Goal: Transaction & Acquisition: Purchase product/service

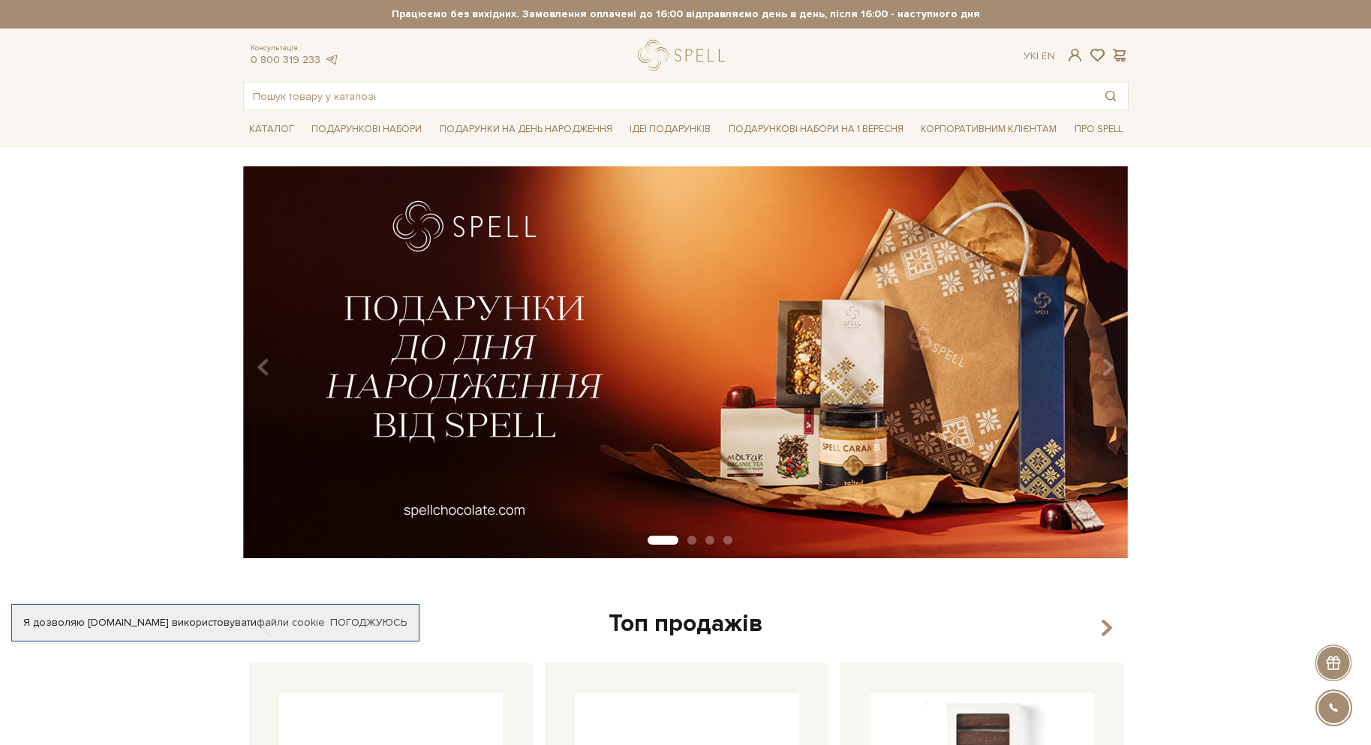
click at [582, 395] on img at bounding box center [684, 362] width 885 height 392
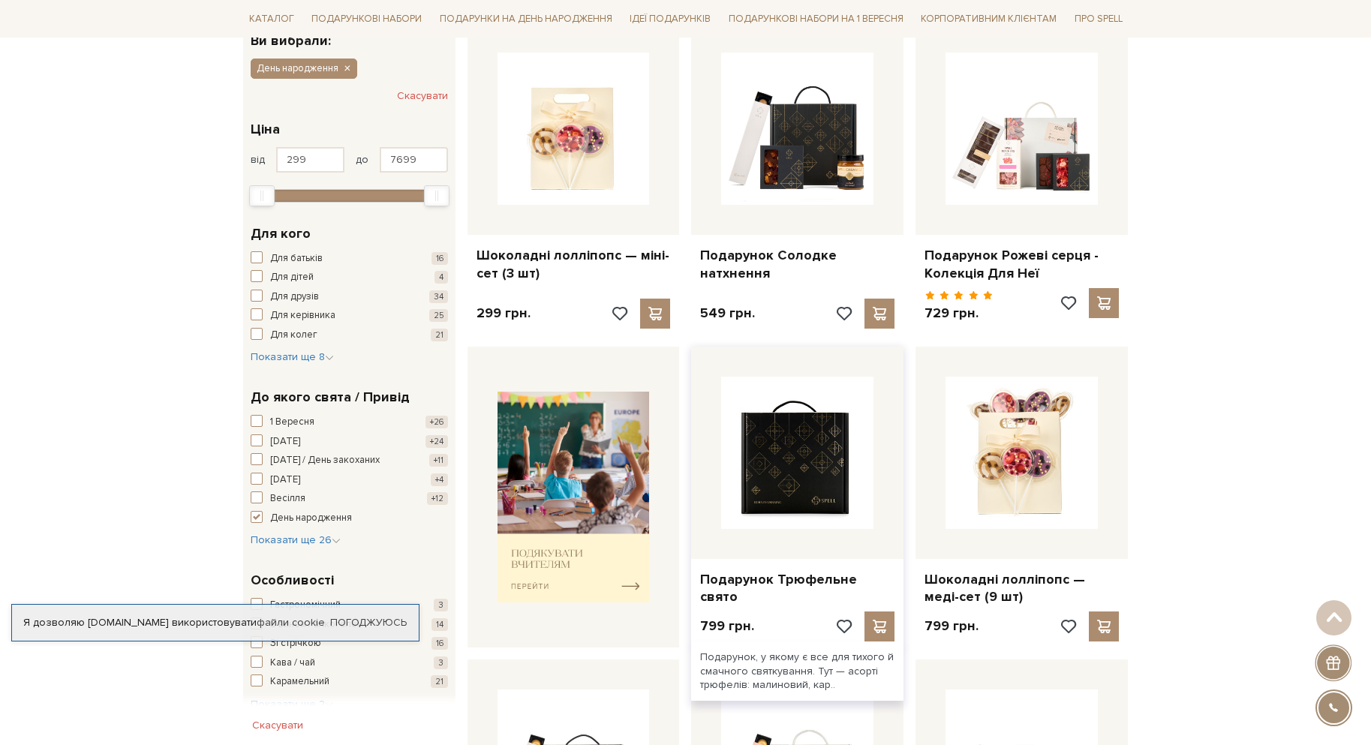
scroll to position [300, 0]
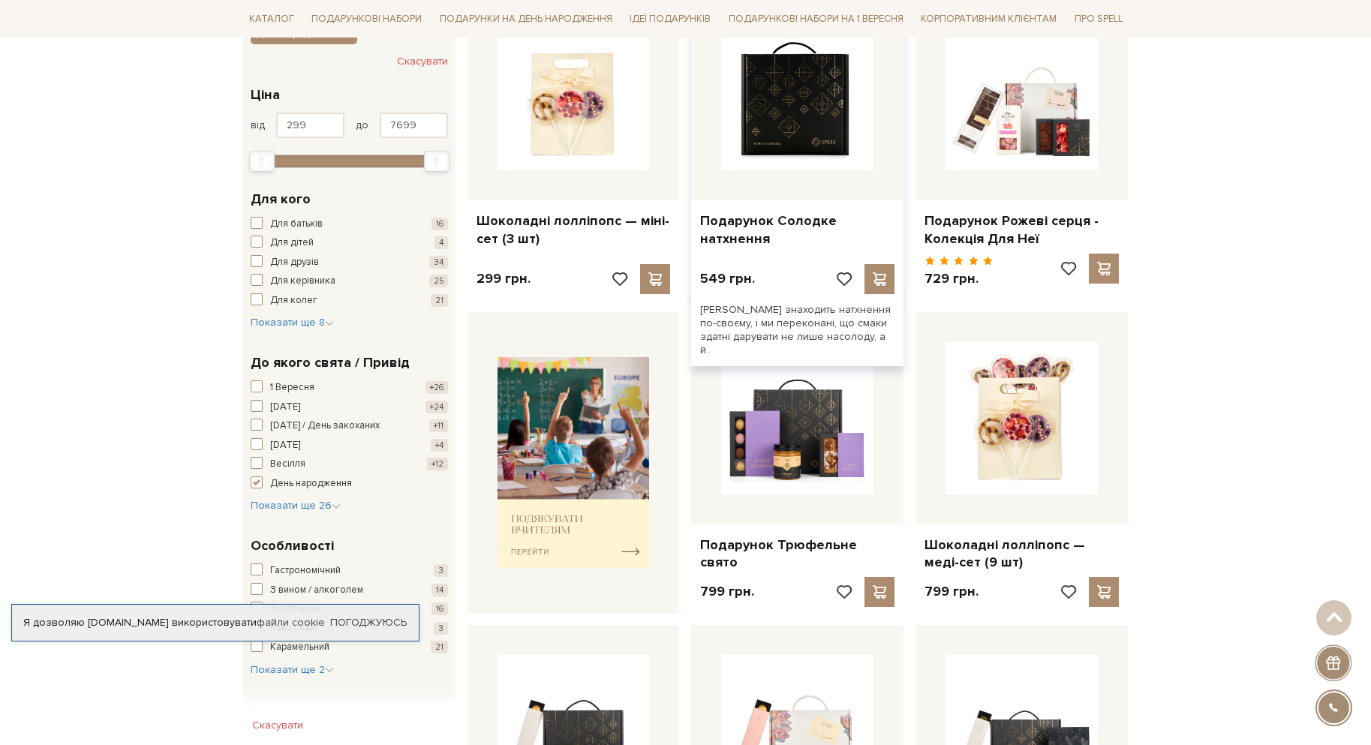
click at [852, 105] on img at bounding box center [797, 94] width 152 height 152
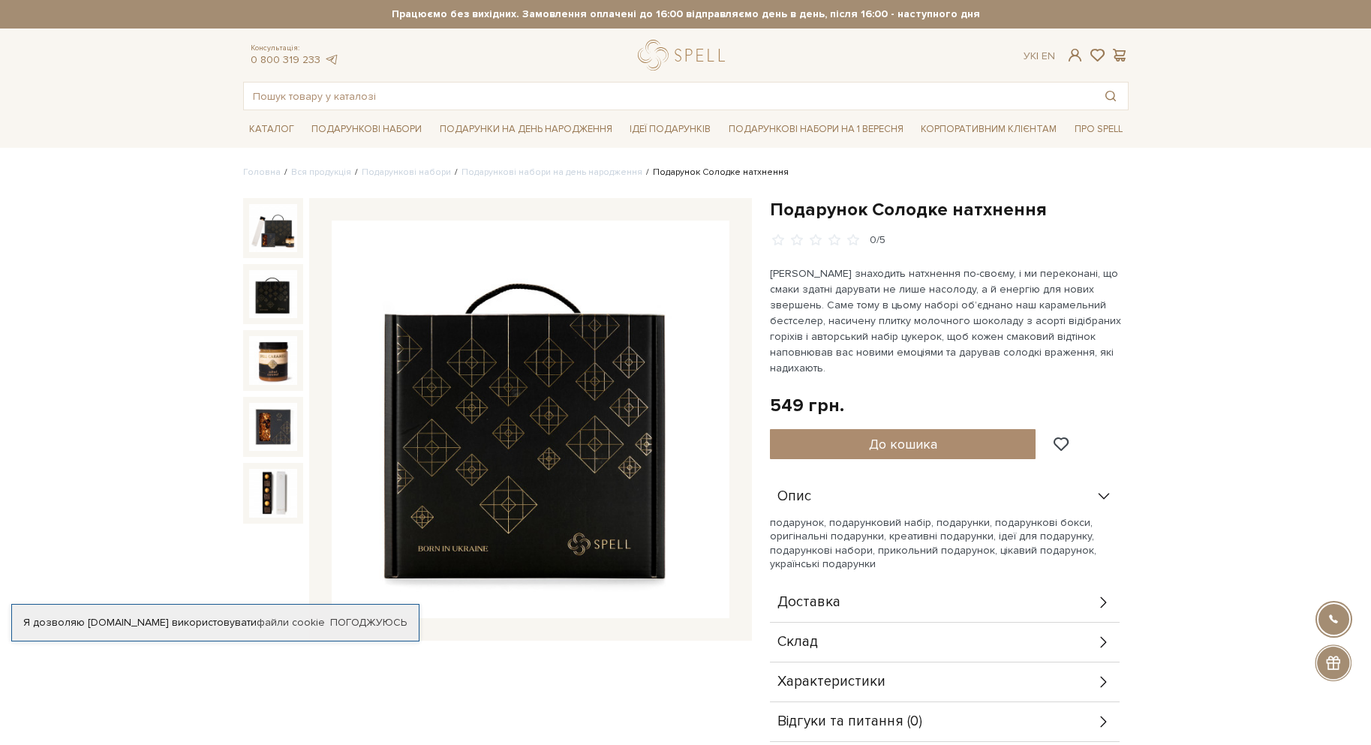
click at [265, 300] on img at bounding box center [273, 294] width 48 height 48
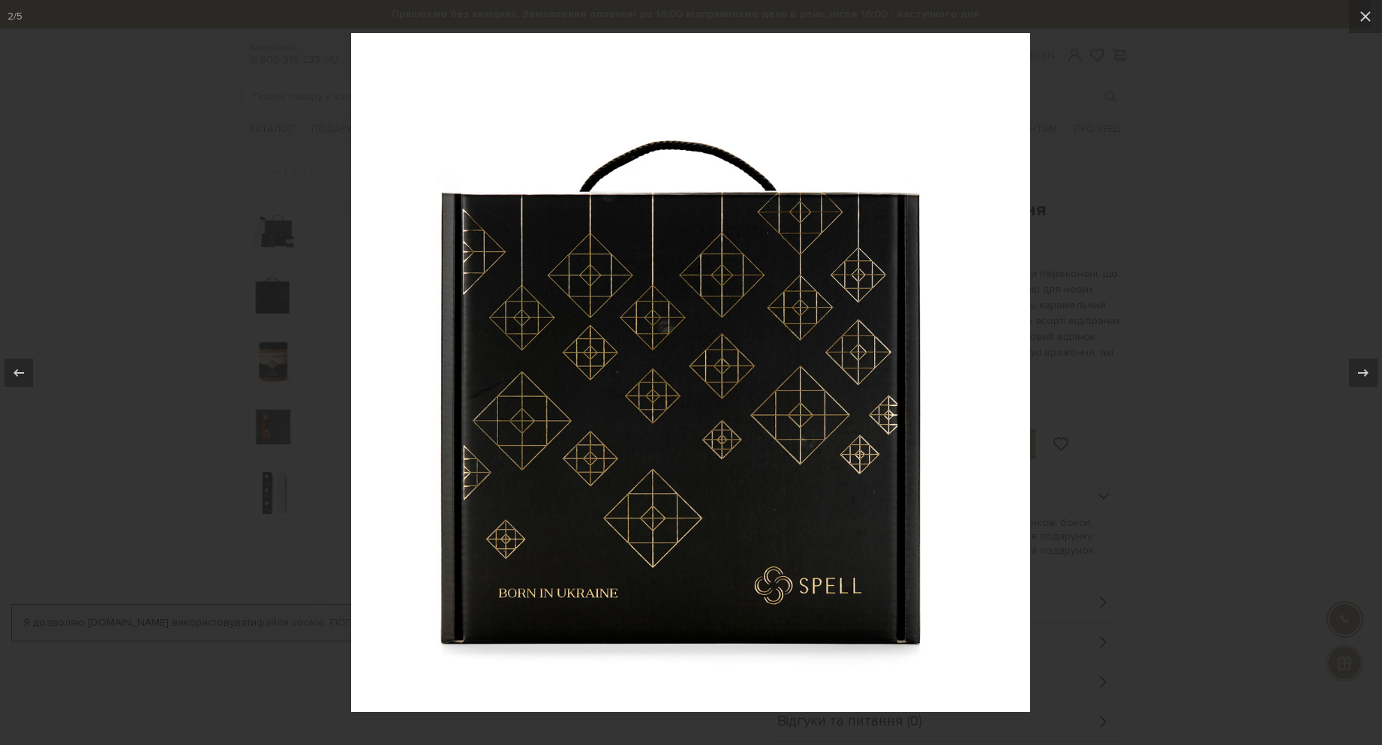
click at [260, 374] on div at bounding box center [691, 372] width 1382 height 745
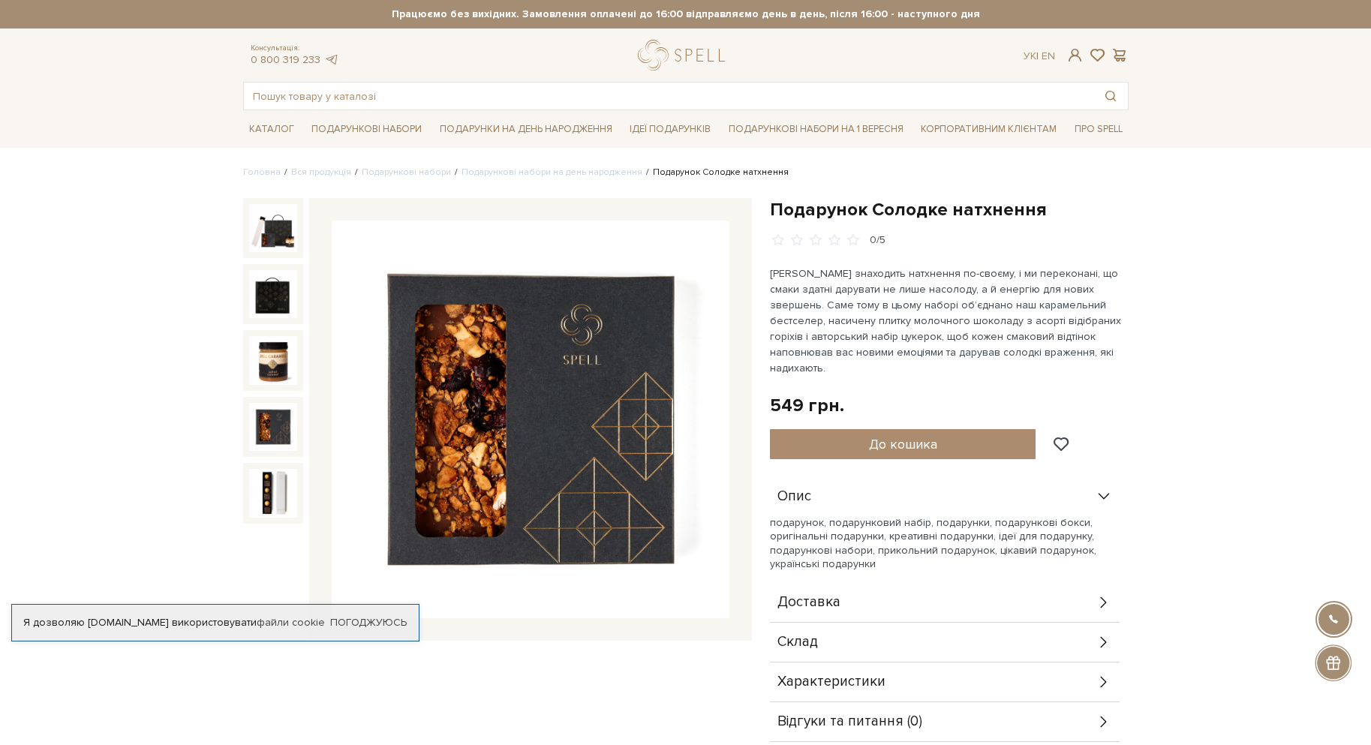
click at [257, 422] on img at bounding box center [273, 427] width 48 height 48
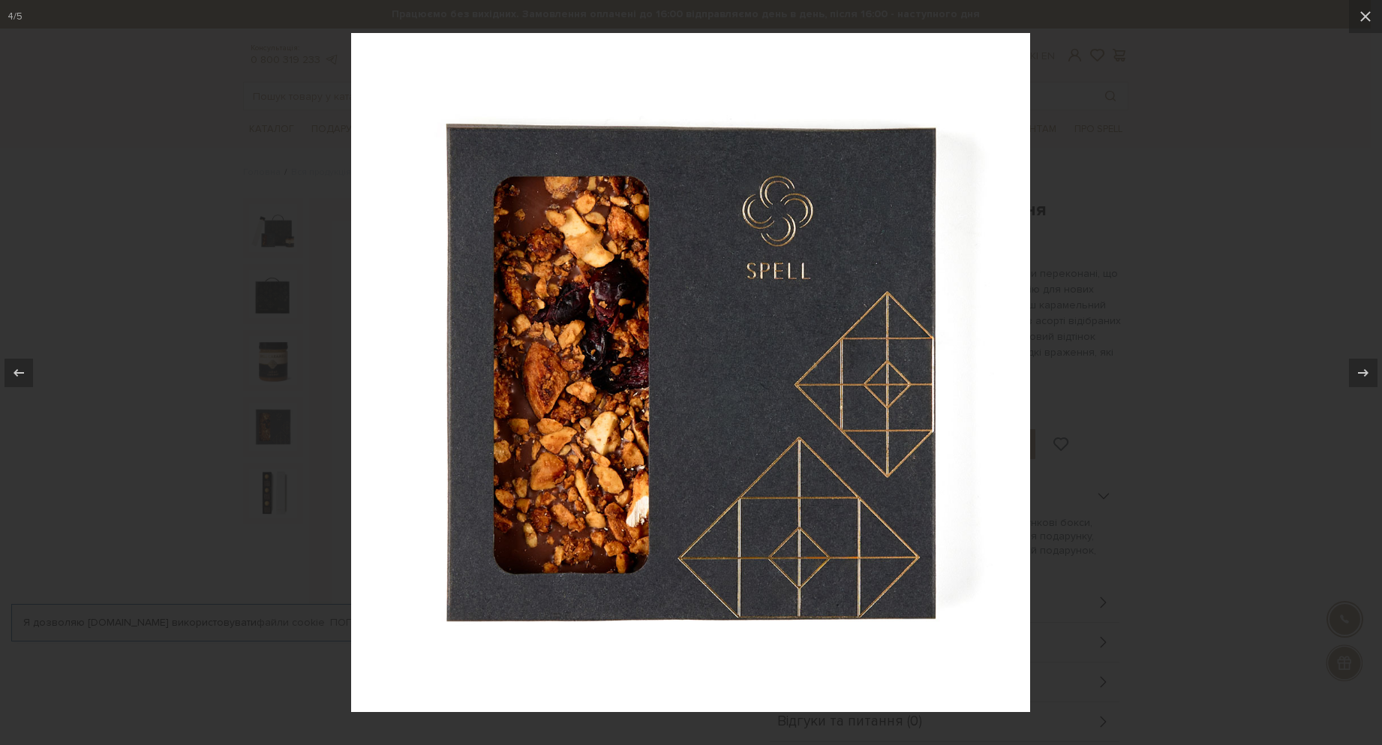
click at [271, 455] on div at bounding box center [691, 372] width 1382 height 745
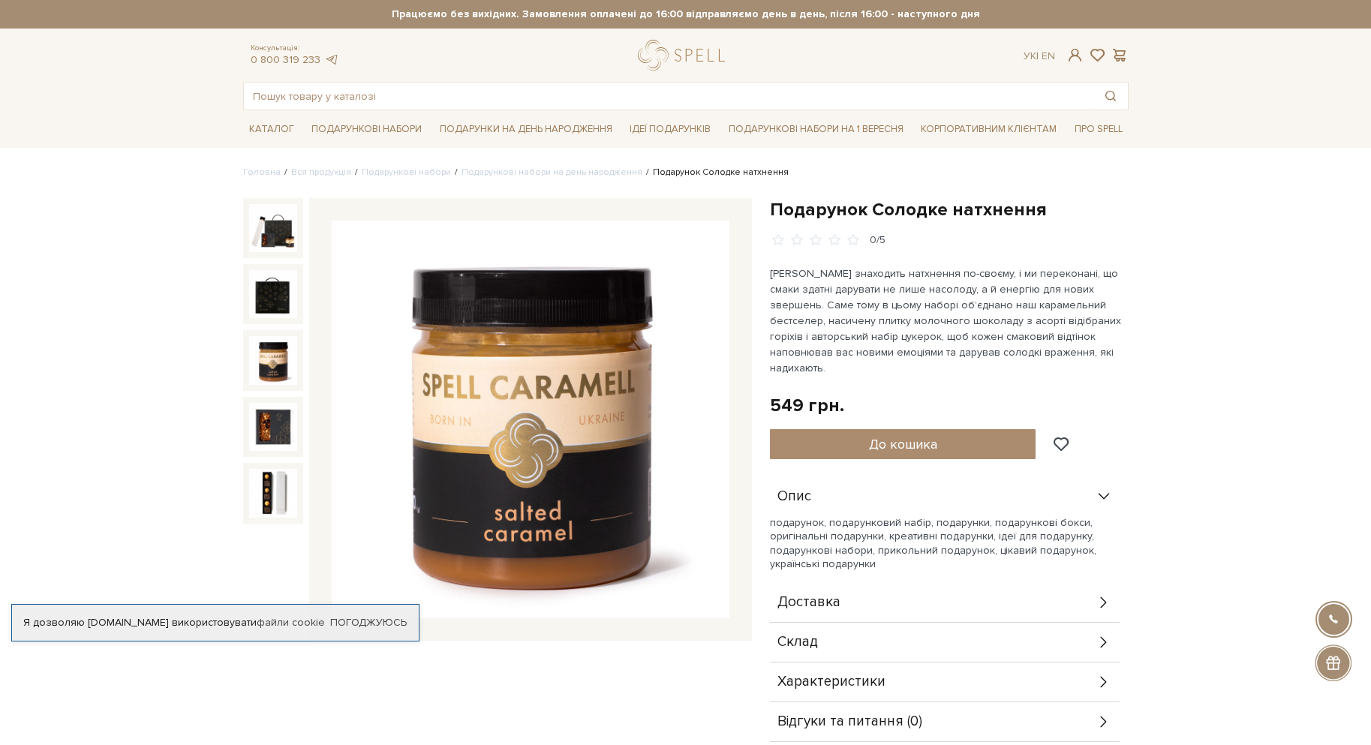
drag, startPoint x: 226, startPoint y: 355, endPoint x: 226, endPoint y: 342, distance: 12.8
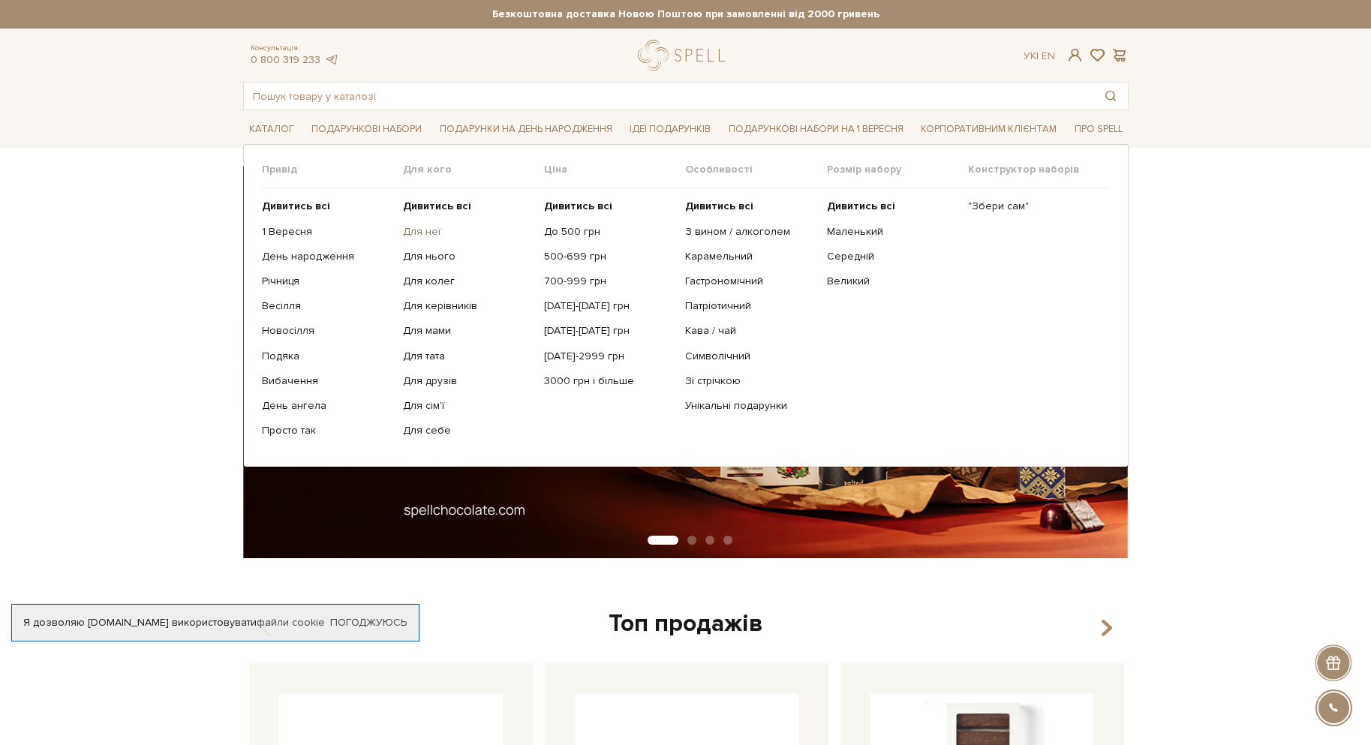
click at [419, 231] on link "Для неї" at bounding box center [468, 232] width 130 height 14
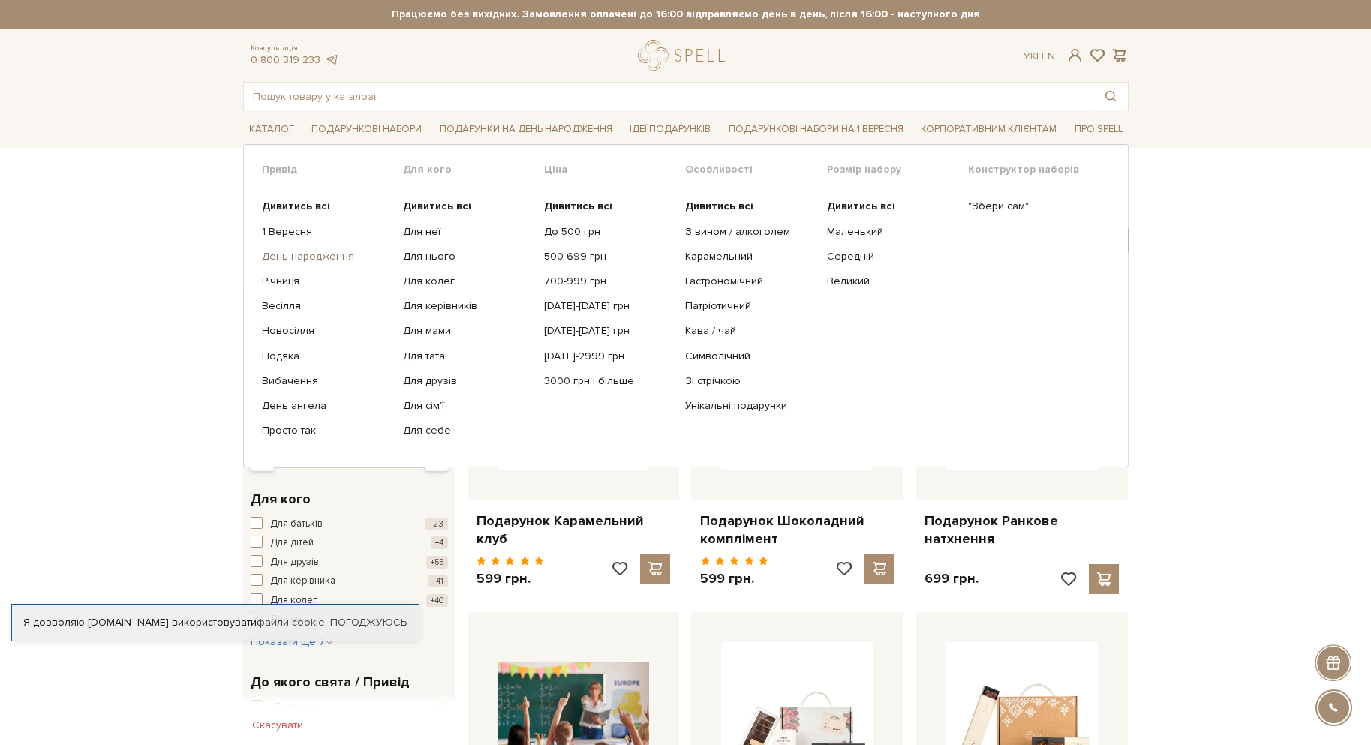
click at [326, 253] on link "День народження" at bounding box center [327, 257] width 130 height 14
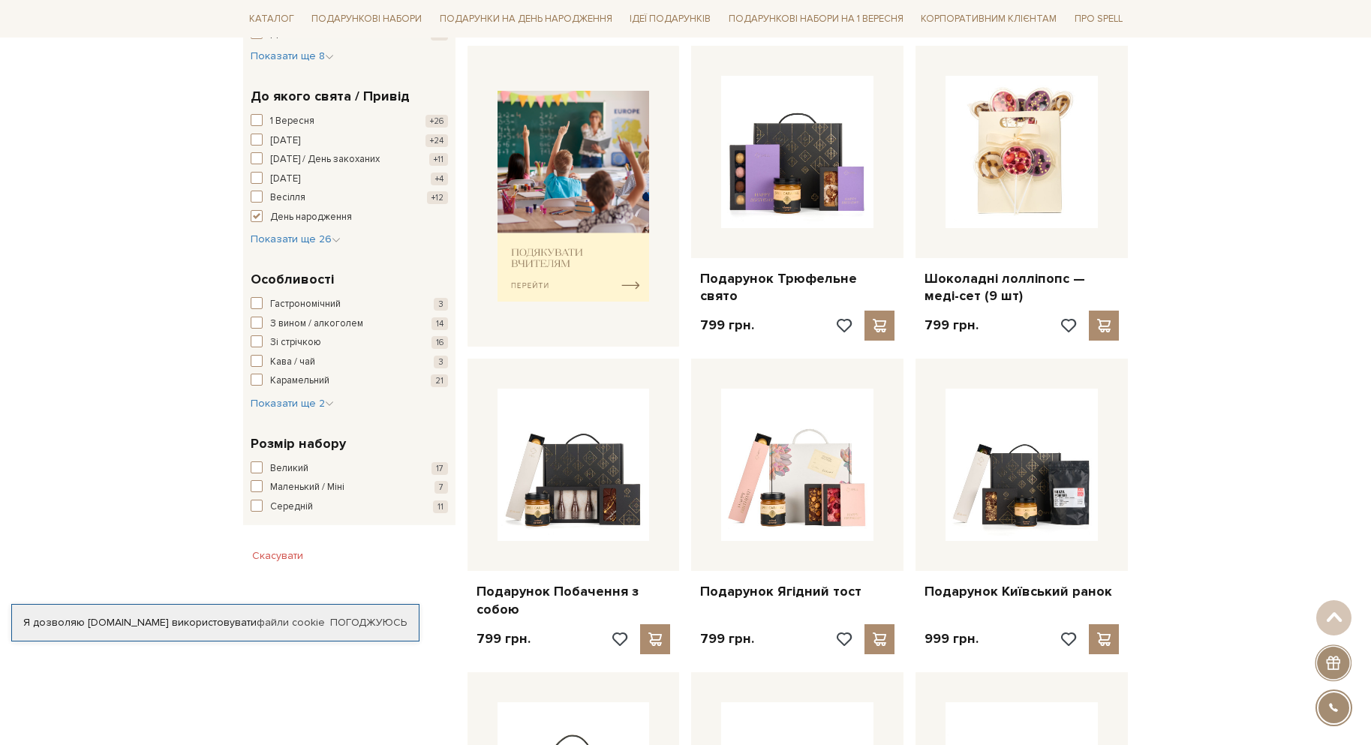
scroll to position [600, 0]
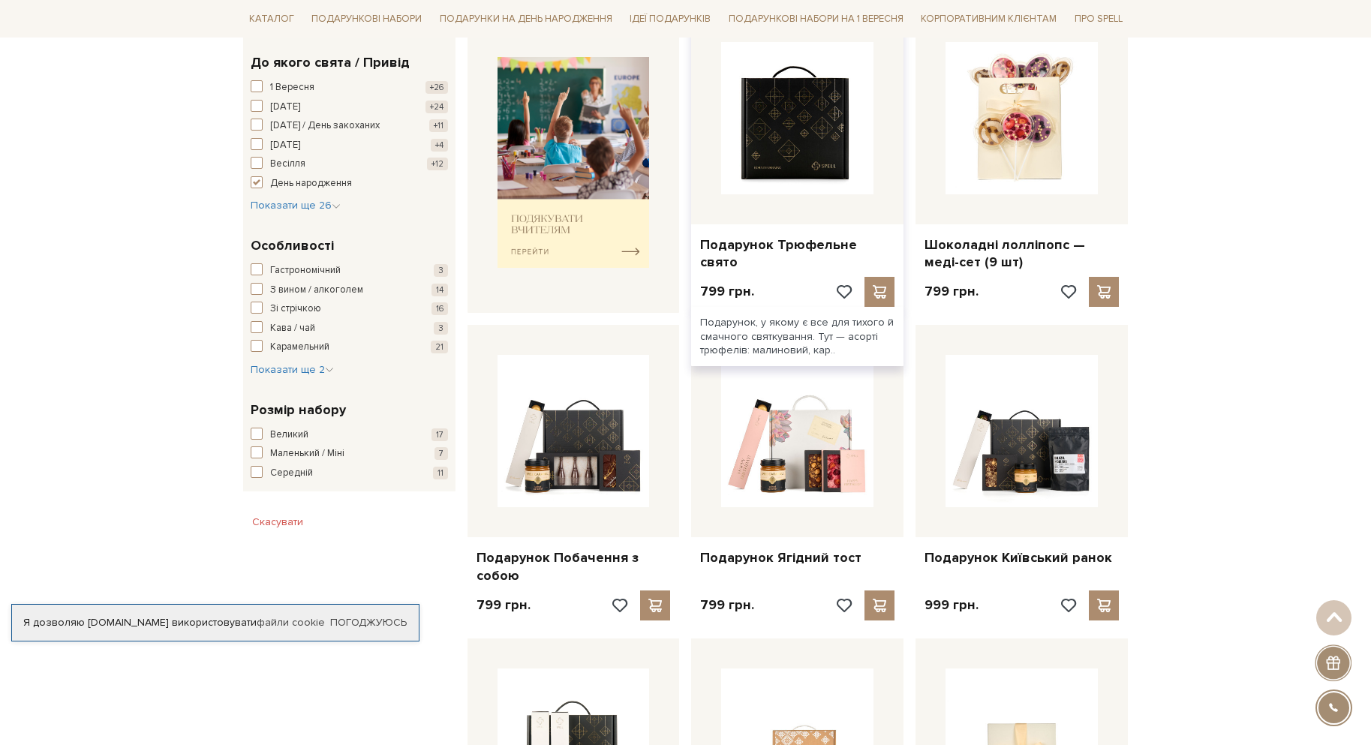
click at [739, 149] on img at bounding box center [797, 118] width 152 height 152
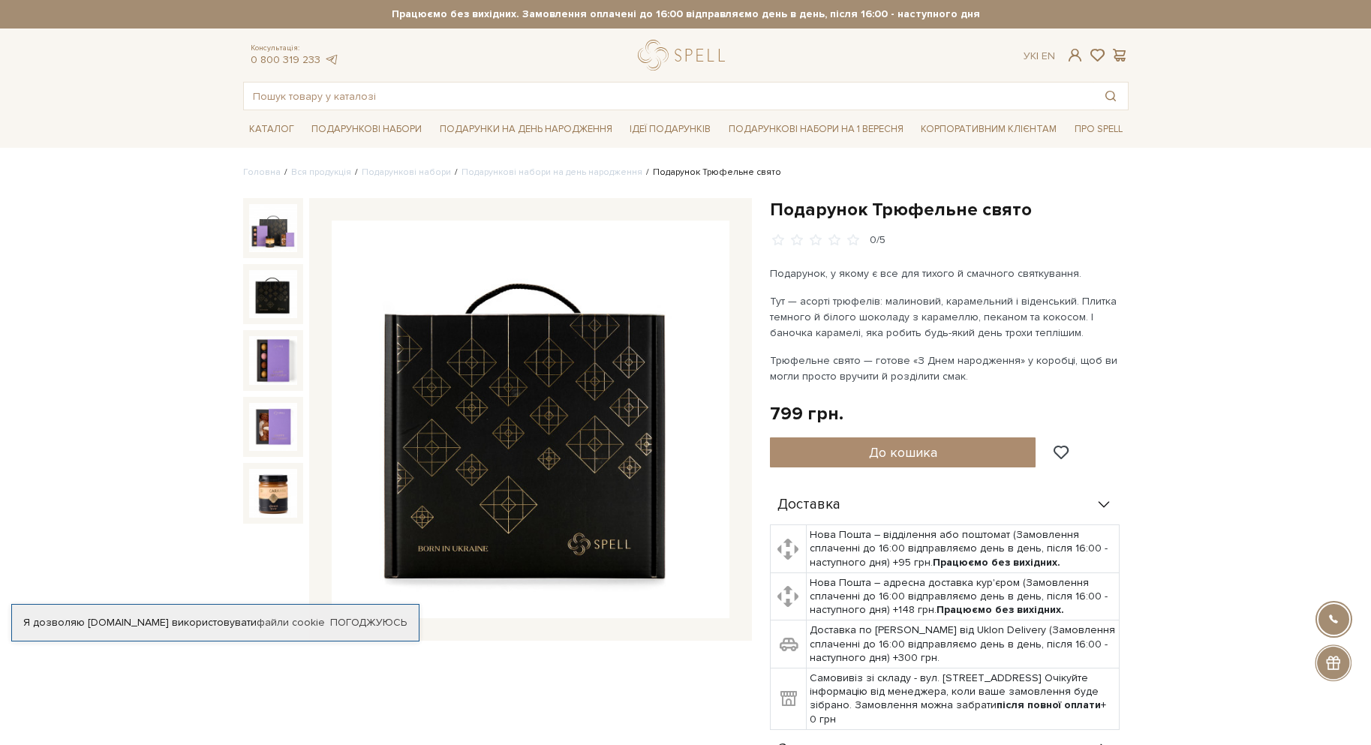
click at [265, 290] on img at bounding box center [273, 294] width 48 height 48
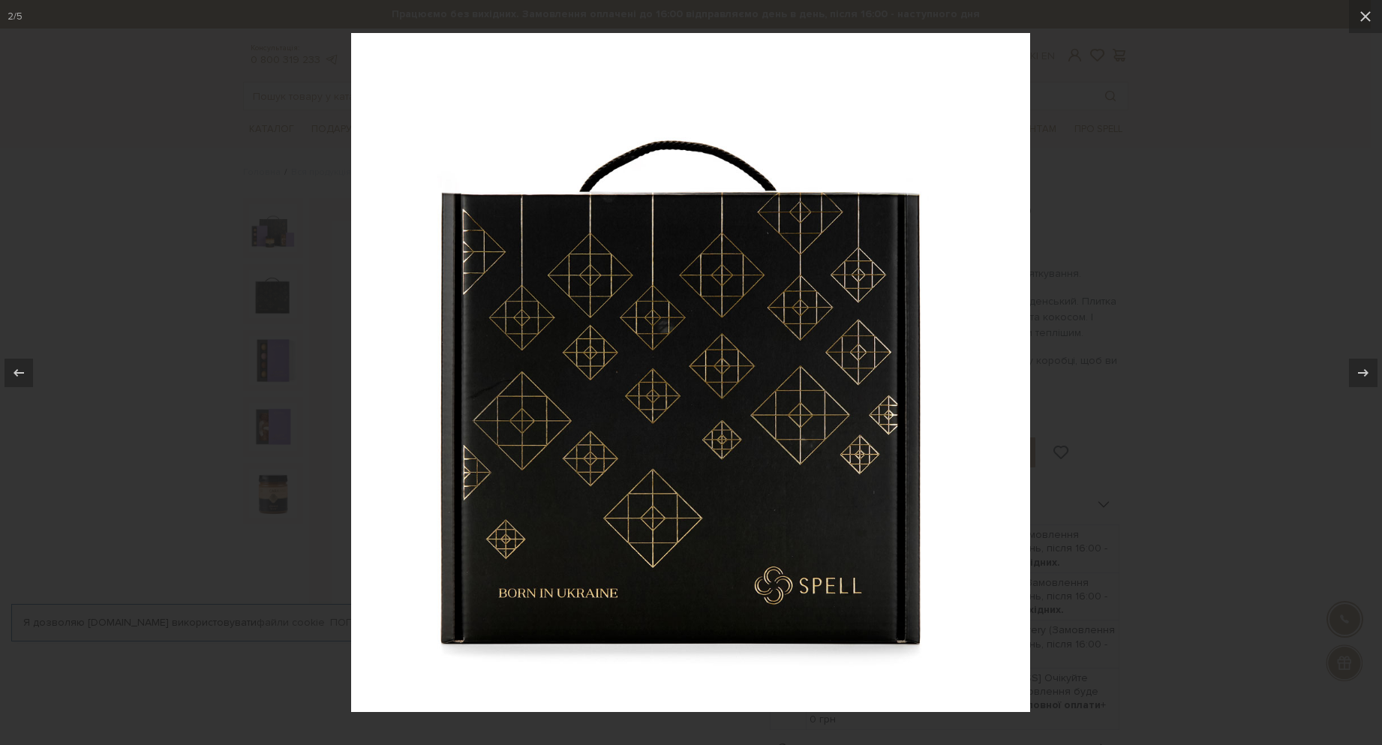
drag, startPoint x: 270, startPoint y: 389, endPoint x: 272, endPoint y: 374, distance: 14.3
click at [271, 391] on div at bounding box center [691, 372] width 1382 height 745
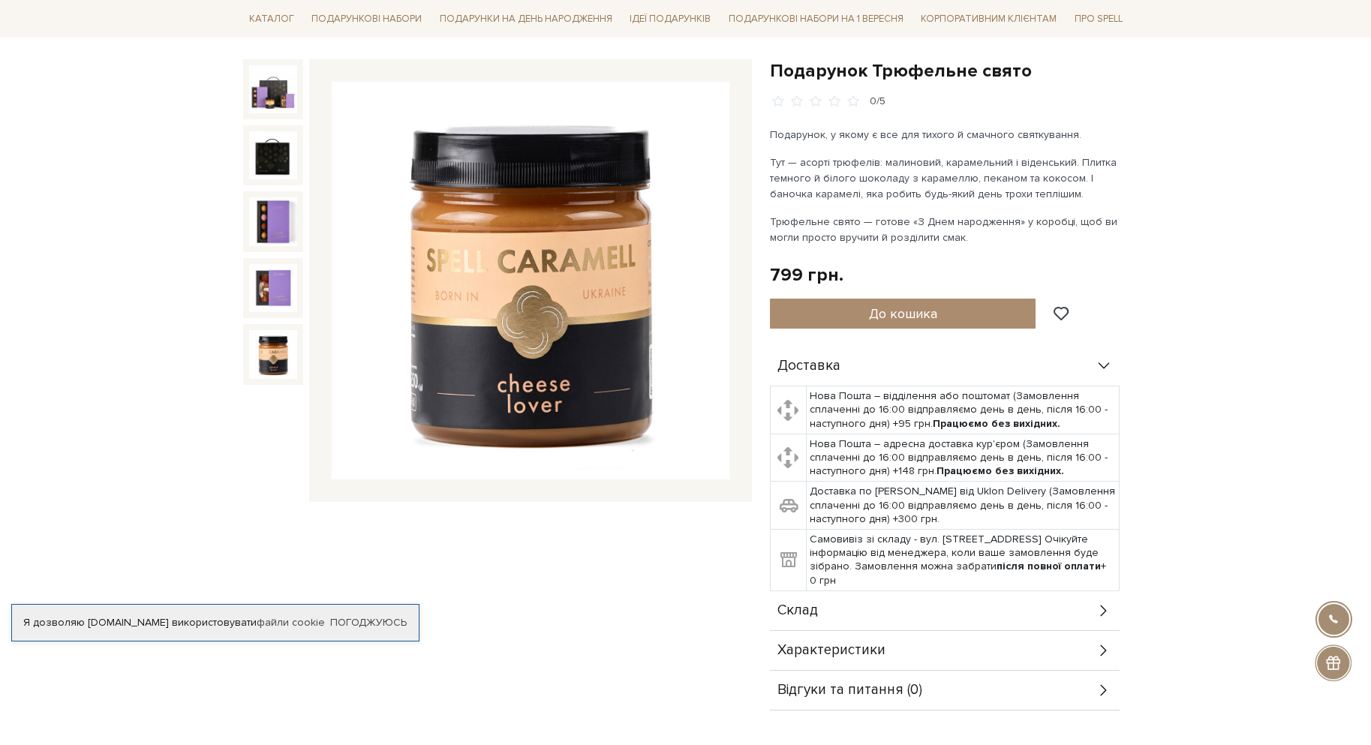
scroll to position [150, 0]
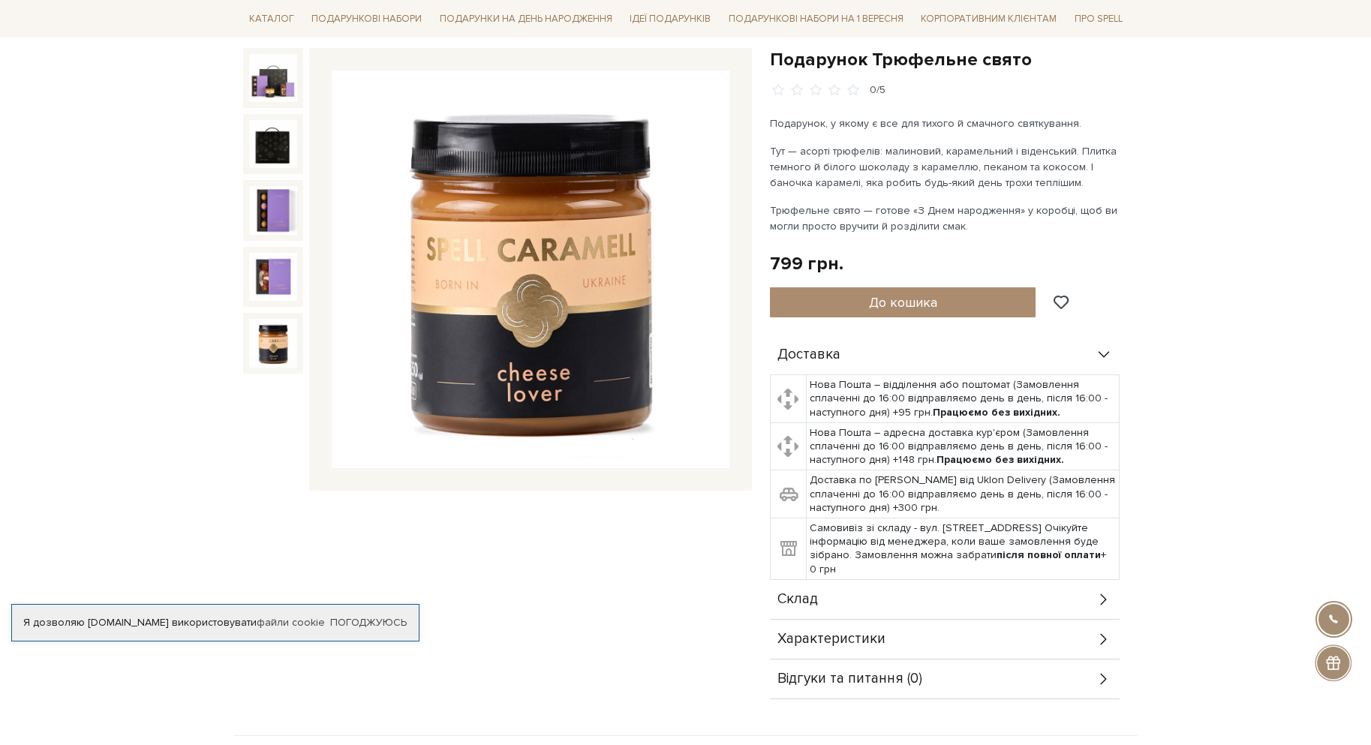
click at [925, 399] on td "Нова Пошта – відділення або поштомат (Замовлення сплаченні до 16:00 відправляєм…" at bounding box center [962, 399] width 313 height 48
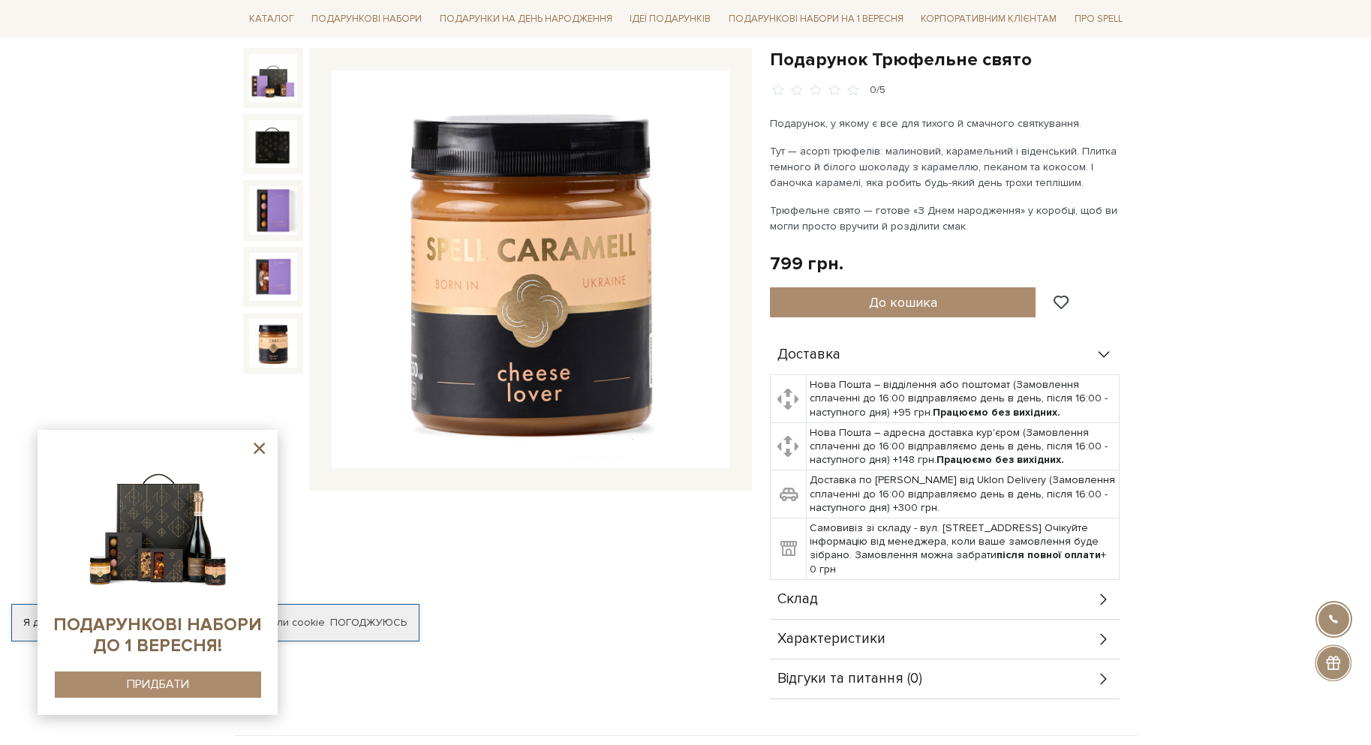
click at [263, 446] on icon at bounding box center [259, 448] width 11 height 11
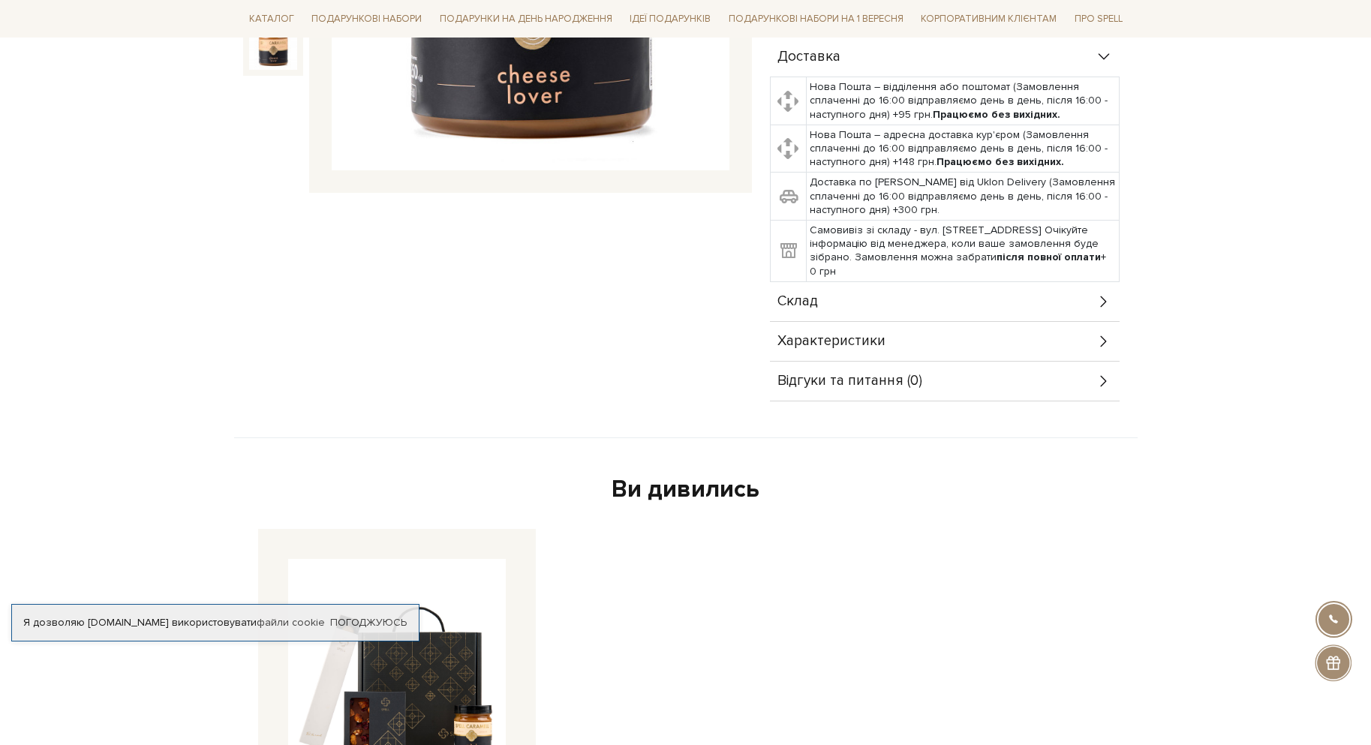
scroll to position [450, 0]
click at [984, 311] on div "Склад" at bounding box center [945, 299] width 350 height 39
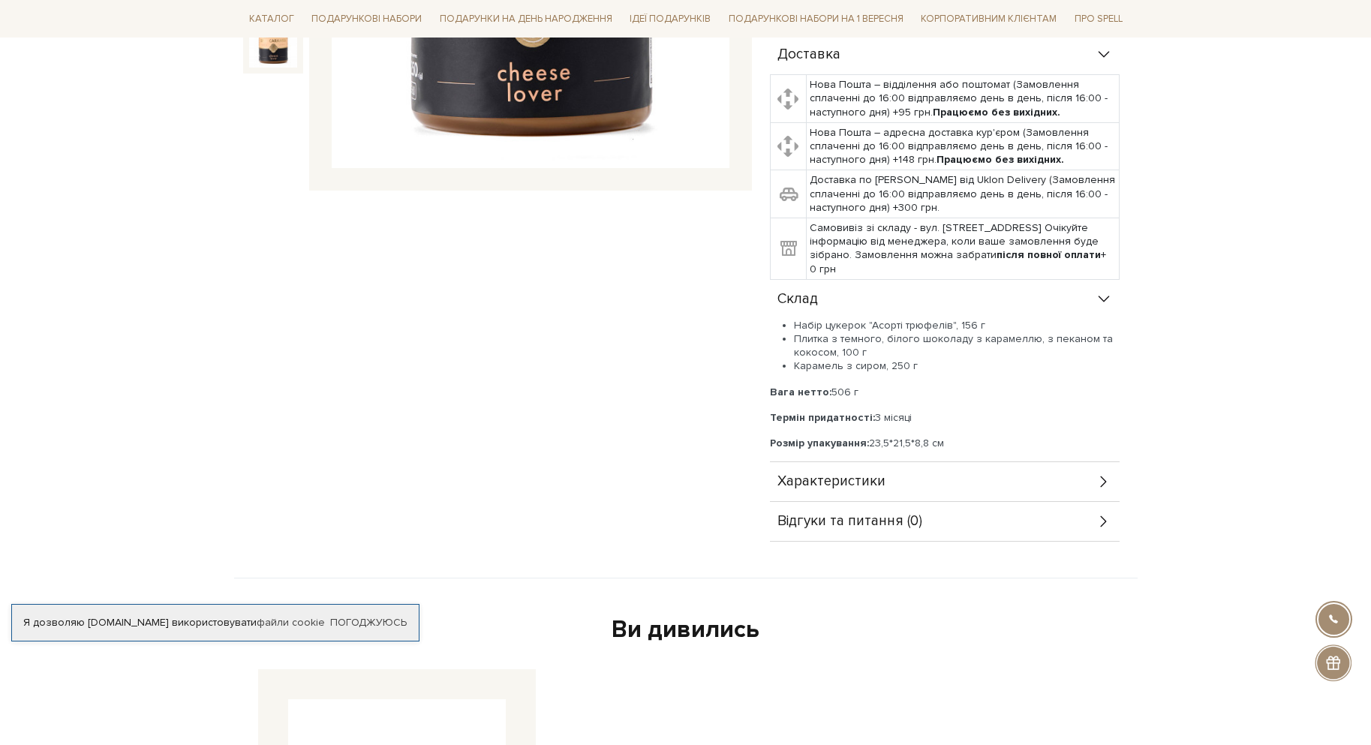
scroll to position [0, 0]
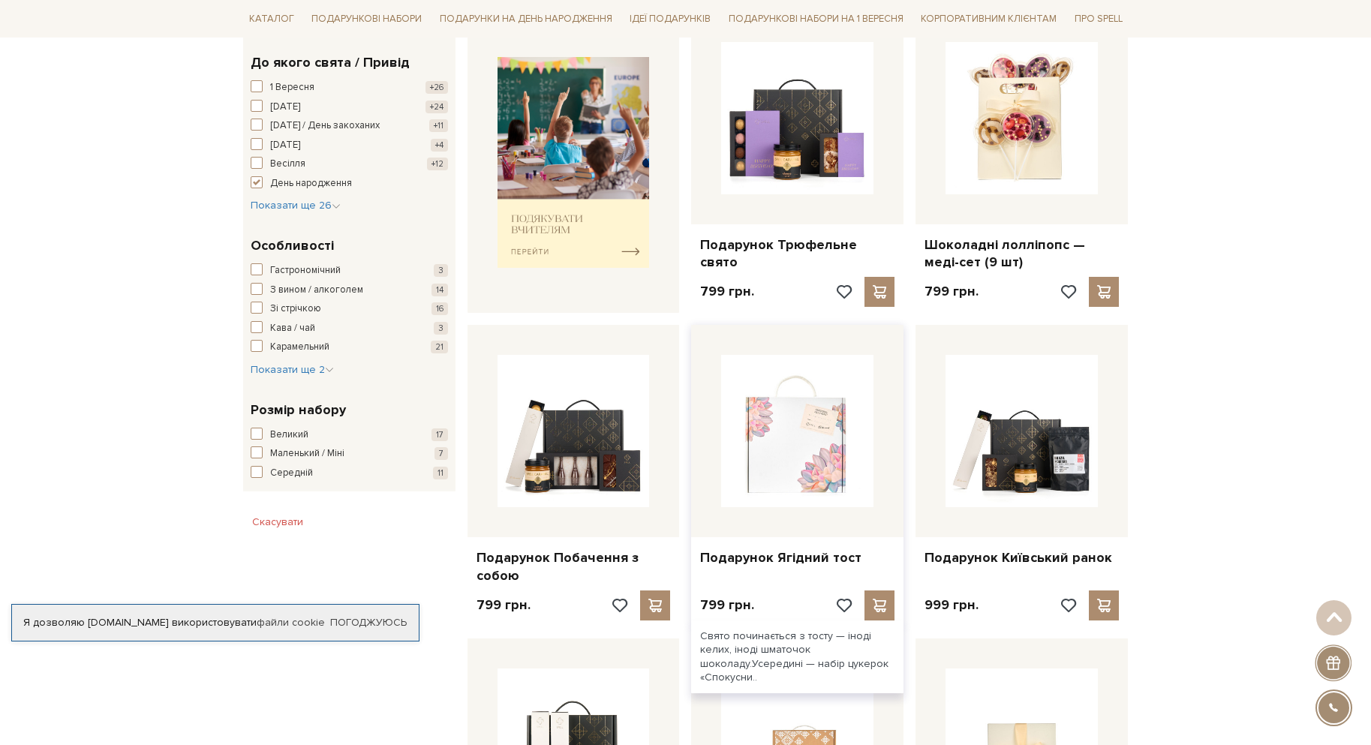
scroll to position [600, 0]
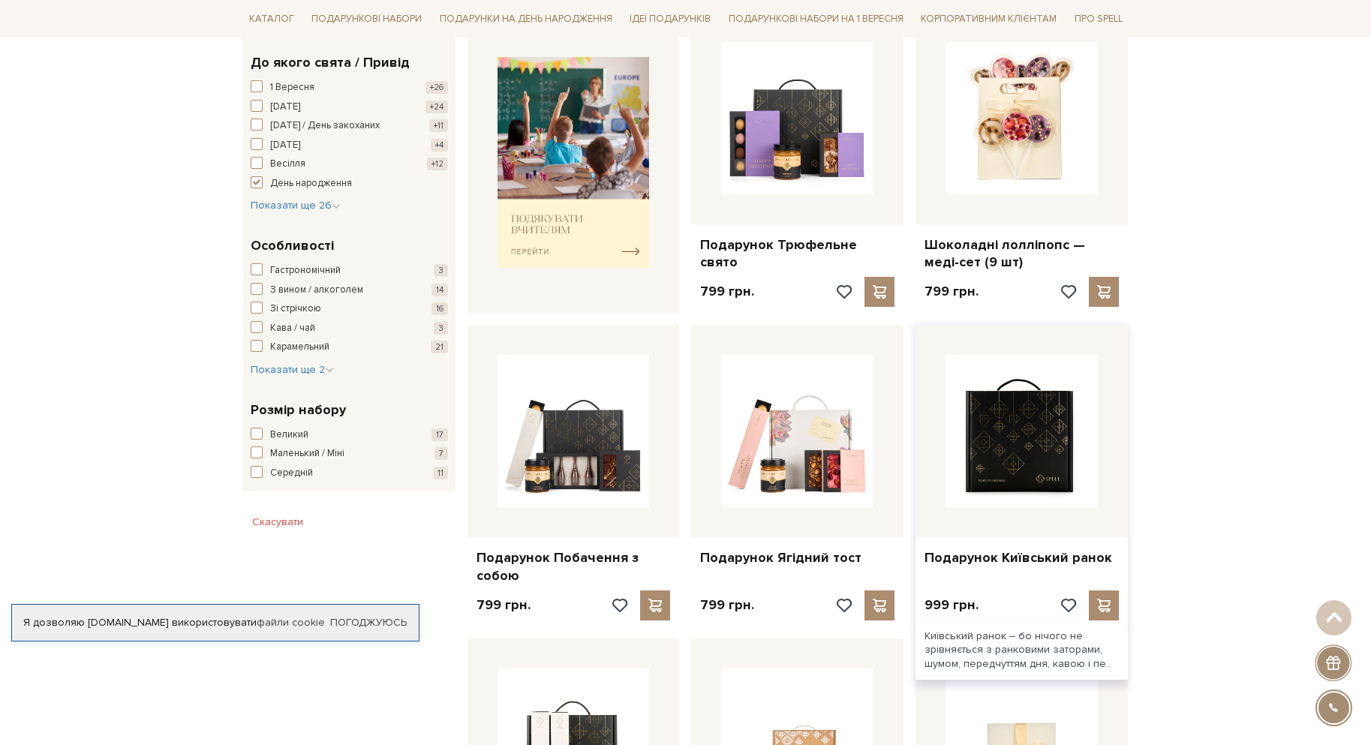
click at [1061, 431] on img at bounding box center [1021, 431] width 152 height 152
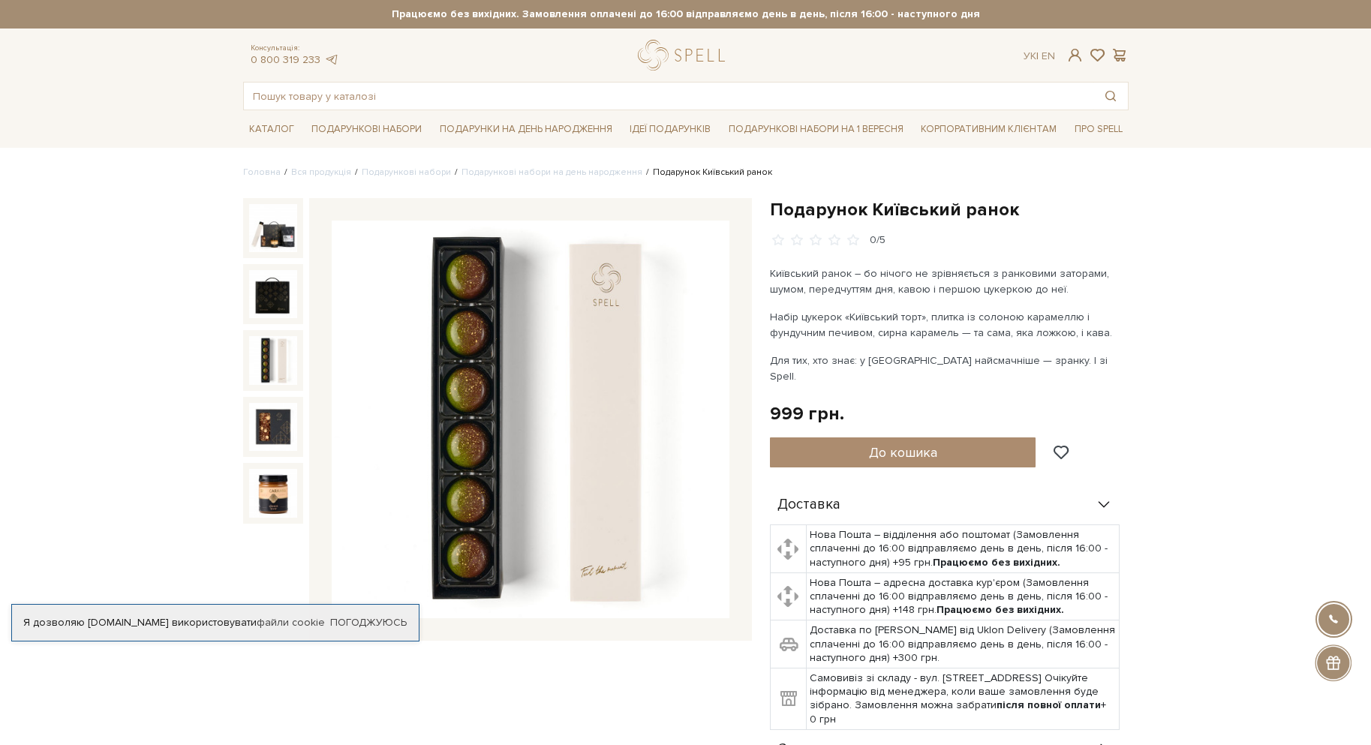
click at [278, 365] on img at bounding box center [273, 360] width 48 height 48
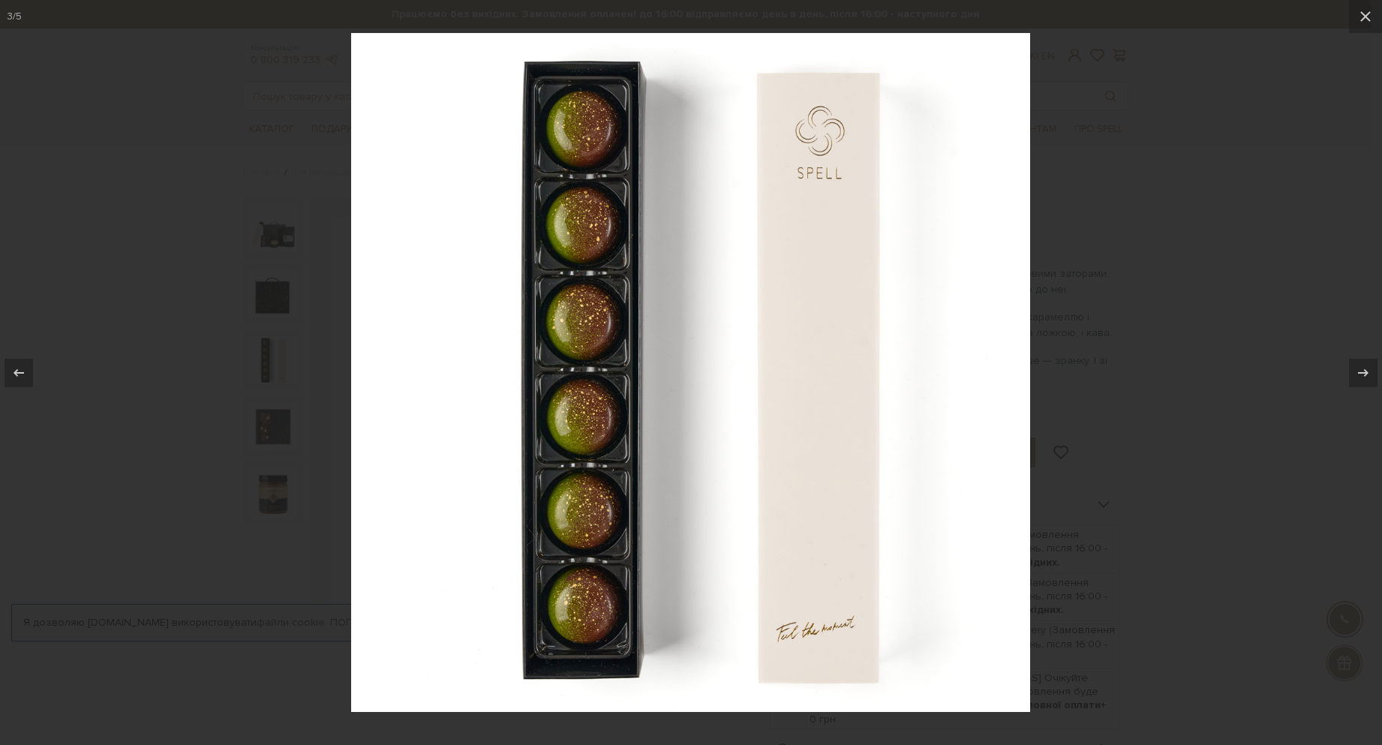
click at [268, 368] on div at bounding box center [691, 372] width 1382 height 745
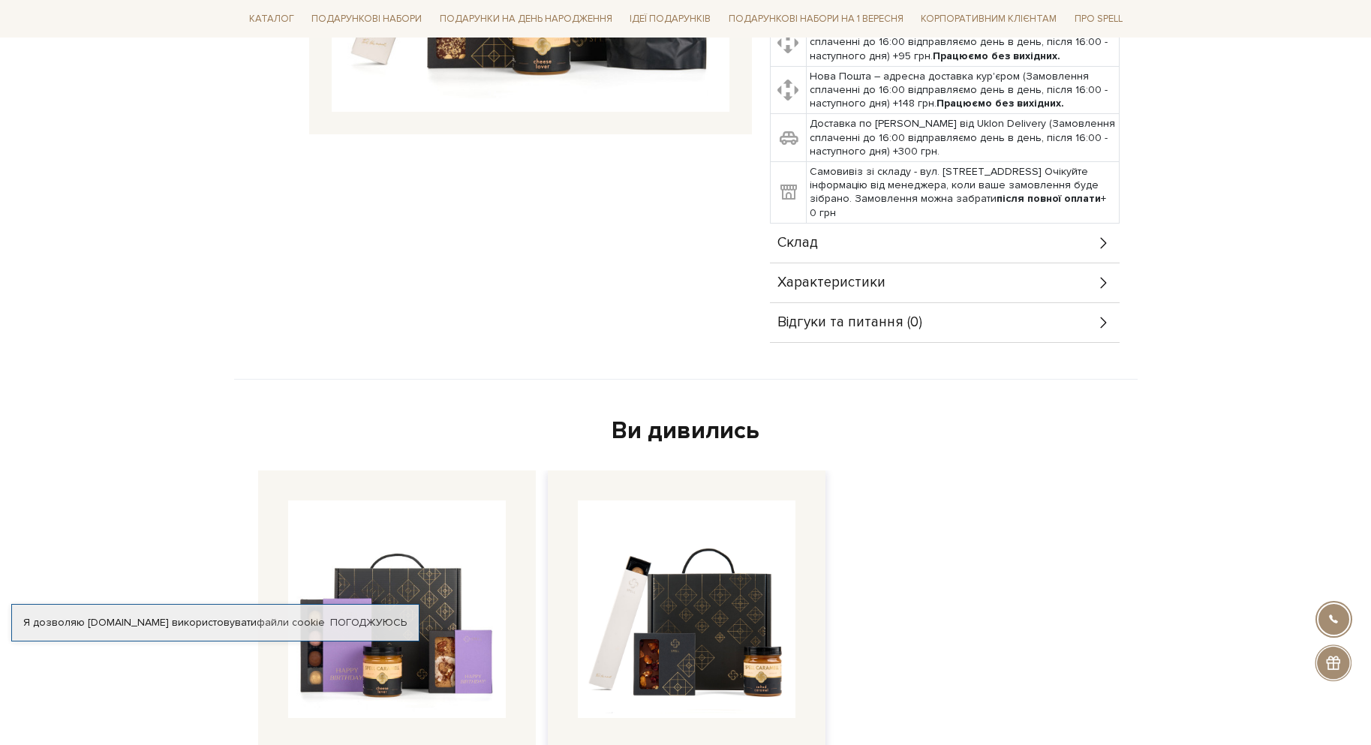
scroll to position [525, 0]
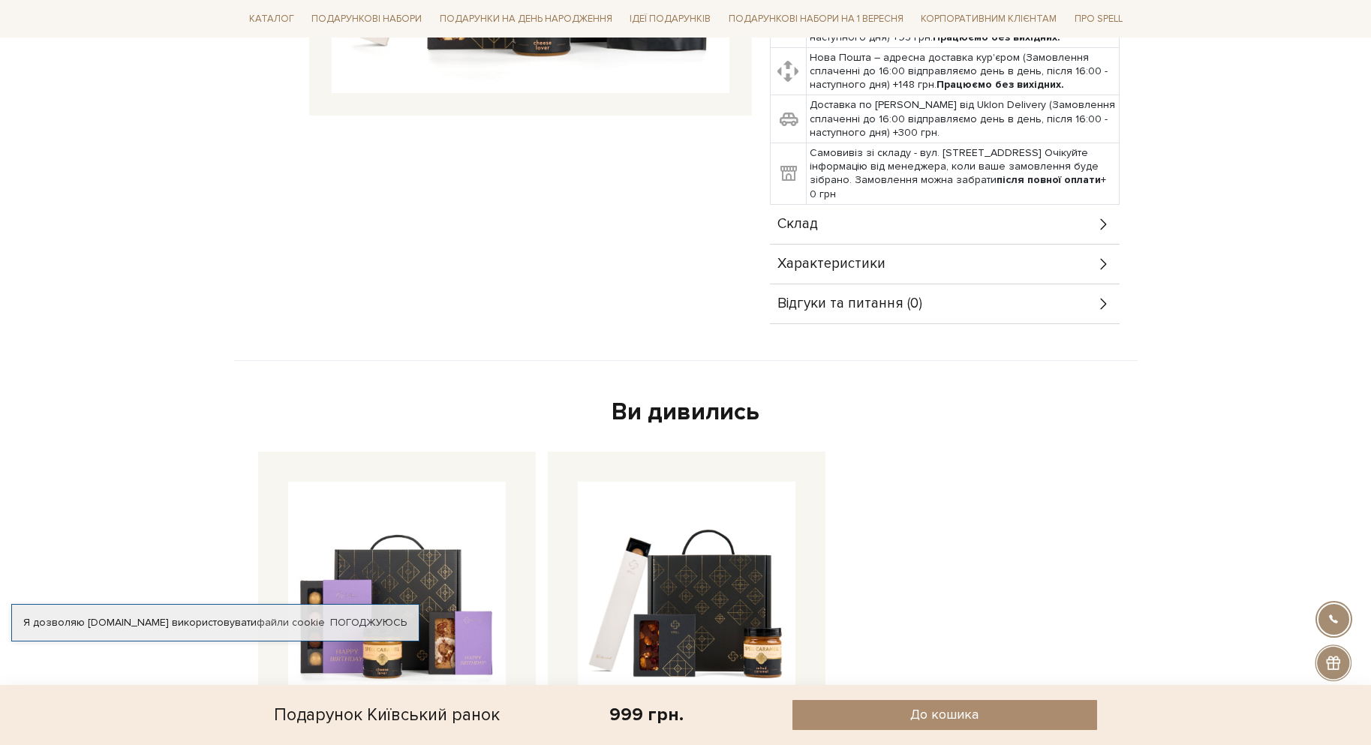
click at [820, 245] on div "Характеристики" at bounding box center [945, 264] width 350 height 39
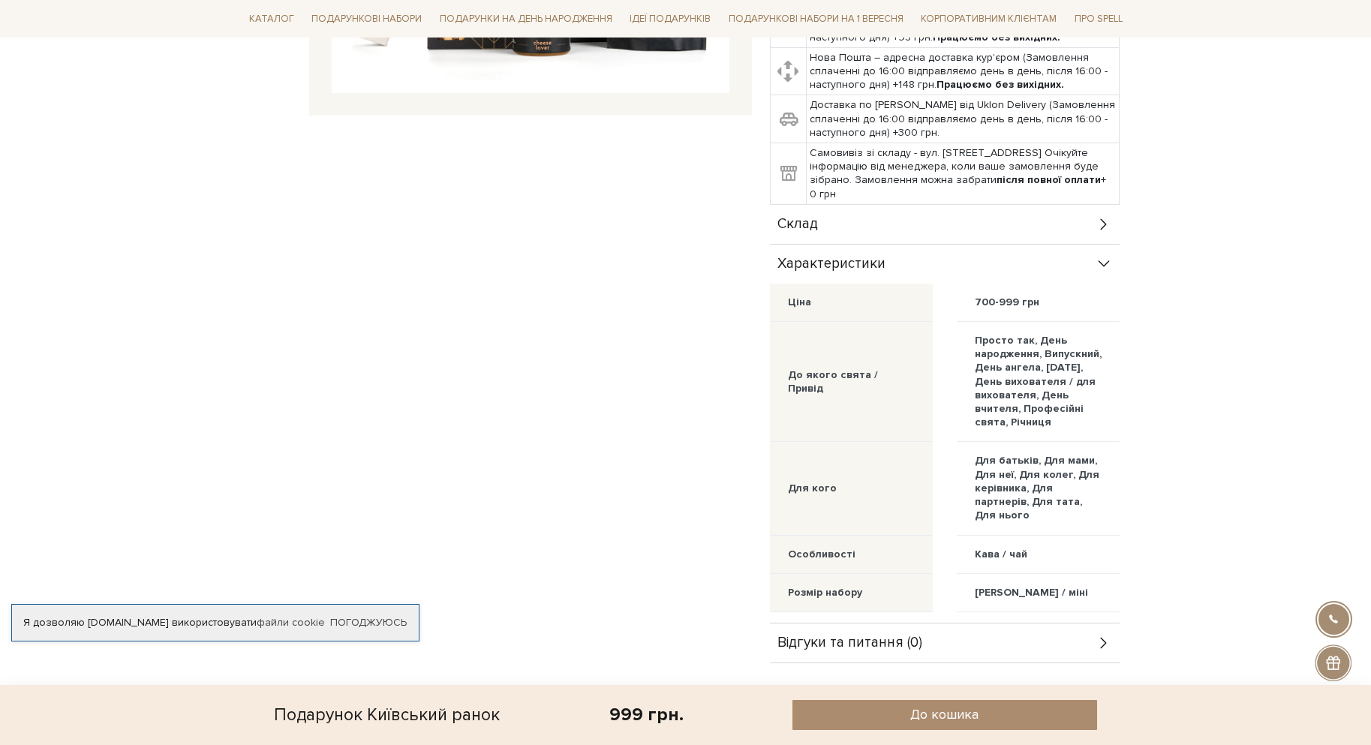
click at [821, 221] on div "Склад" at bounding box center [945, 224] width 350 height 39
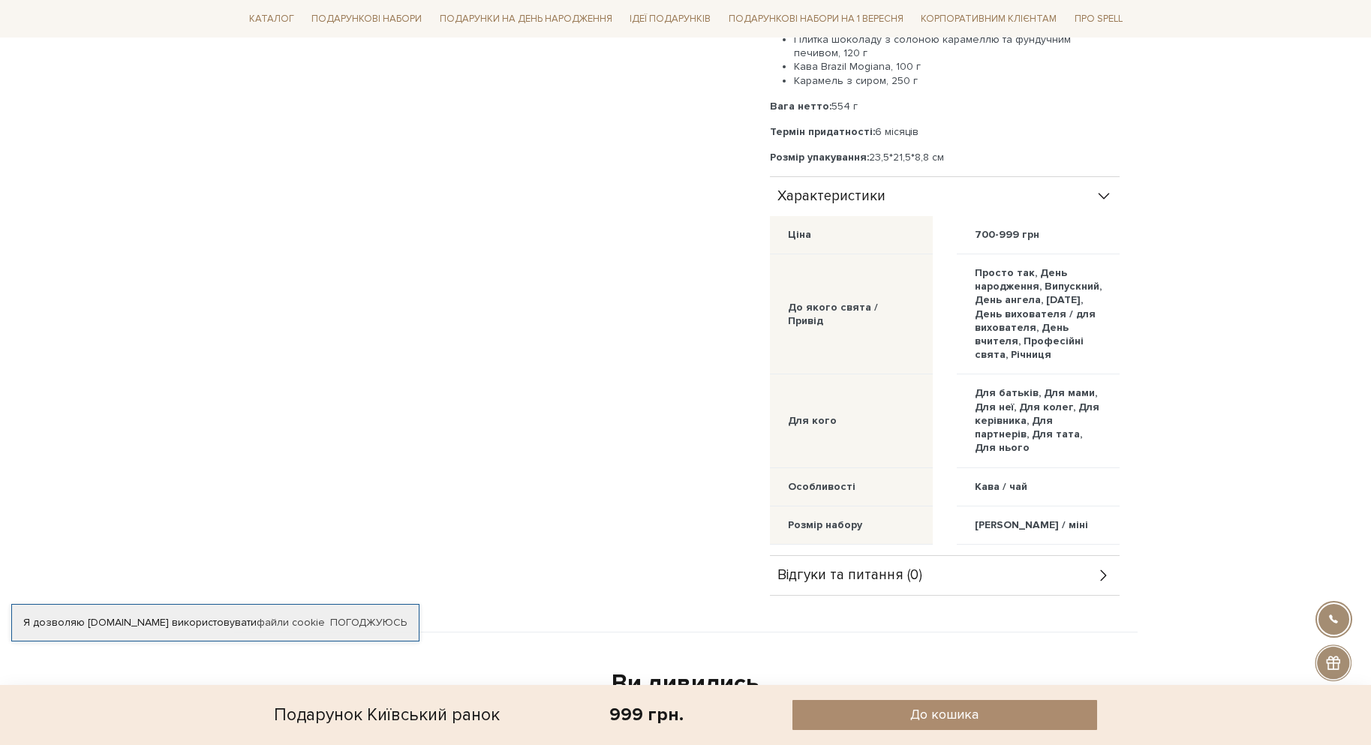
scroll to position [750, 0]
click at [857, 189] on span "Характеристики" at bounding box center [831, 196] width 108 height 14
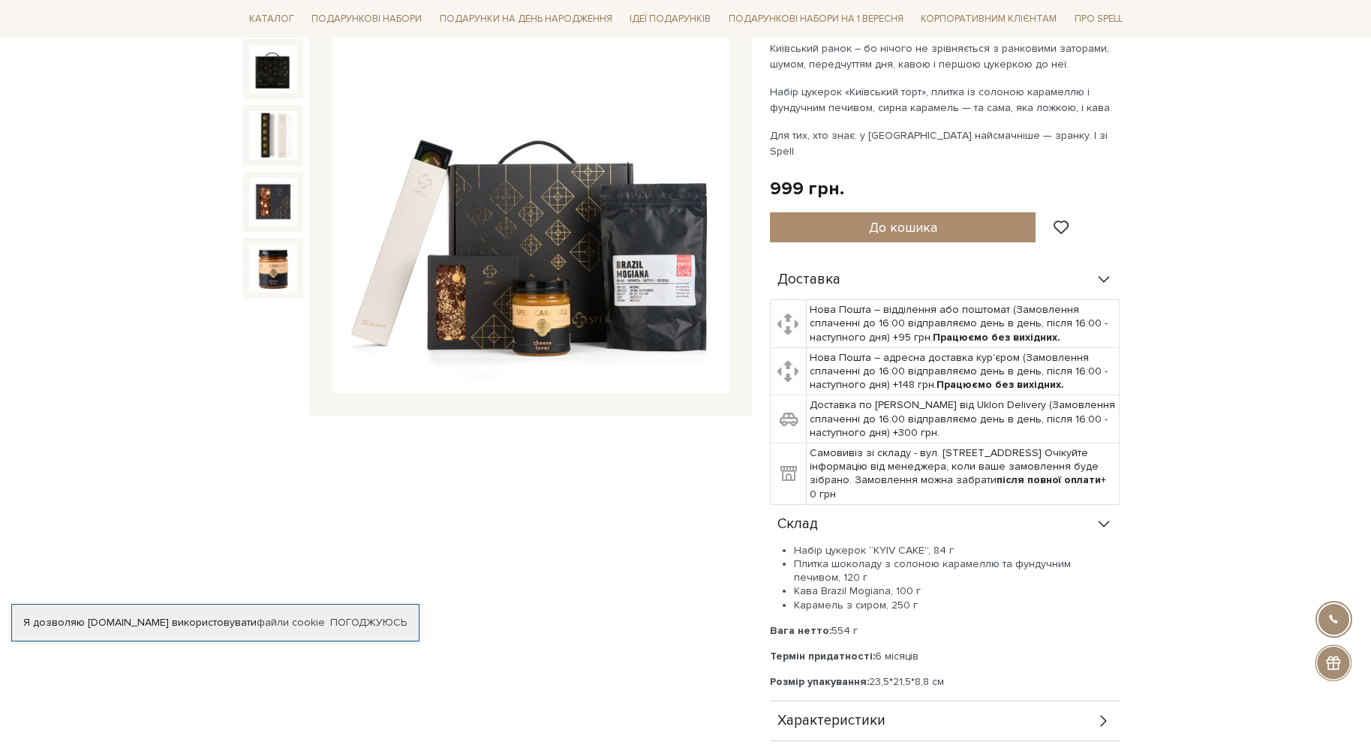
scroll to position [300, 0]
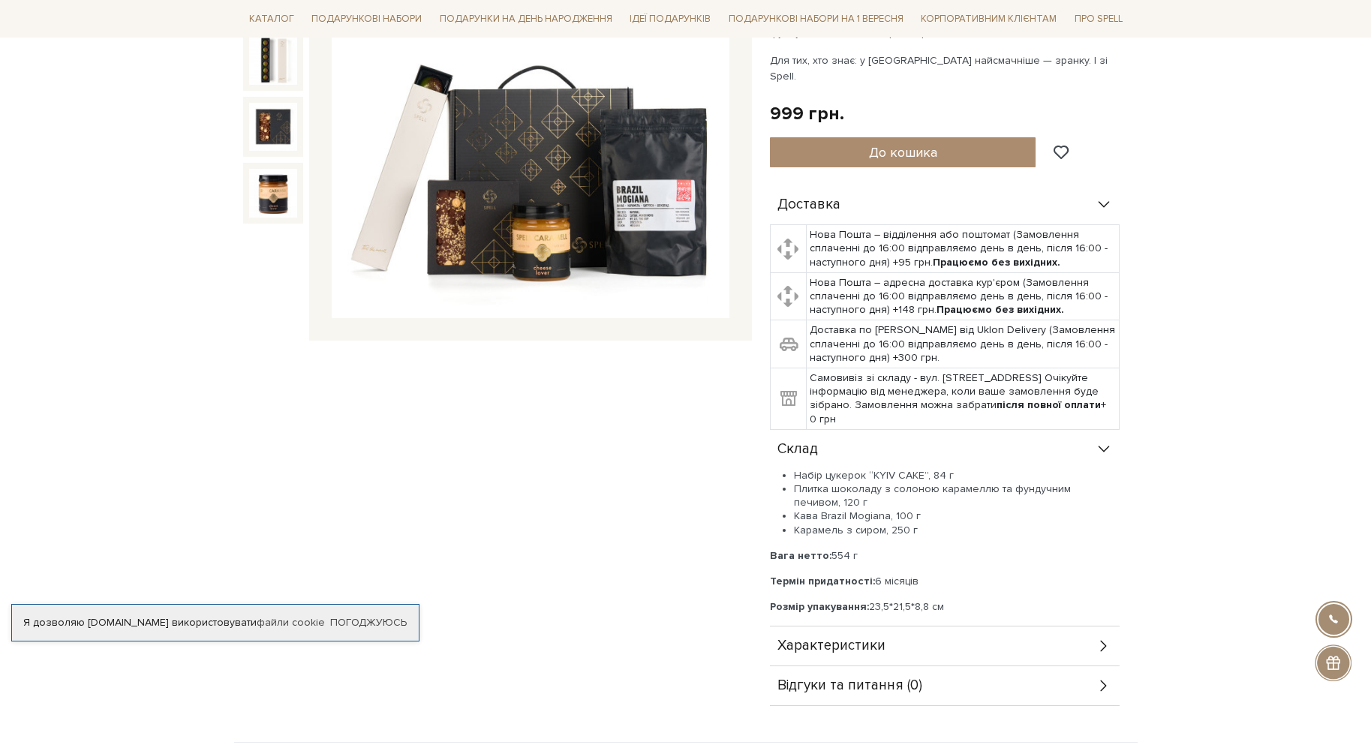
click at [839, 639] on span "Характеристики" at bounding box center [831, 646] width 108 height 14
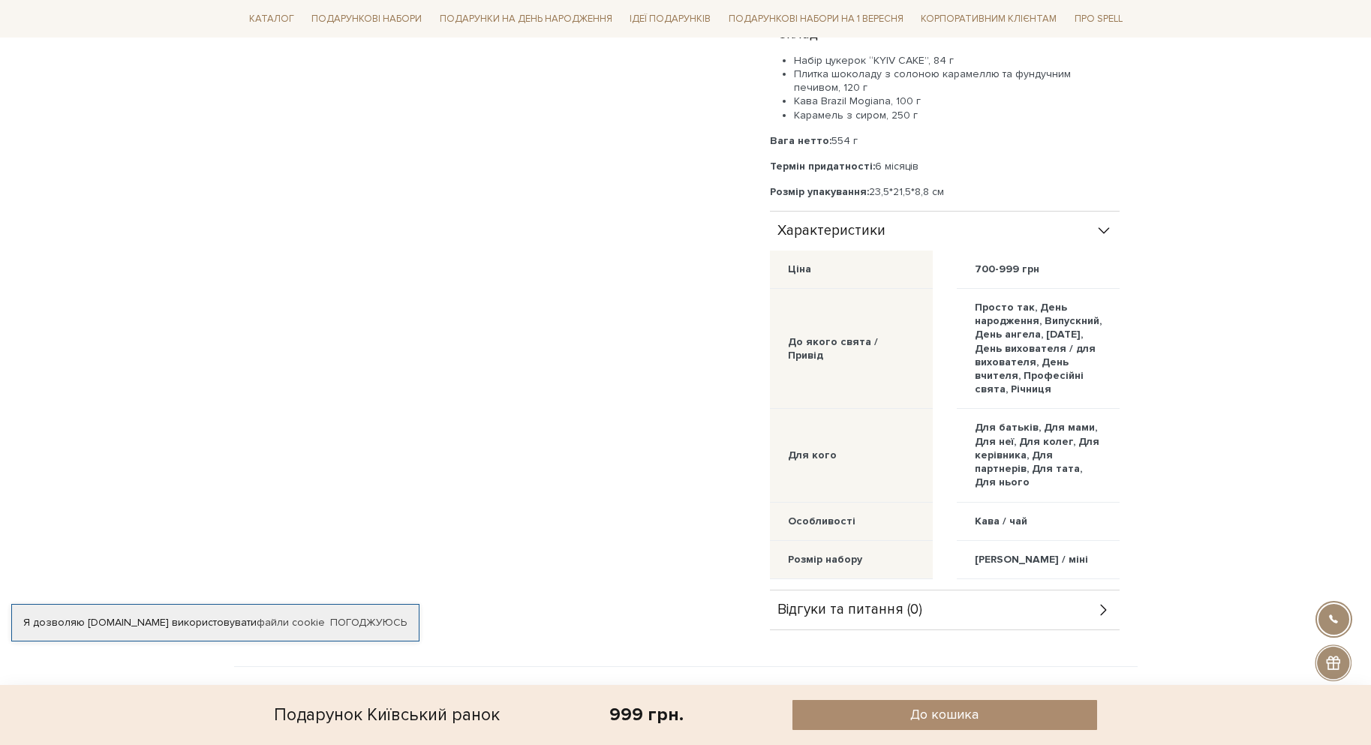
scroll to position [750, 0]
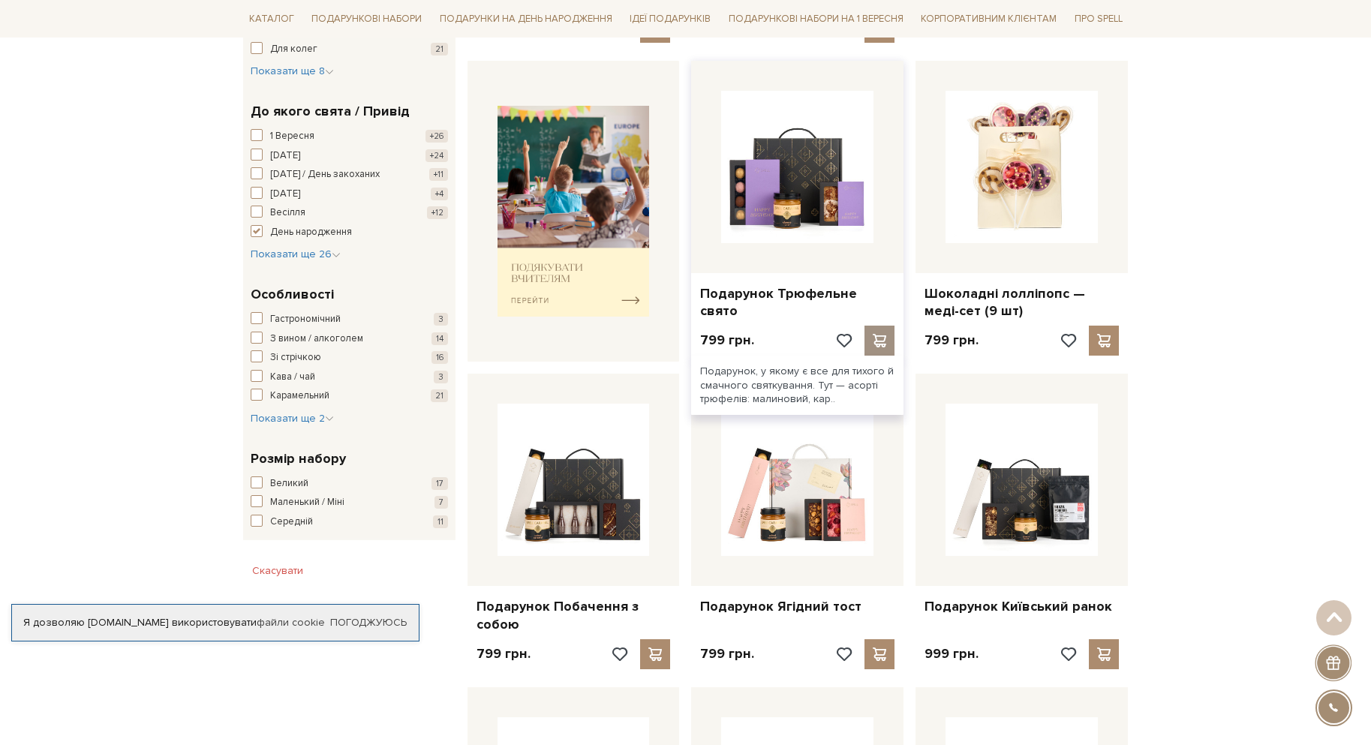
scroll to position [525, 0]
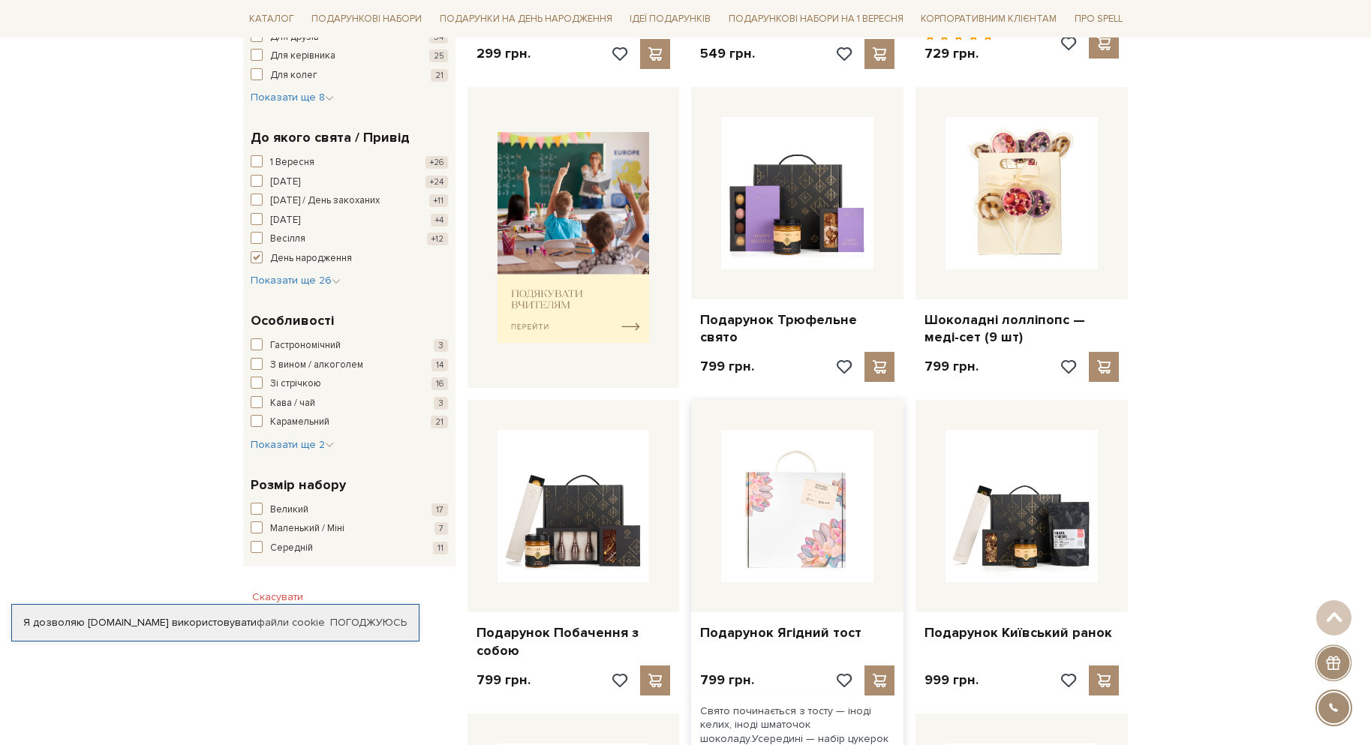
click at [812, 495] on img at bounding box center [797, 506] width 152 height 152
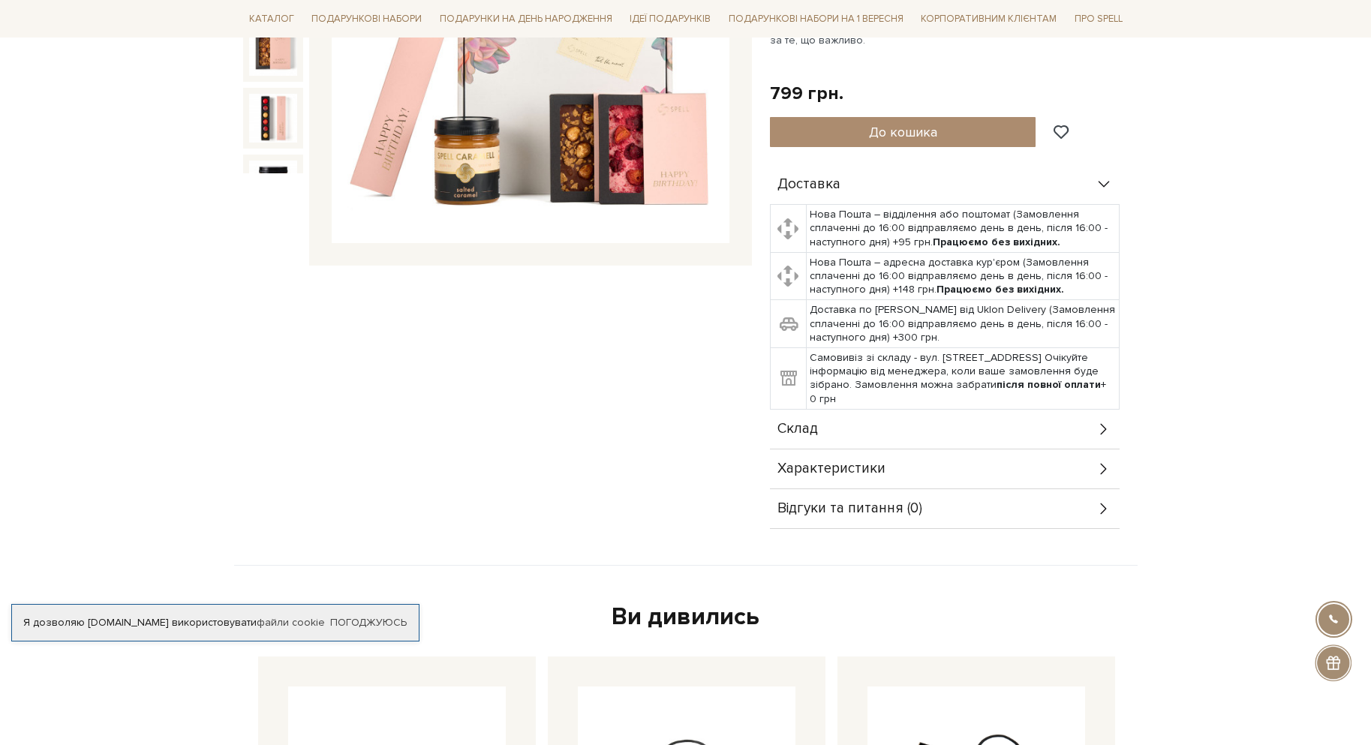
click at [825, 416] on div "Склад" at bounding box center [945, 429] width 350 height 39
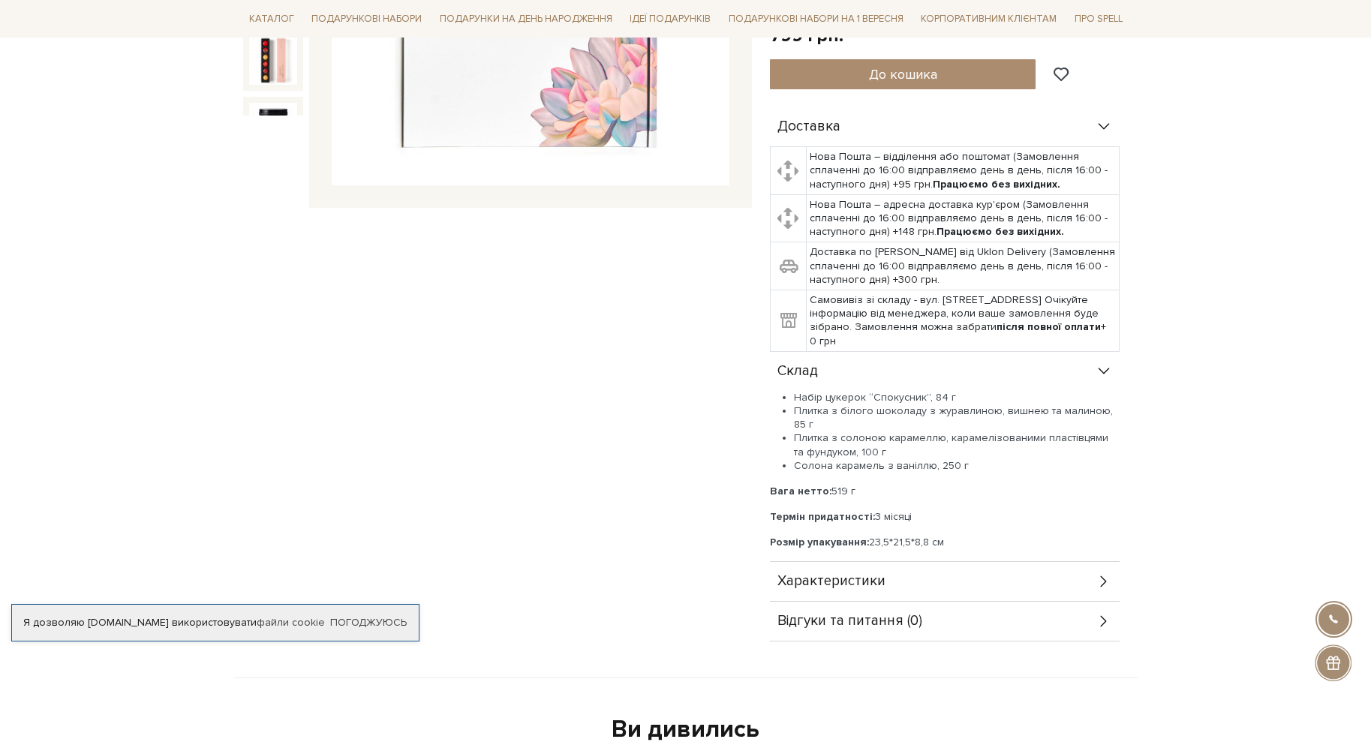
scroll to position [450, 0]
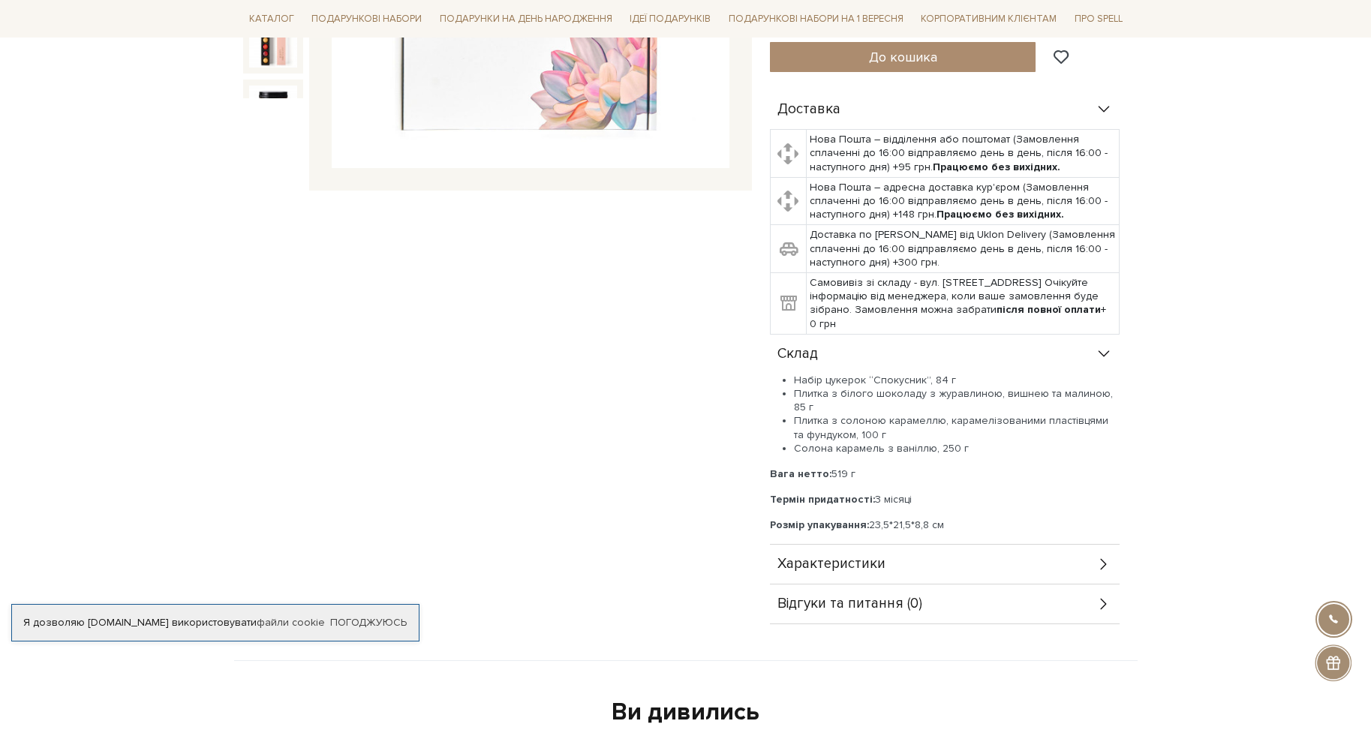
click at [868, 560] on span "Характеристики" at bounding box center [831, 564] width 108 height 14
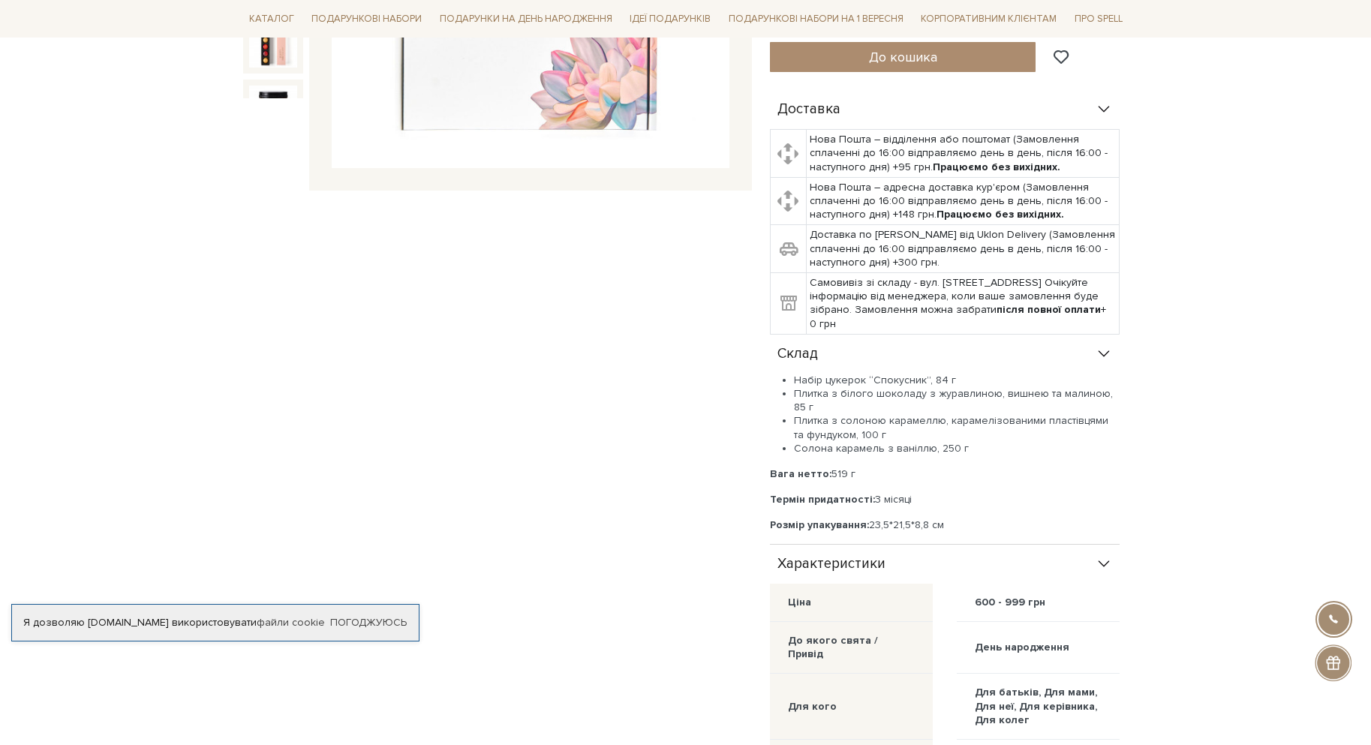
click at [868, 560] on span "Характеристики" at bounding box center [831, 564] width 108 height 14
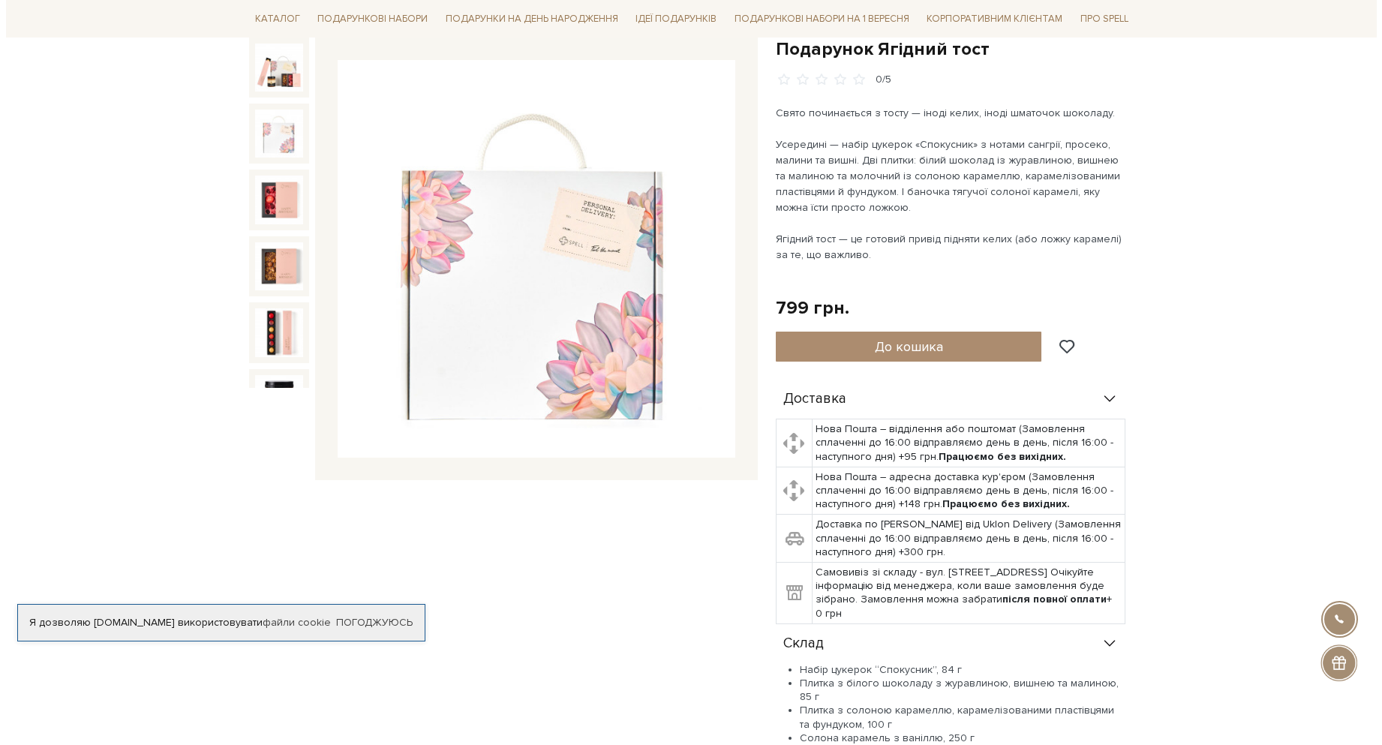
scroll to position [150, 0]
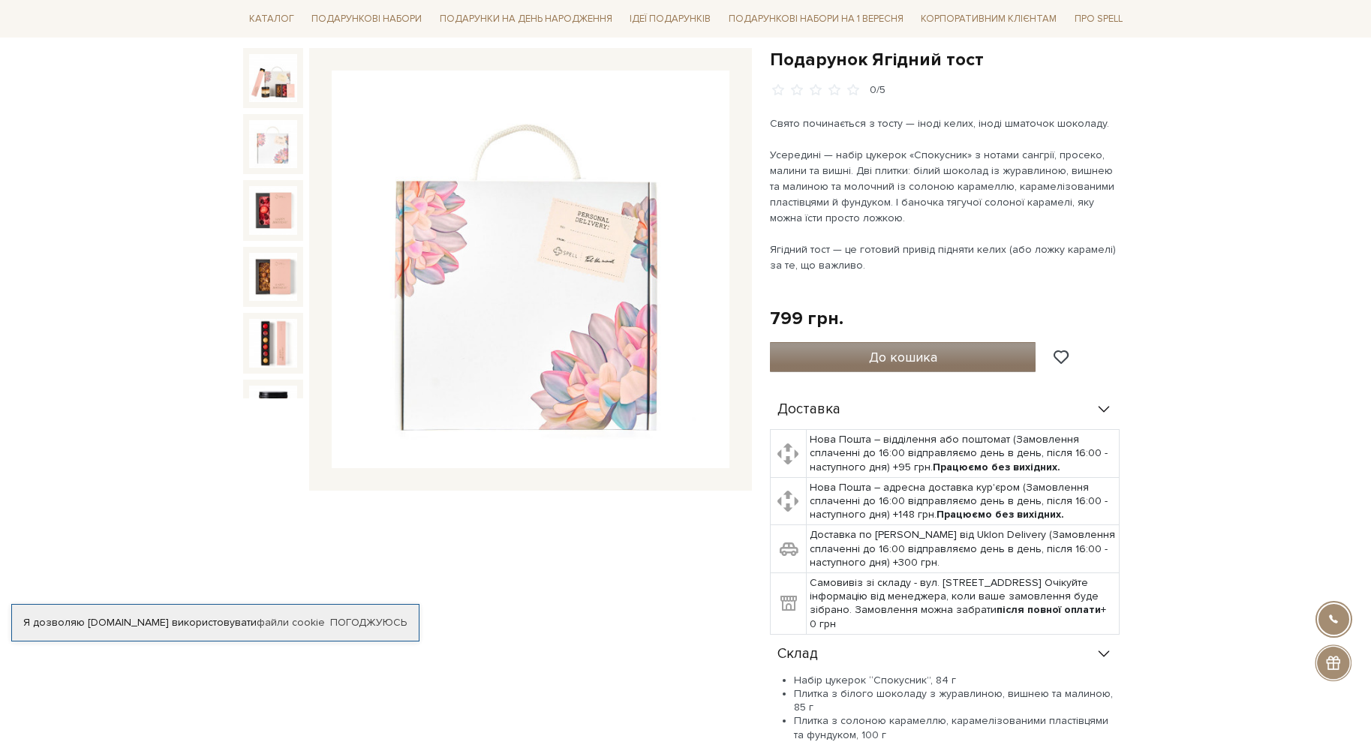
click at [850, 365] on button "До кошика" at bounding box center [903, 357] width 266 height 30
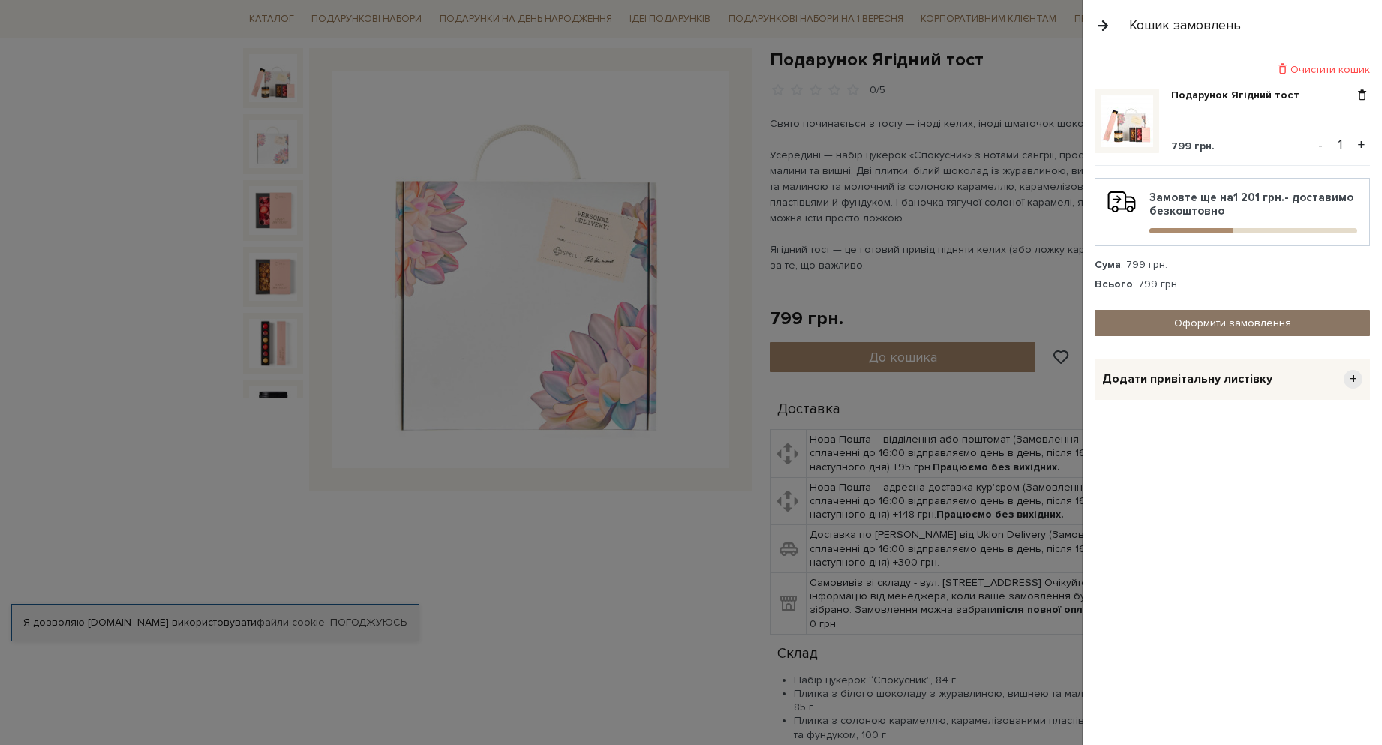
click at [1297, 328] on link "Оформити замовлення" at bounding box center [1231, 323] width 275 height 26
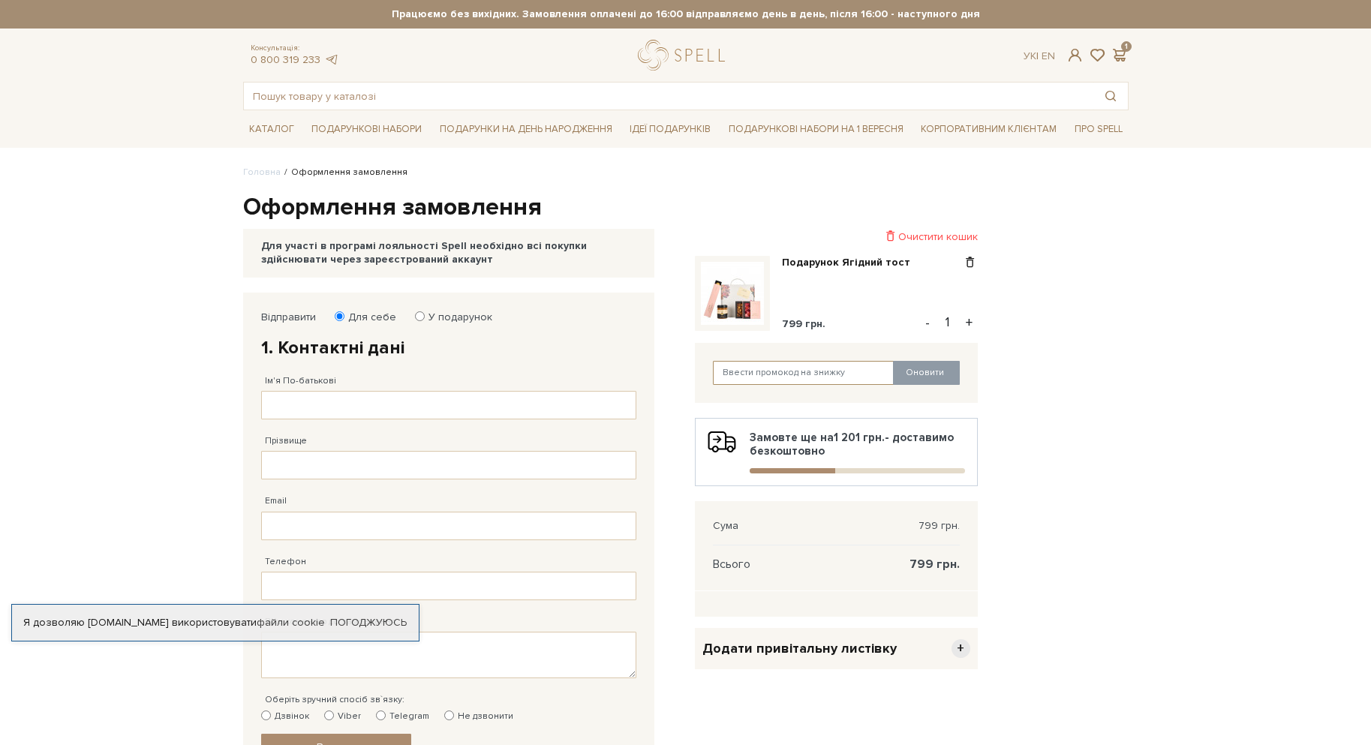
click at [816, 380] on input "text" at bounding box center [804, 373] width 182 height 24
type input "j"
type input "J3KLUC2FE7"
click at [916, 371] on button "Оновити" at bounding box center [926, 373] width 67 height 24
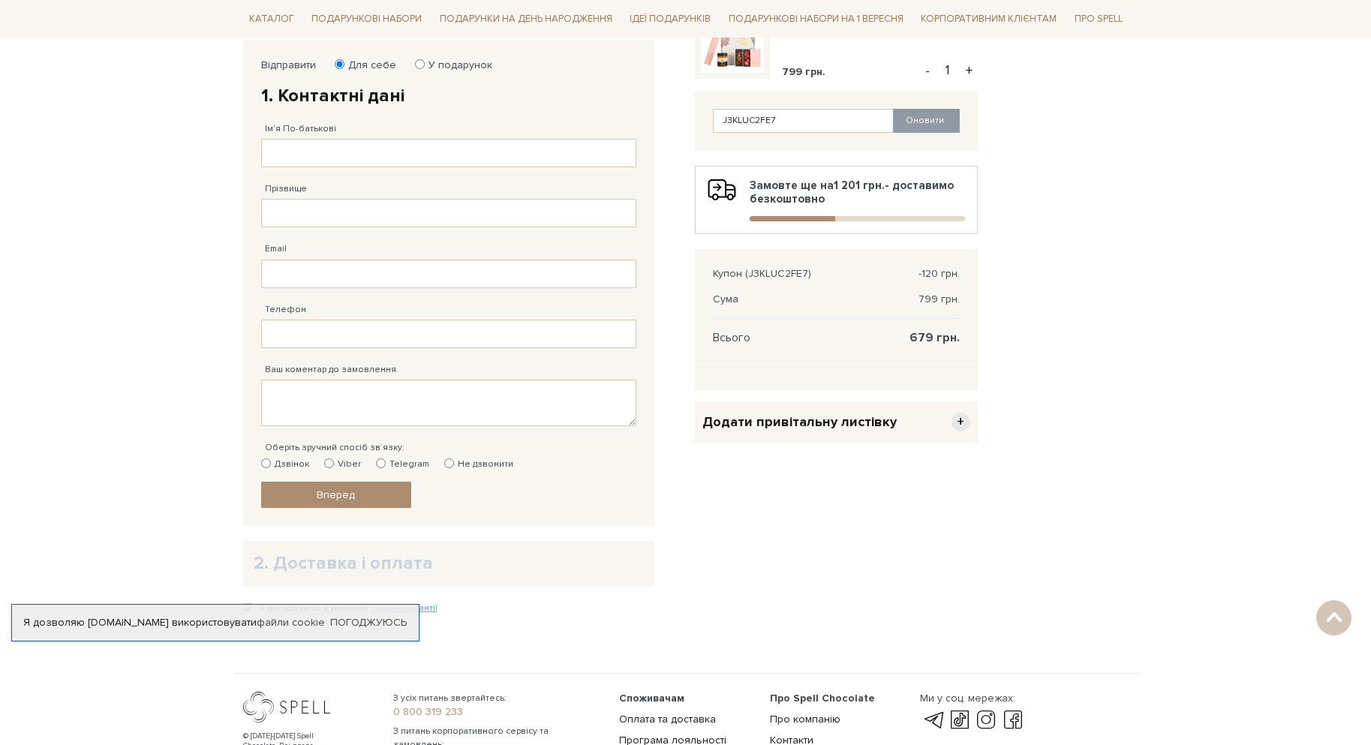
scroll to position [150, 0]
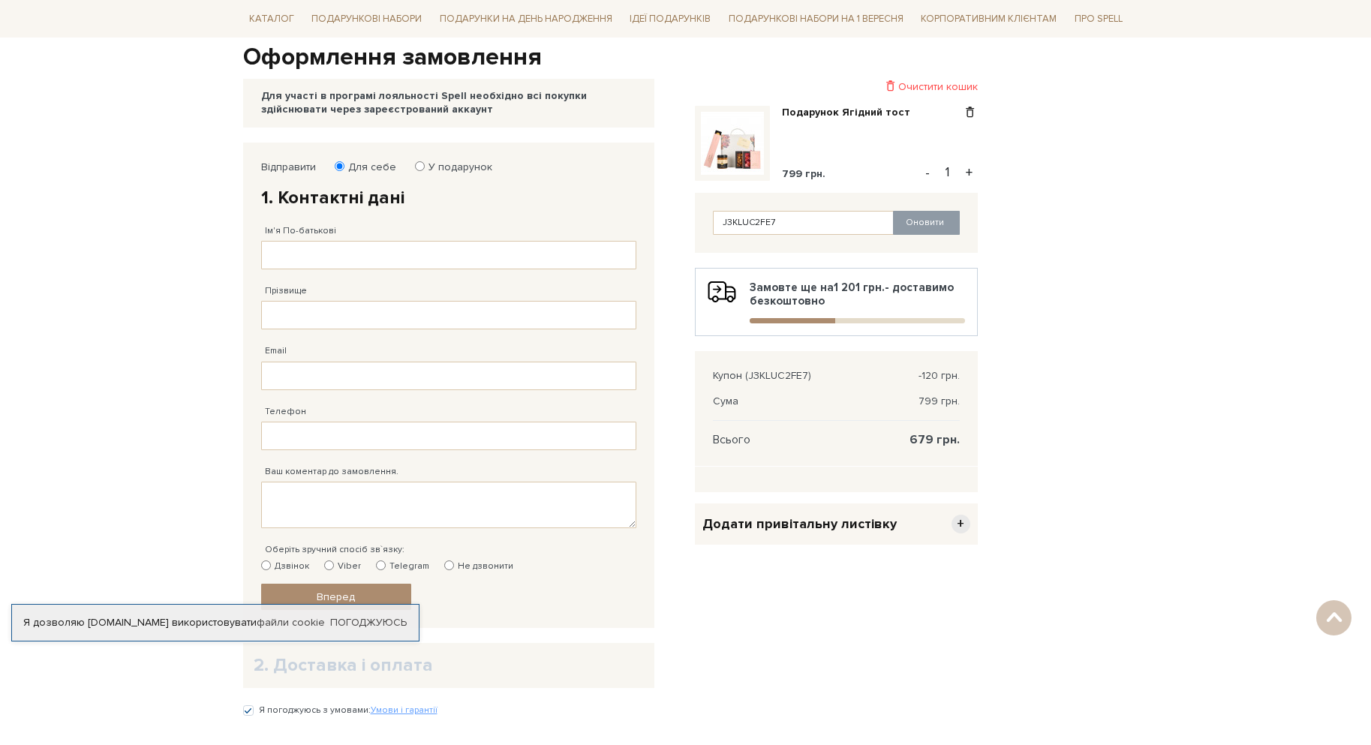
click at [416, 170] on input "У подарунок" at bounding box center [420, 166] width 10 height 10
radio input "true"
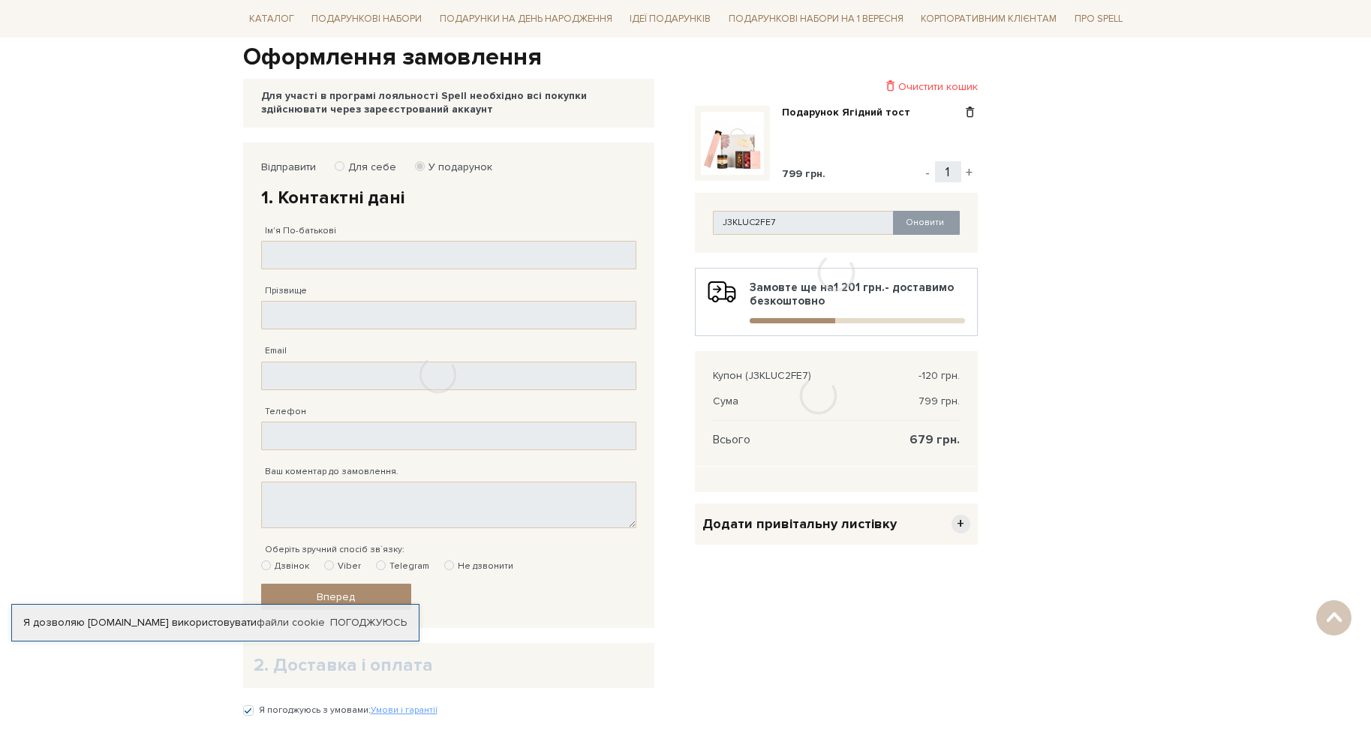
click at [383, 168] on div at bounding box center [438, 375] width 390 height 465
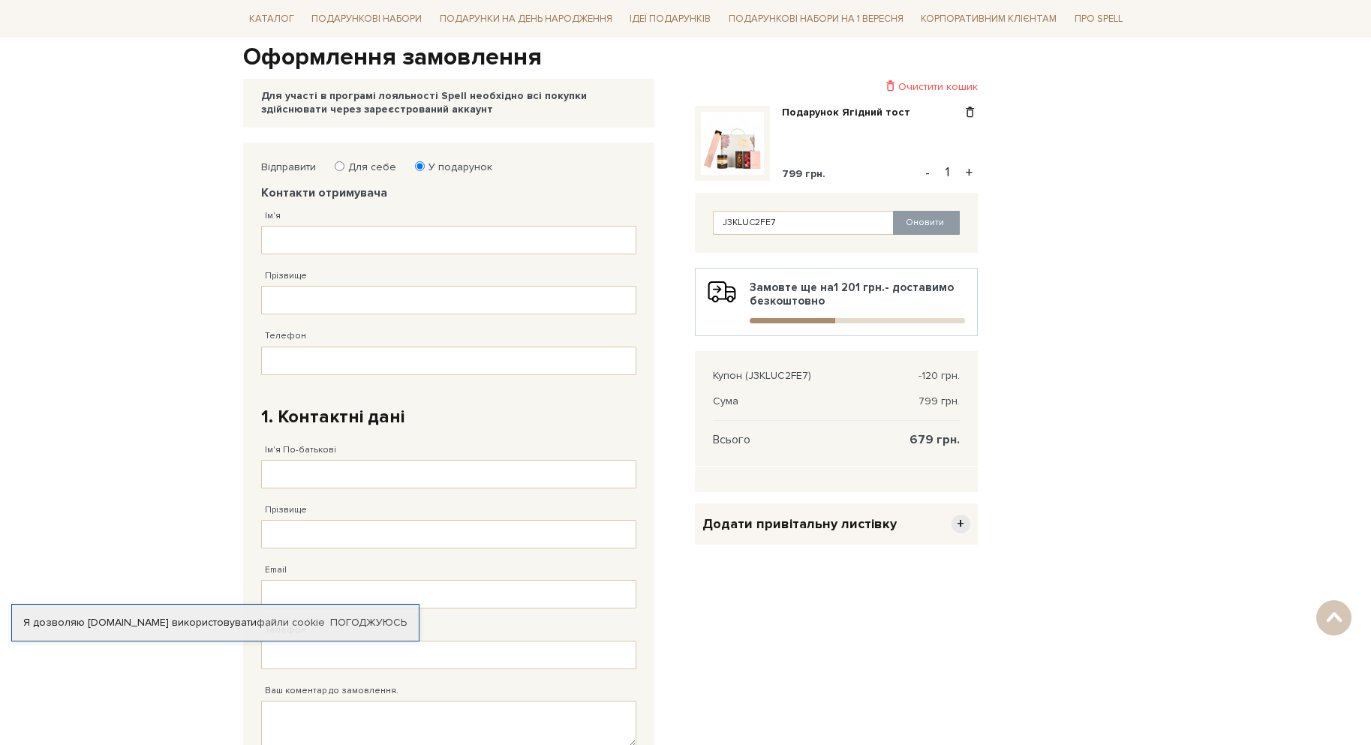
click at [365, 164] on label "Для себе" at bounding box center [367, 168] width 58 height 14
click at [344, 164] on input "Для себе" at bounding box center [340, 166] width 10 height 10
radio input "true"
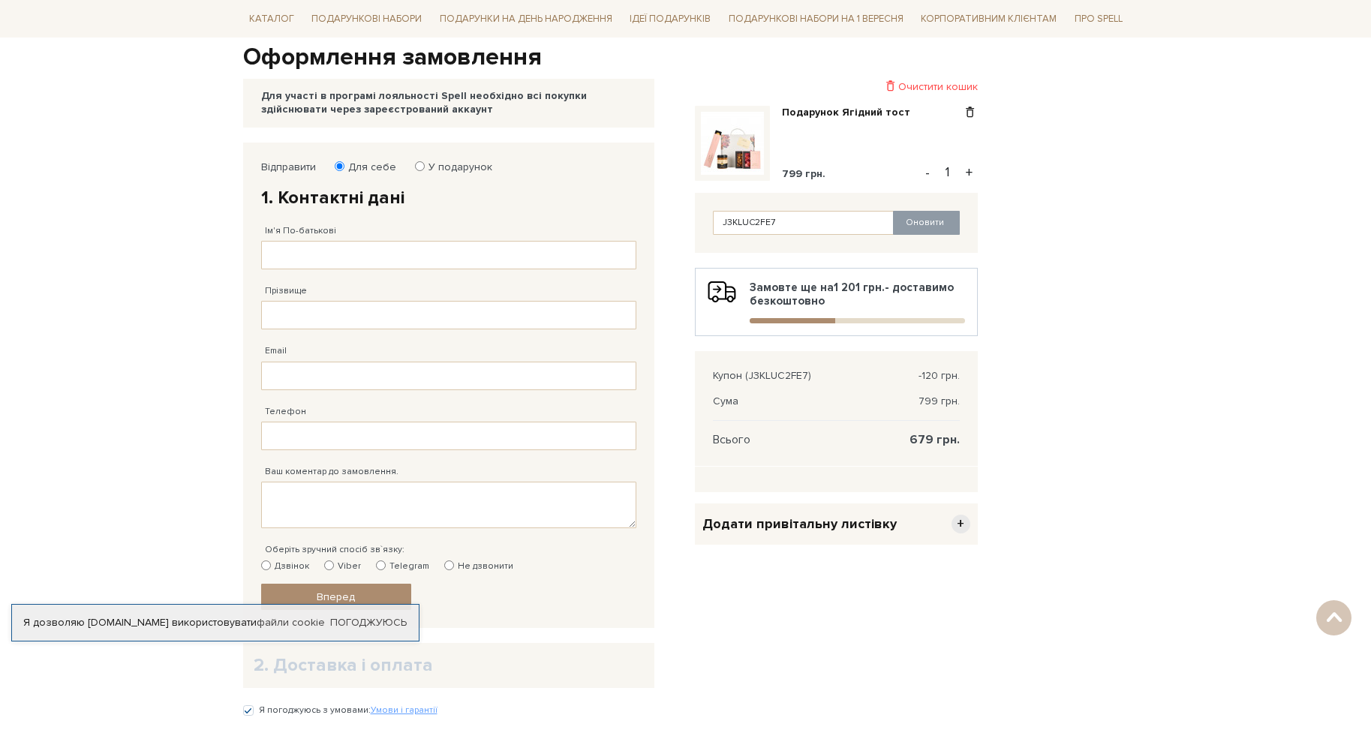
click at [368, 631] on div "Я дозволяю spellchocolate.com використовувати файли cookie Погоджуюсь" at bounding box center [215, 623] width 408 height 38
click at [377, 626] on link "Погоджуюсь" at bounding box center [368, 623] width 77 height 14
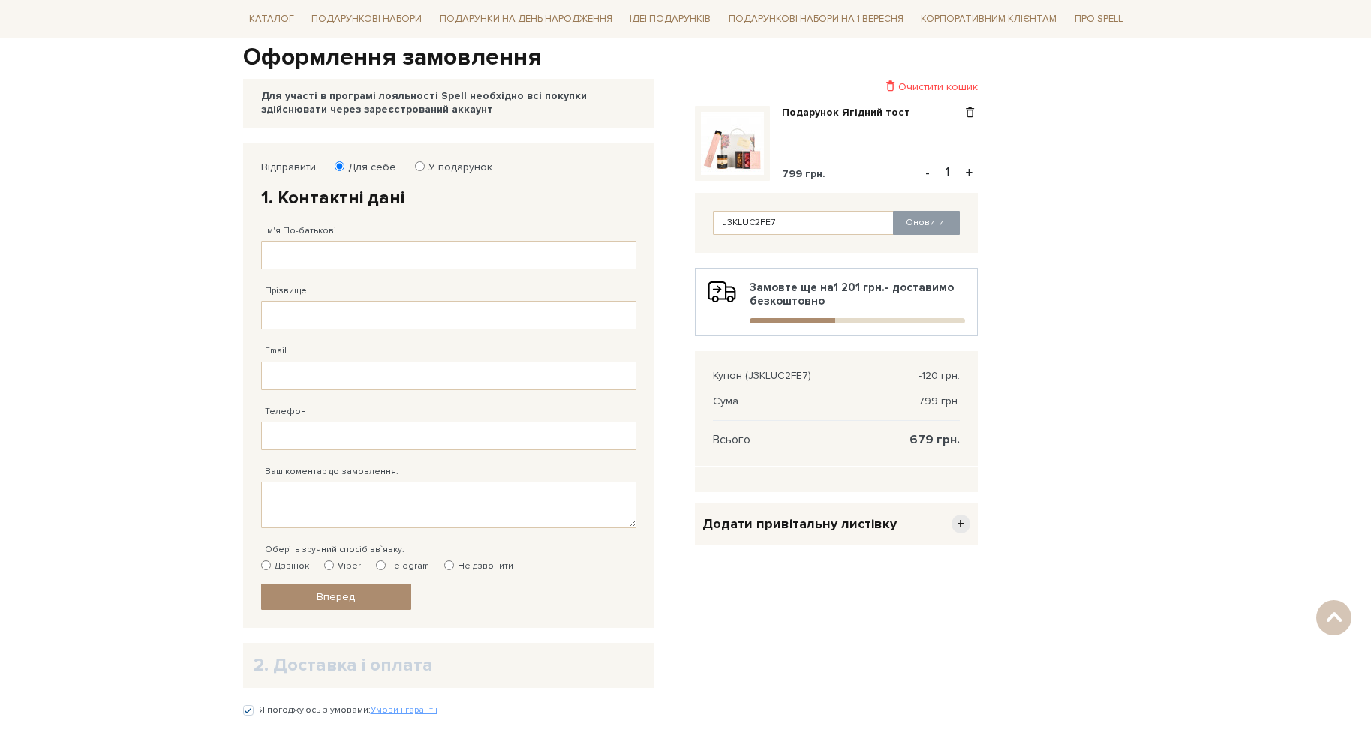
click at [387, 569] on label "Telegram" at bounding box center [402, 567] width 53 height 14
click at [386, 569] on input "Telegram" at bounding box center [381, 565] width 10 height 10
radio input "true"
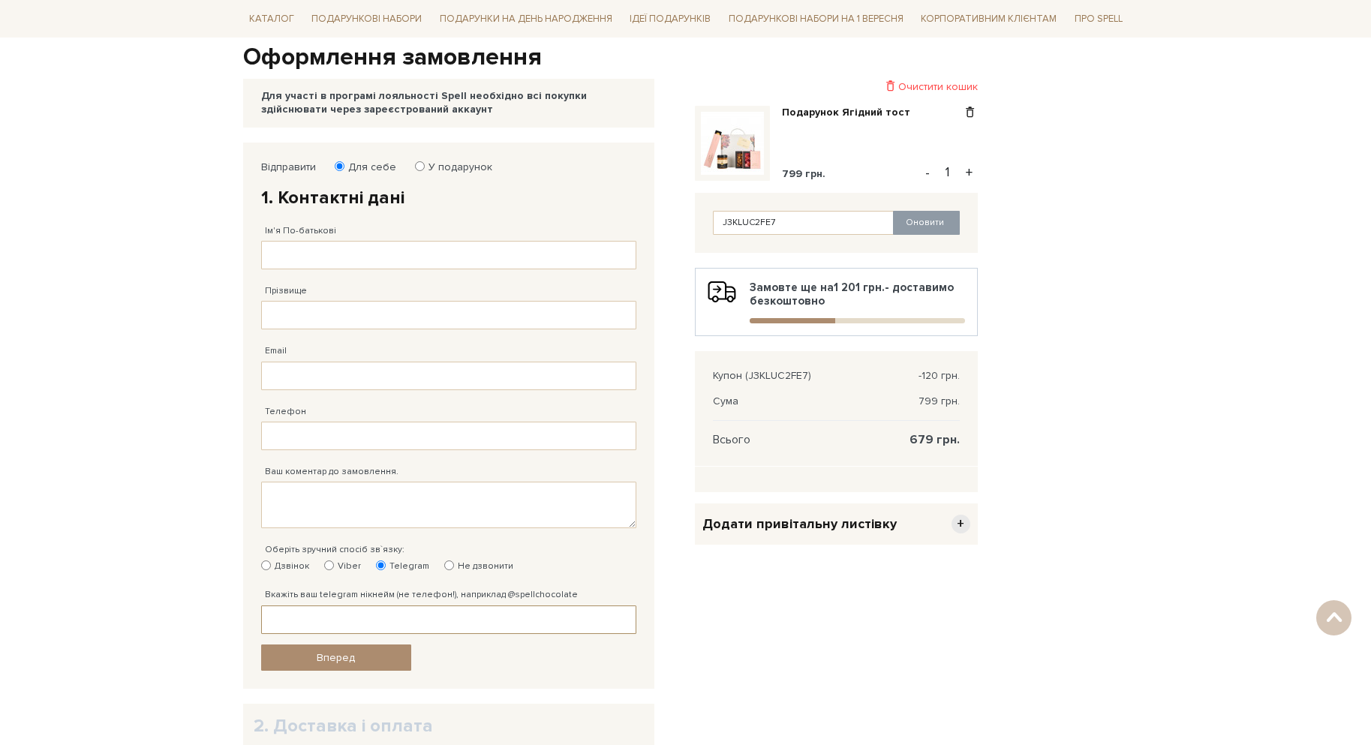
click at [358, 619] on input "Вкажіть ваш telegram нікнейм (не телефон!), наприклад @spellchocolate" at bounding box center [448, 619] width 375 height 29
type input "@rosshawk"
drag, startPoint x: 380, startPoint y: 247, endPoint x: 362, endPoint y: 250, distance: 17.5
click at [380, 247] on input "Ім'я По-батькові" at bounding box center [448, 255] width 375 height 29
type input "H"
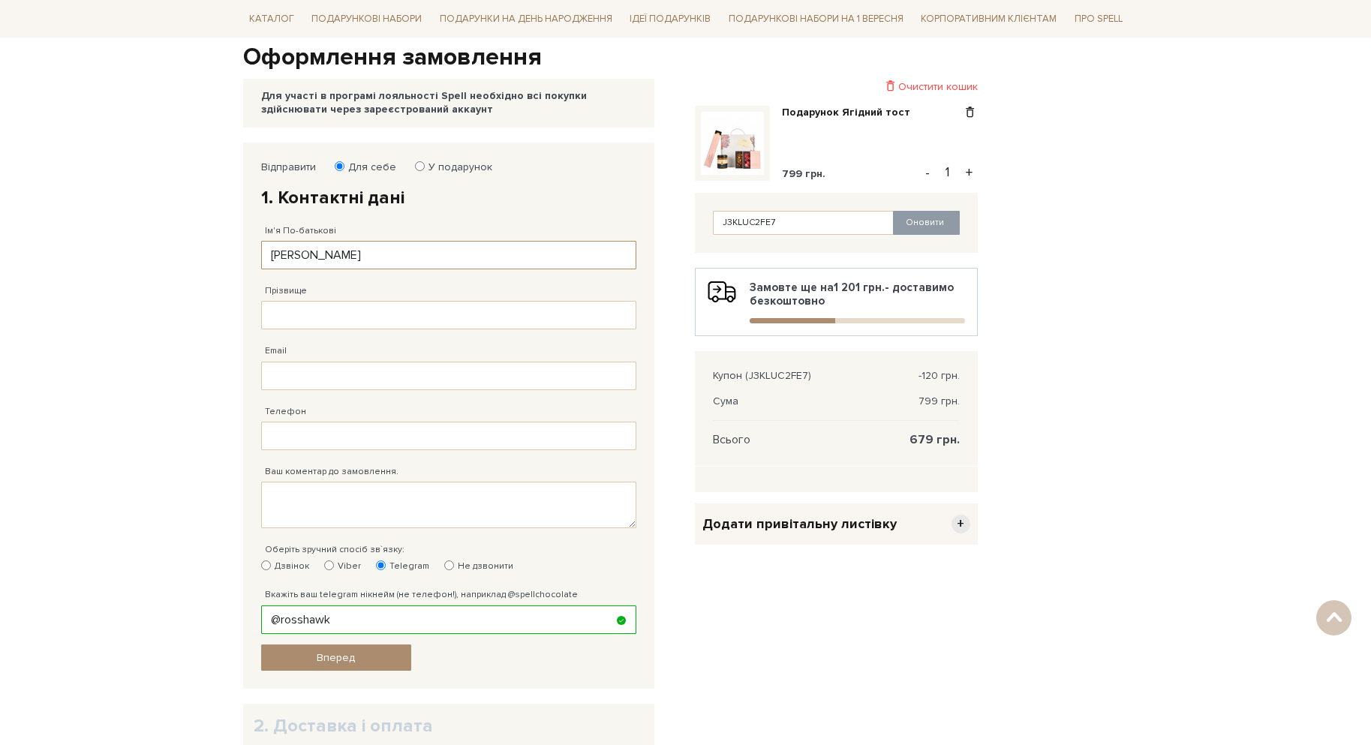
type input "Ростислав Остапович"
type input "Левицький"
type input "levitsky.ross@gmail.com"
type input "38 (073) 402 03 72"
click at [839, 532] on span "Додати привітальну листівку" at bounding box center [799, 523] width 194 height 17
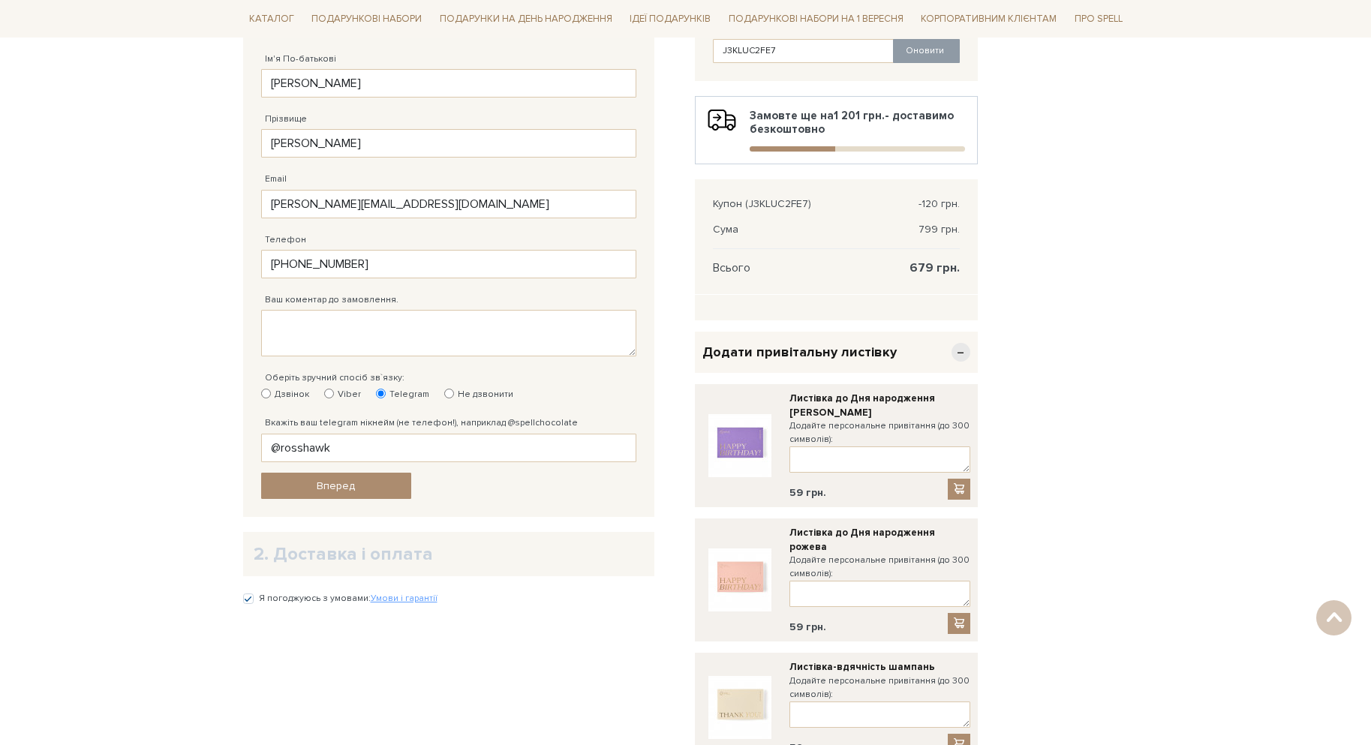
scroll to position [375, 0]
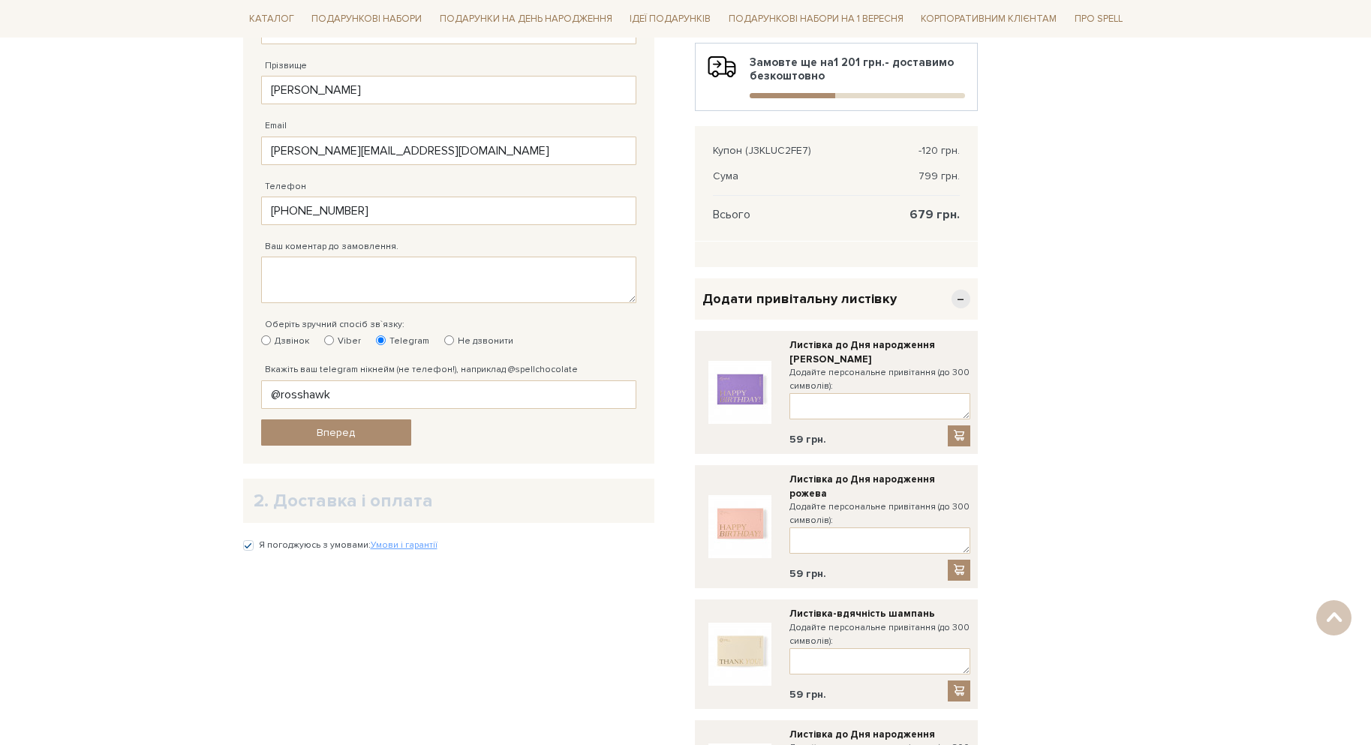
click at [852, 289] on div "Додати привітальну листівку −" at bounding box center [836, 298] width 283 height 41
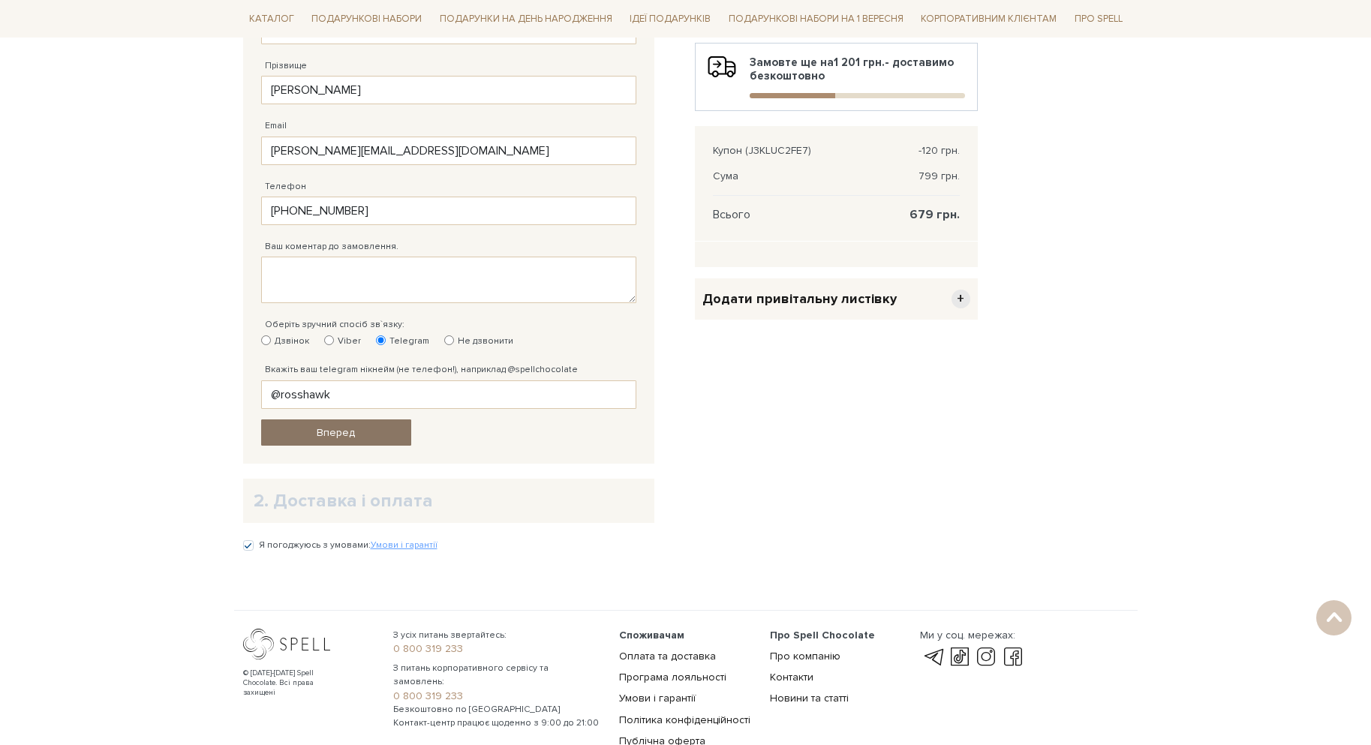
click at [347, 435] on span "Вперед" at bounding box center [336, 432] width 38 height 13
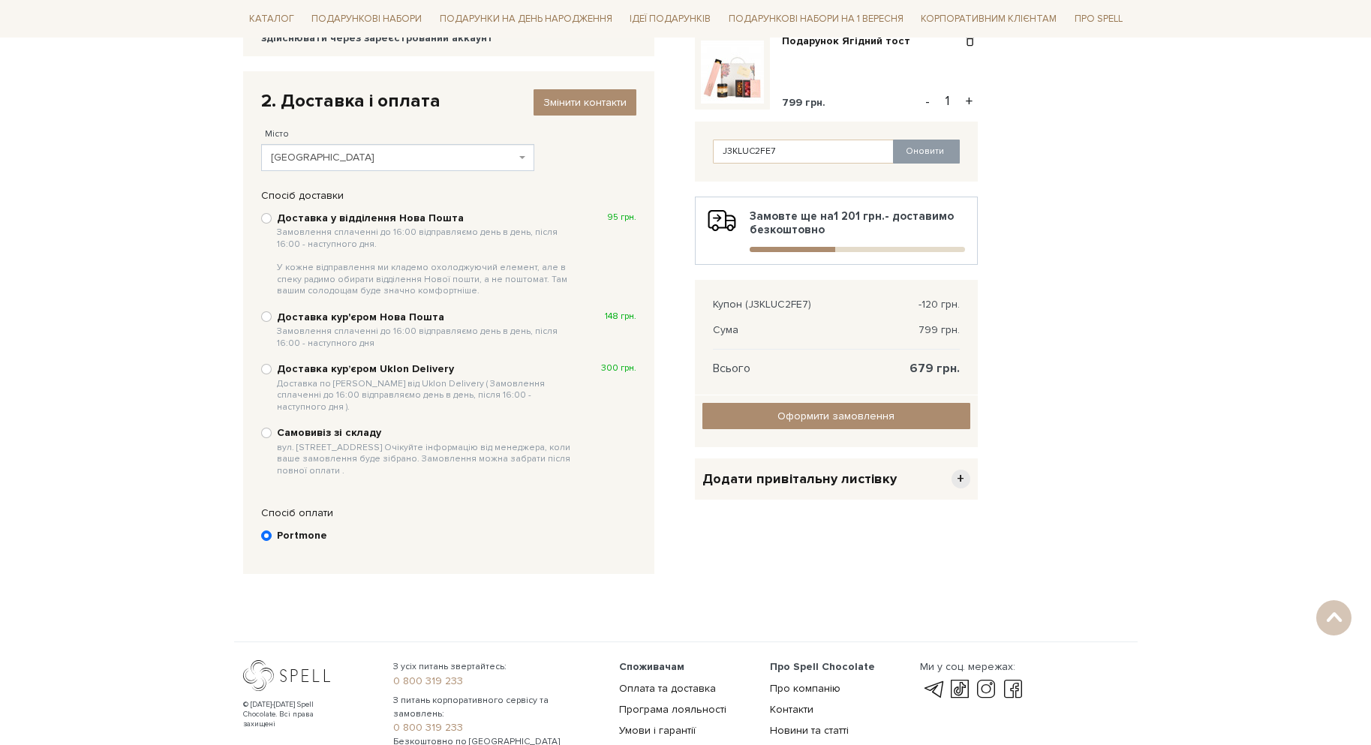
scroll to position [143, 0]
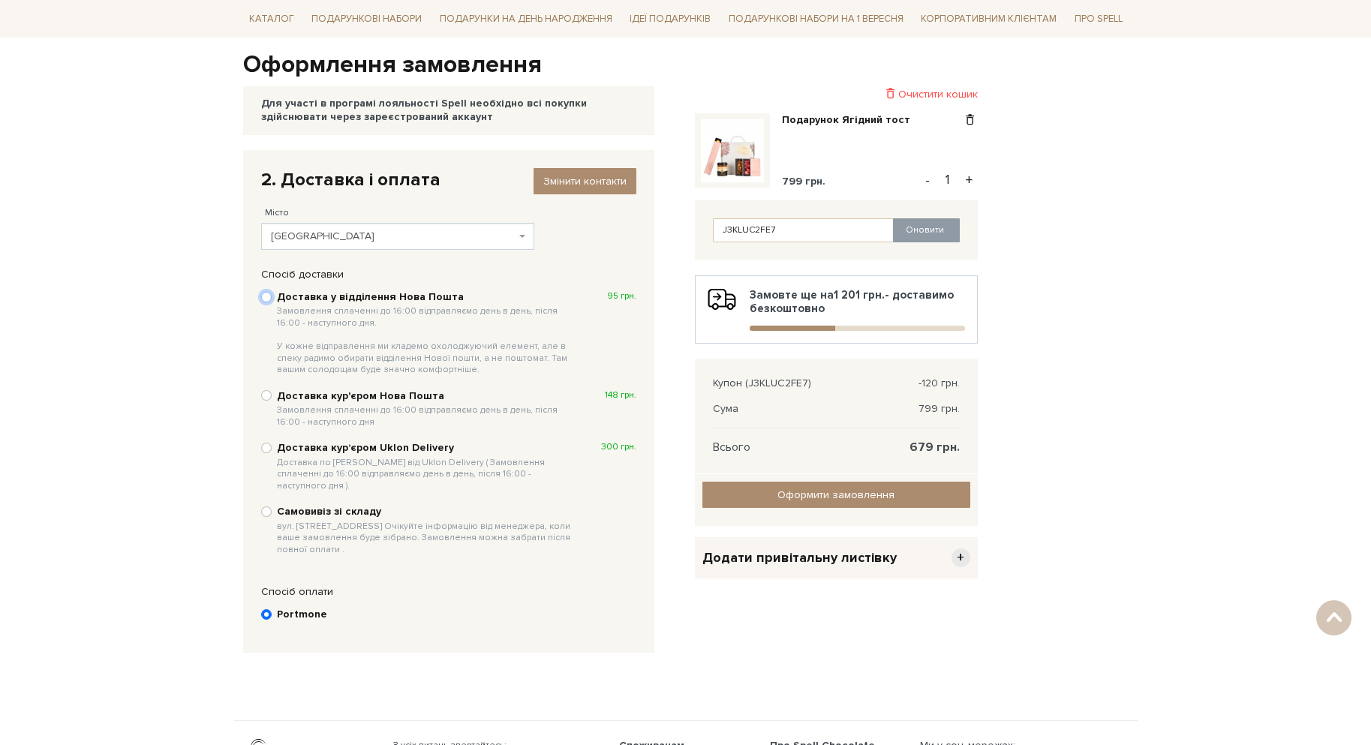
click at [263, 297] on input "Доставка у відділення Нова Пошта Замовлення сплаченні до 16:00 відправляємо ден…" at bounding box center [266, 297] width 11 height 11
radio input "true"
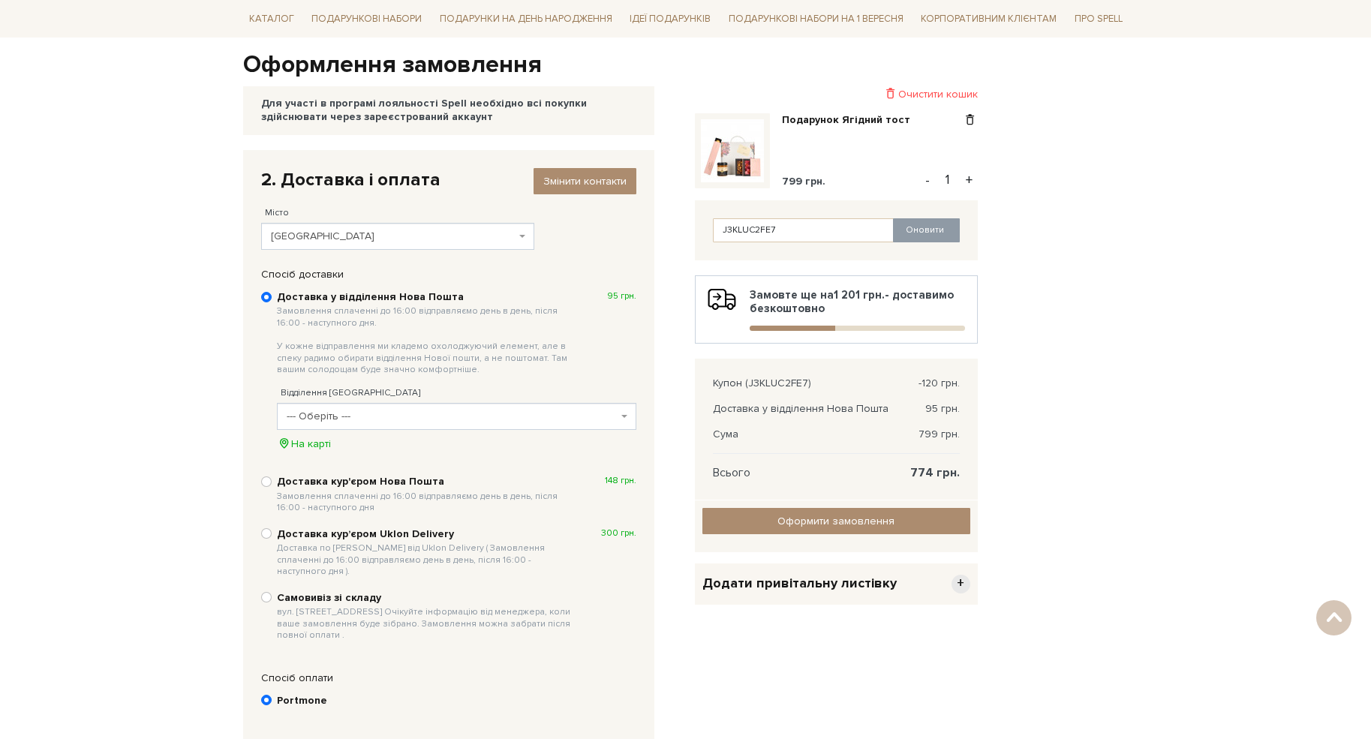
click at [395, 410] on span "--- Оберіть ---" at bounding box center [452, 416] width 331 height 15
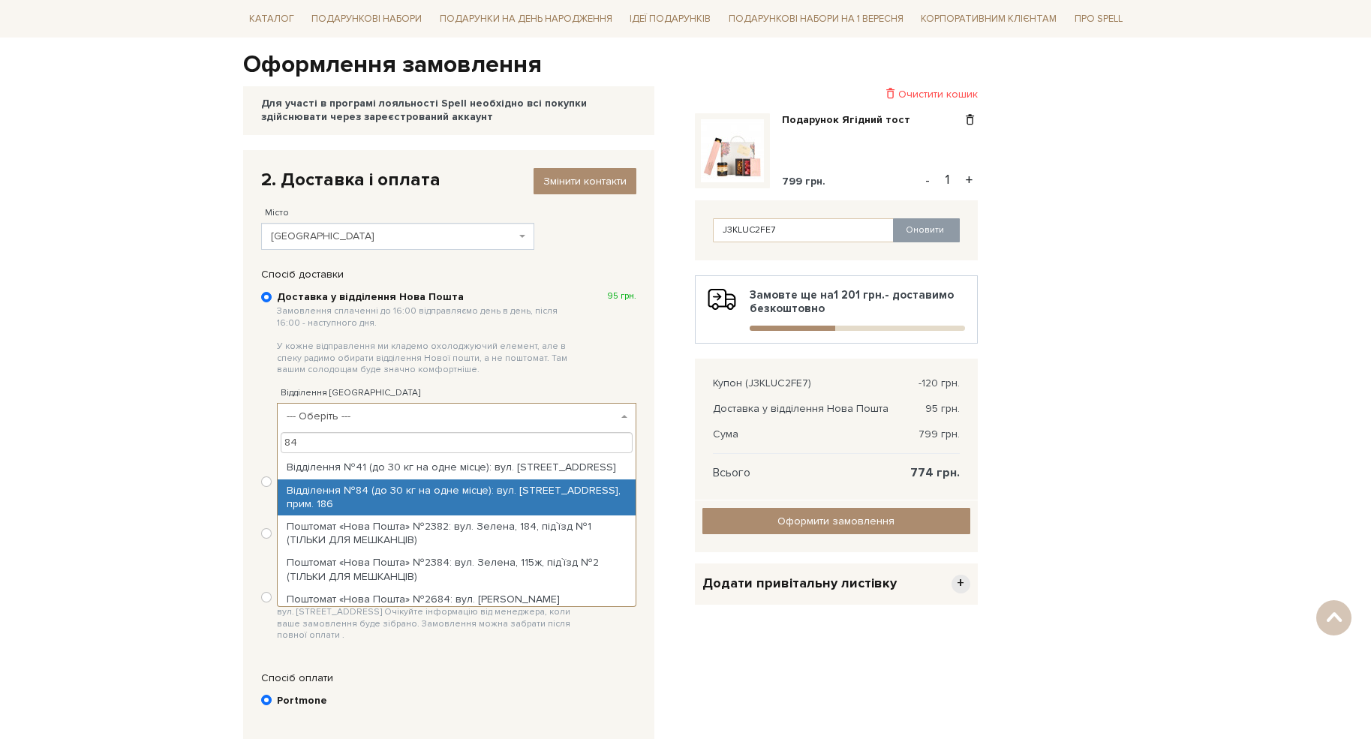
type input "84"
drag, startPoint x: 368, startPoint y: 498, endPoint x: 377, endPoint y: 479, distance: 20.5
select select "Відділення №84 (до 30 кг на одне місце): вул. Під Голоском, 24А, прим. 186"
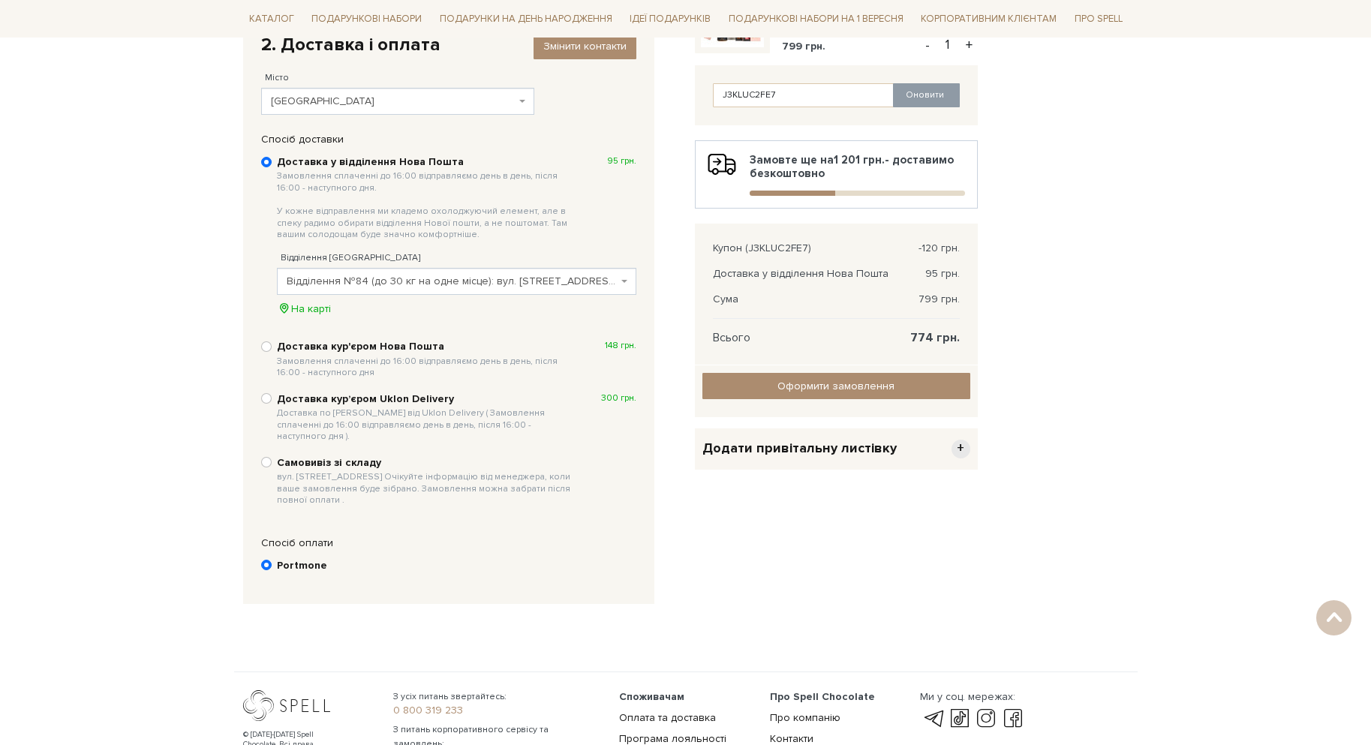
scroll to position [293, 0]
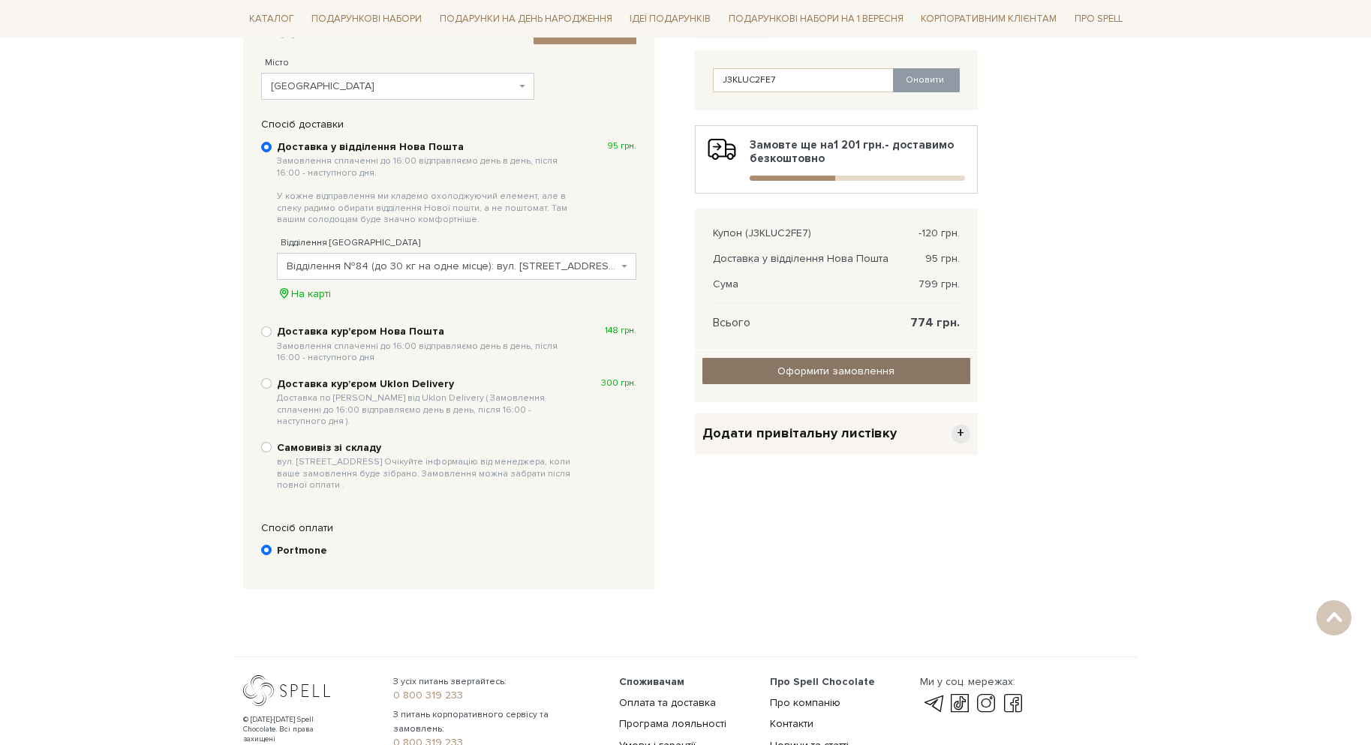
click at [830, 374] on input "Оформити замовлення" at bounding box center [836, 371] width 268 height 26
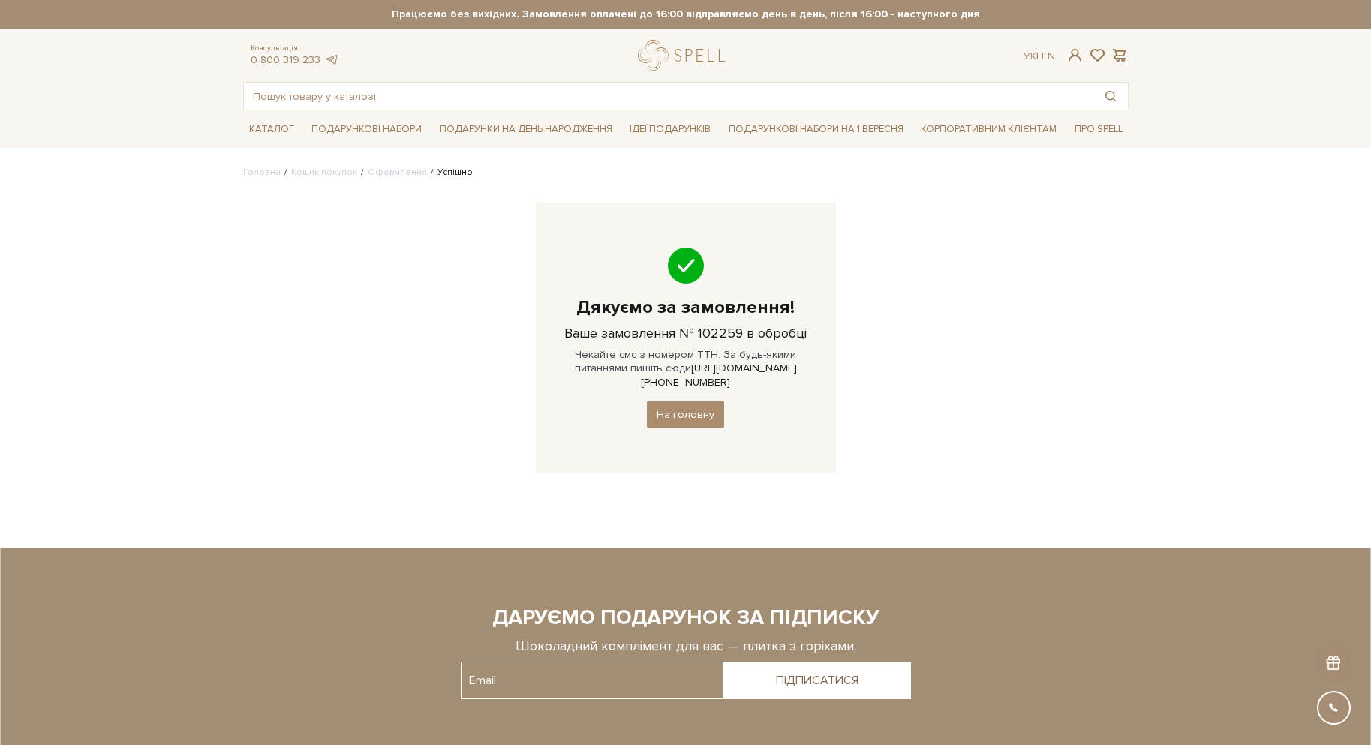
click at [719, 330] on h3 "Ваше замовлення № 102259 в обробці" at bounding box center [685, 333] width 255 height 17
copy h3 "102259"
click at [701, 407] on link "На головну" at bounding box center [685, 414] width 77 height 26
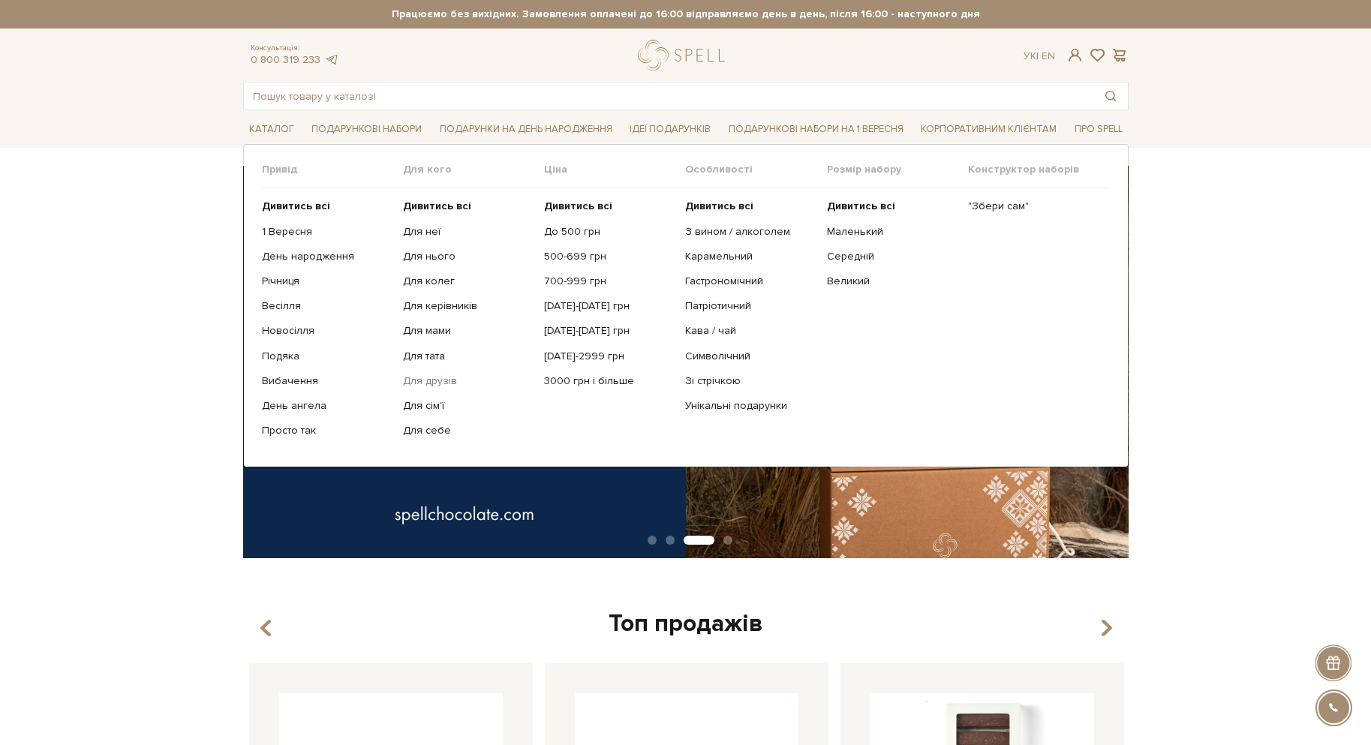
click at [451, 380] on link "Для друзів" at bounding box center [468, 381] width 130 height 14
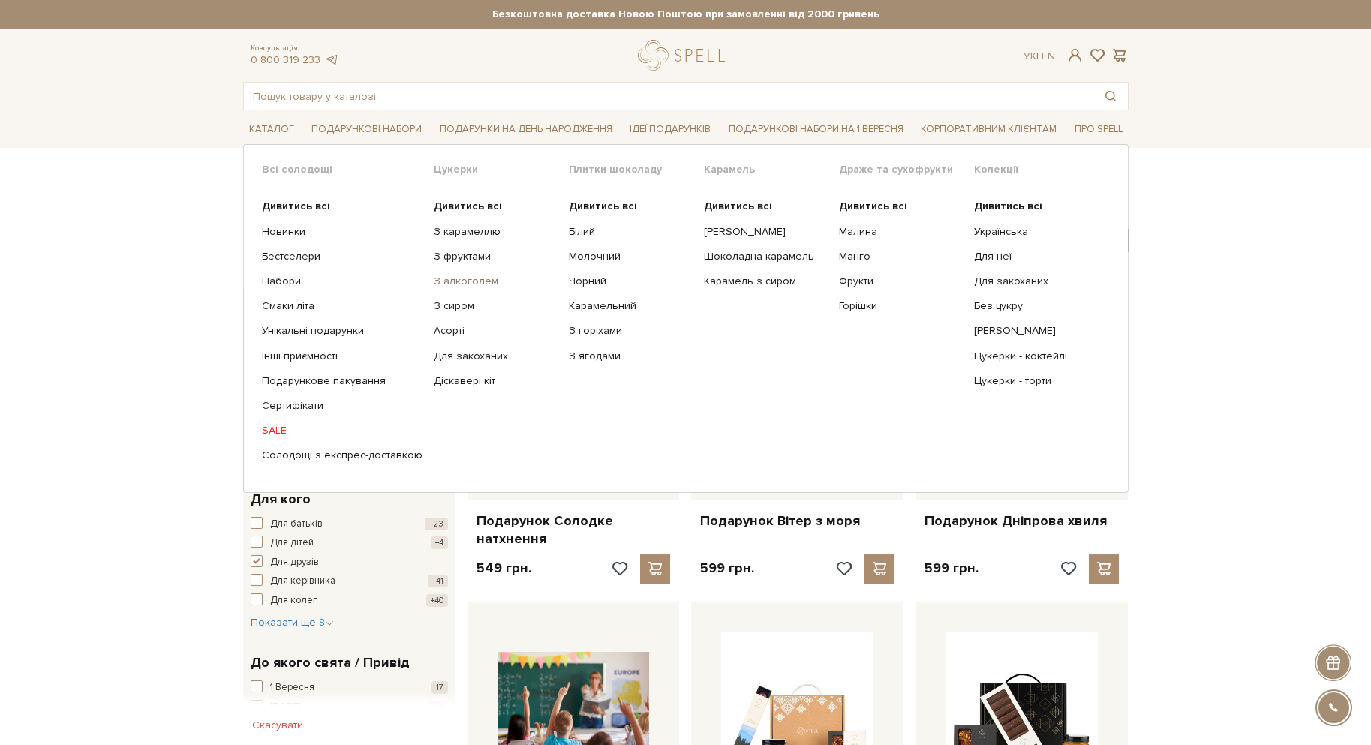
click at [451, 281] on link "З алкоголем" at bounding box center [496, 282] width 124 height 14
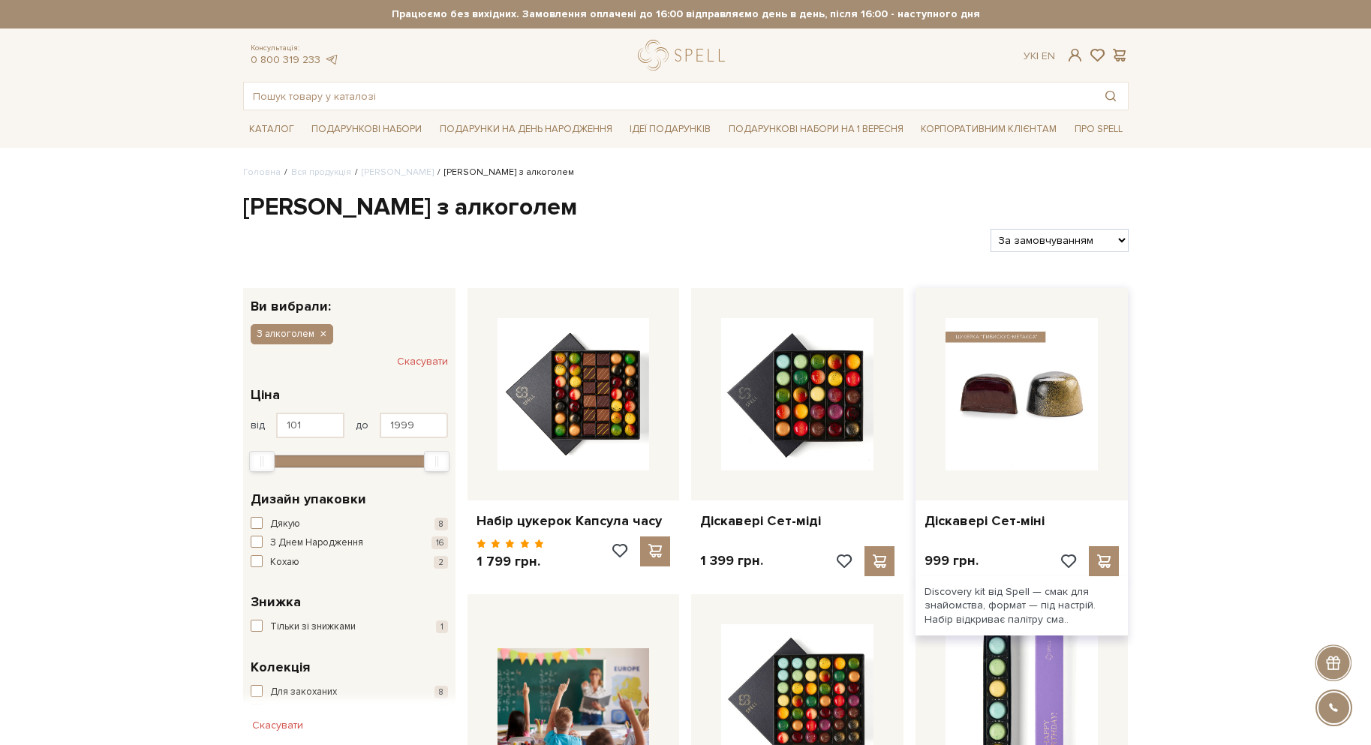
click at [1007, 384] on img at bounding box center [1021, 394] width 152 height 152
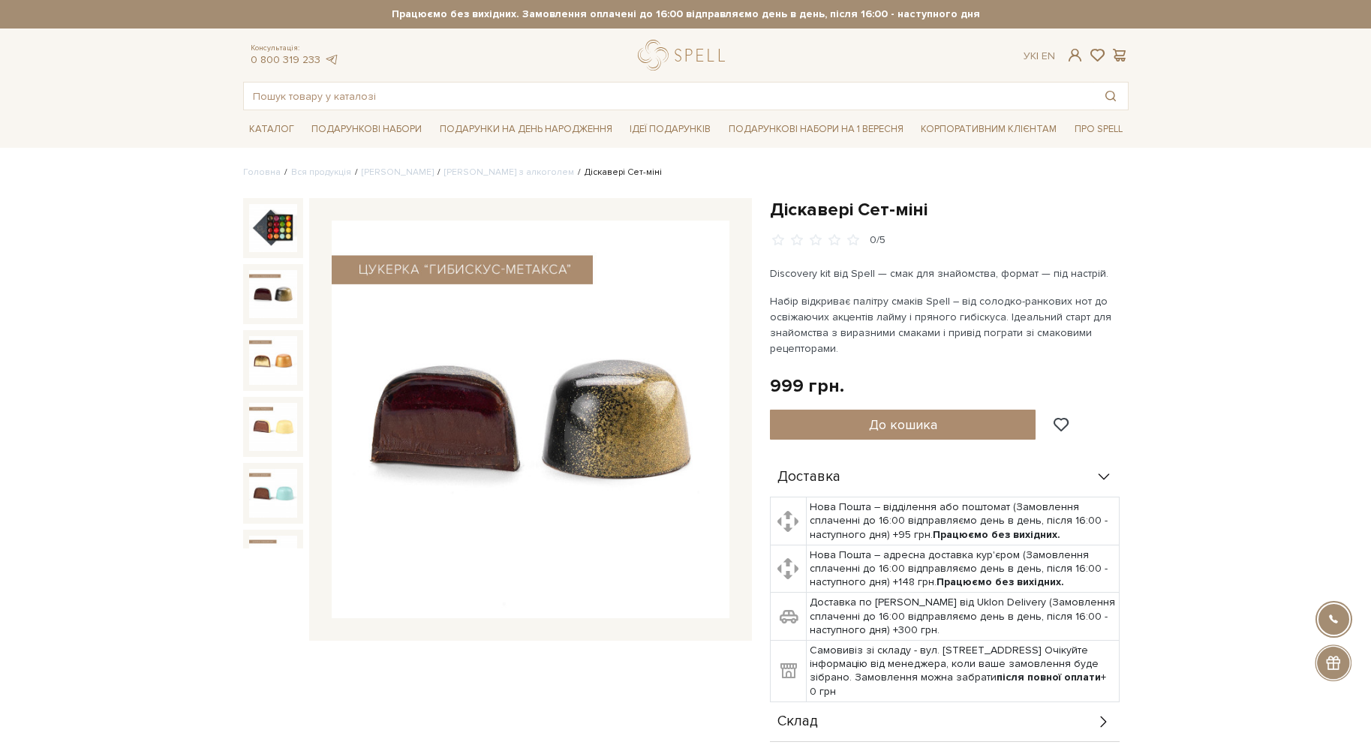
click at [267, 288] on img at bounding box center [273, 294] width 48 height 48
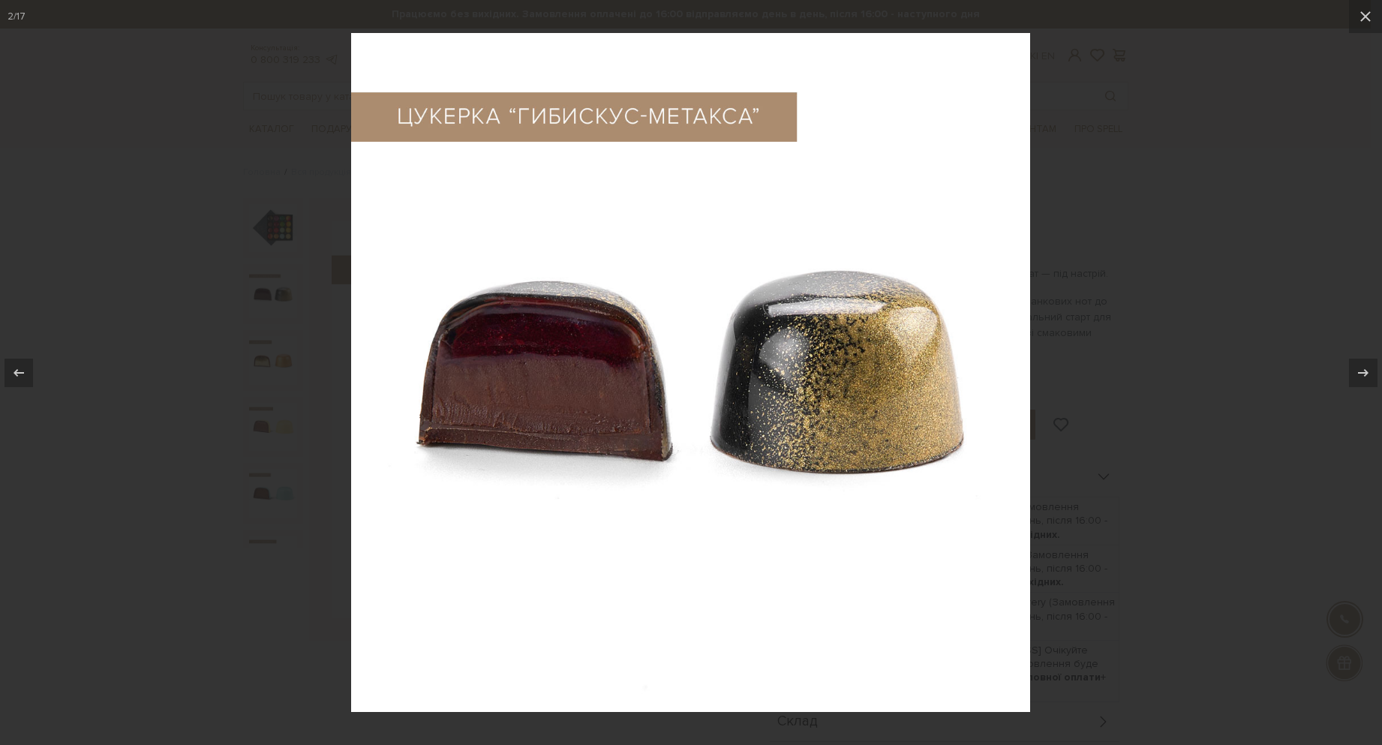
click at [267, 288] on div at bounding box center [691, 372] width 1382 height 745
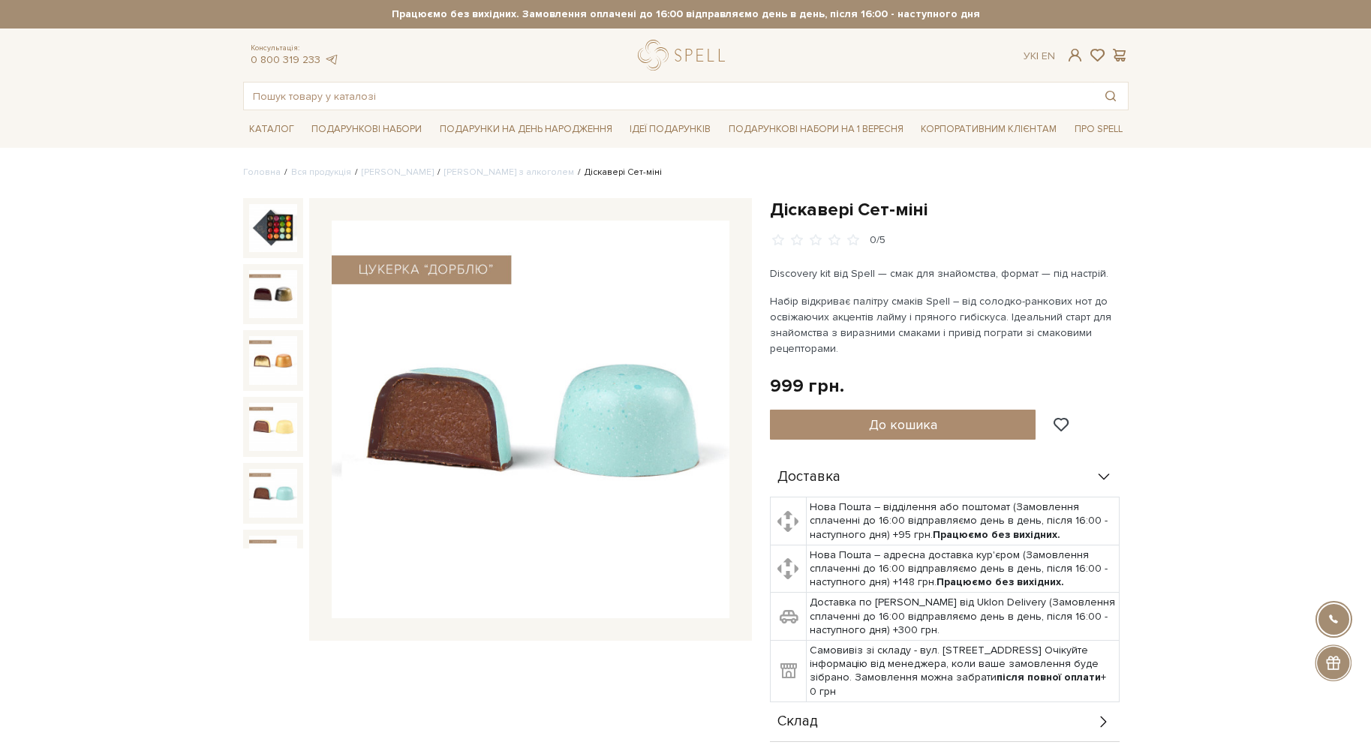
drag, startPoint x: 873, startPoint y: 347, endPoint x: 1019, endPoint y: 268, distance: 165.5
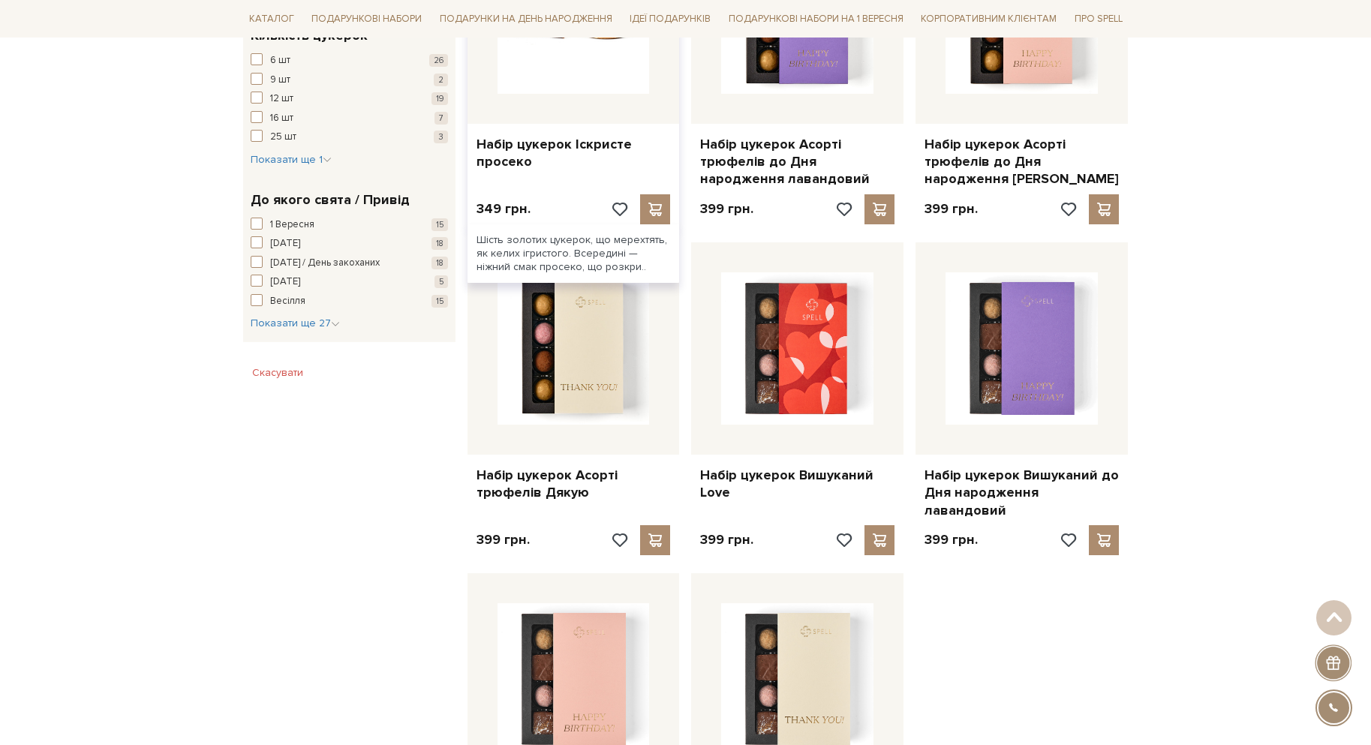
scroll to position [1350, 0]
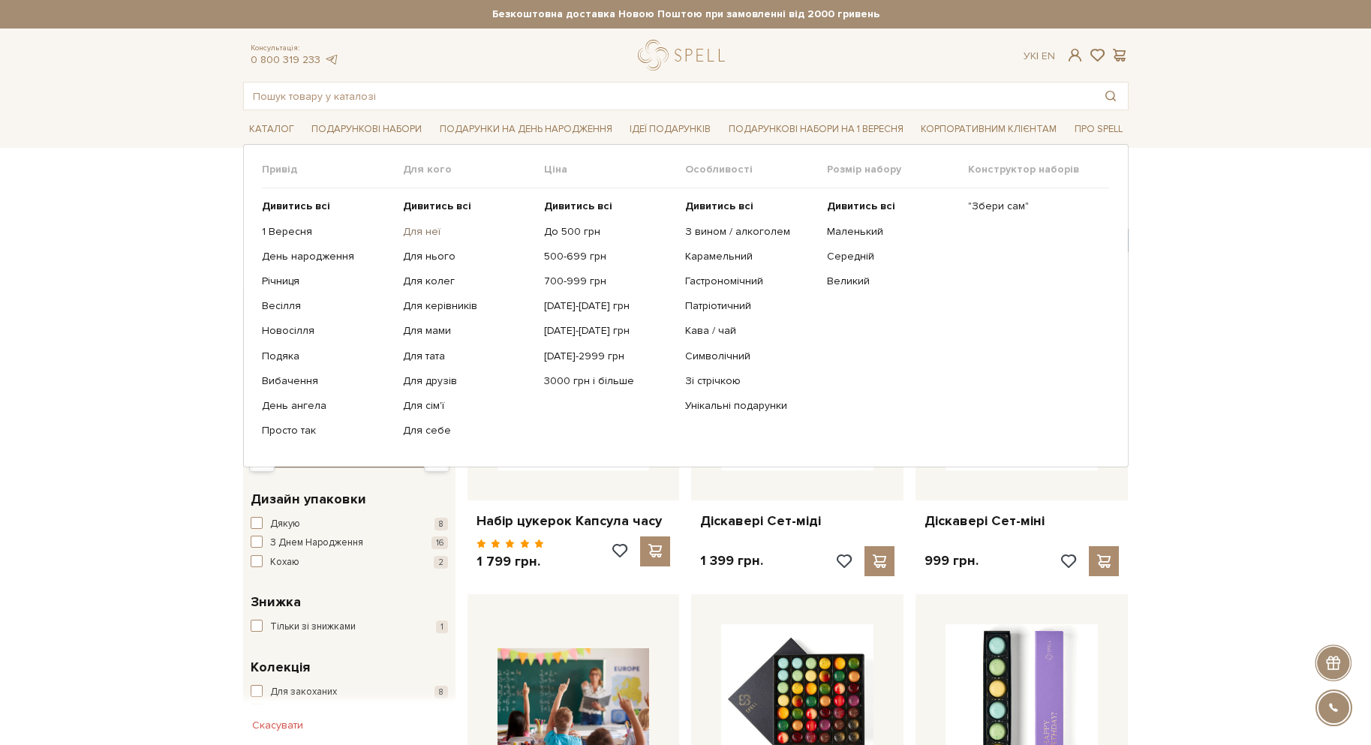
click at [432, 231] on link "Для неї" at bounding box center [468, 232] width 130 height 14
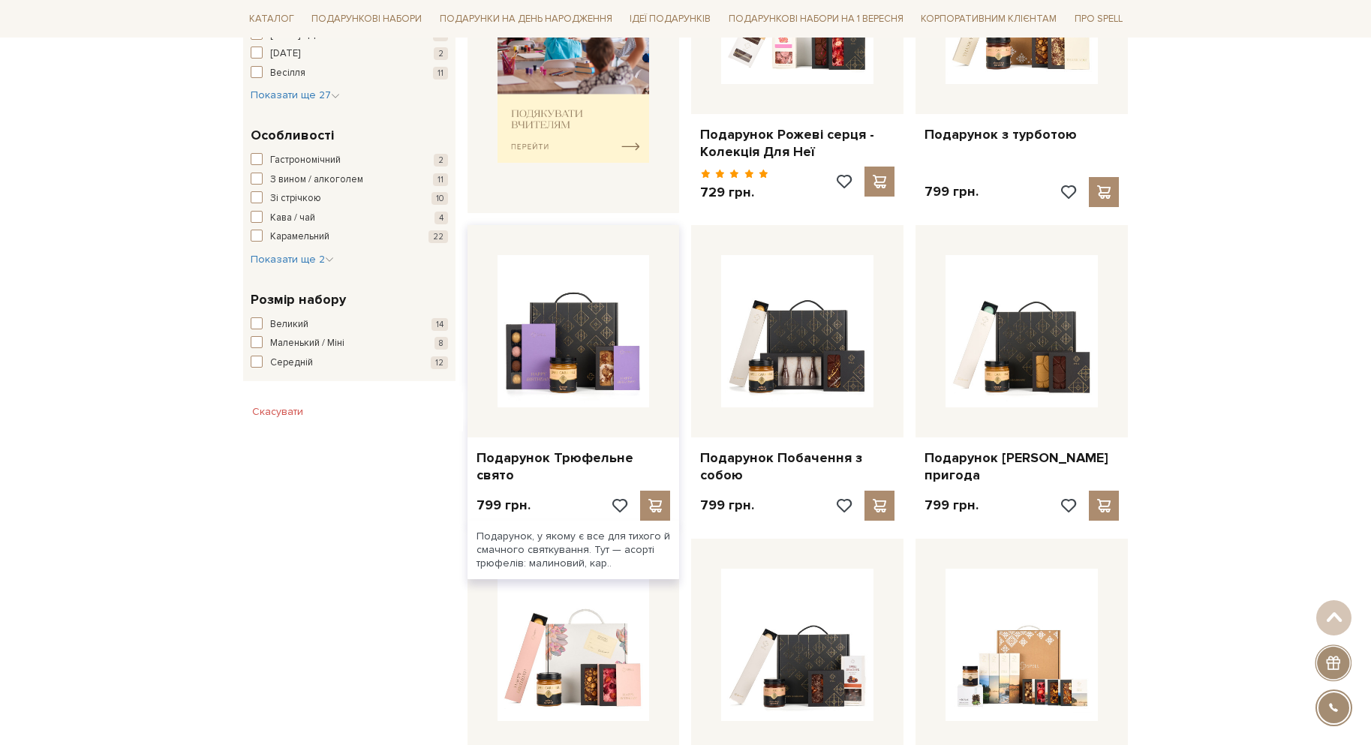
scroll to position [750, 0]
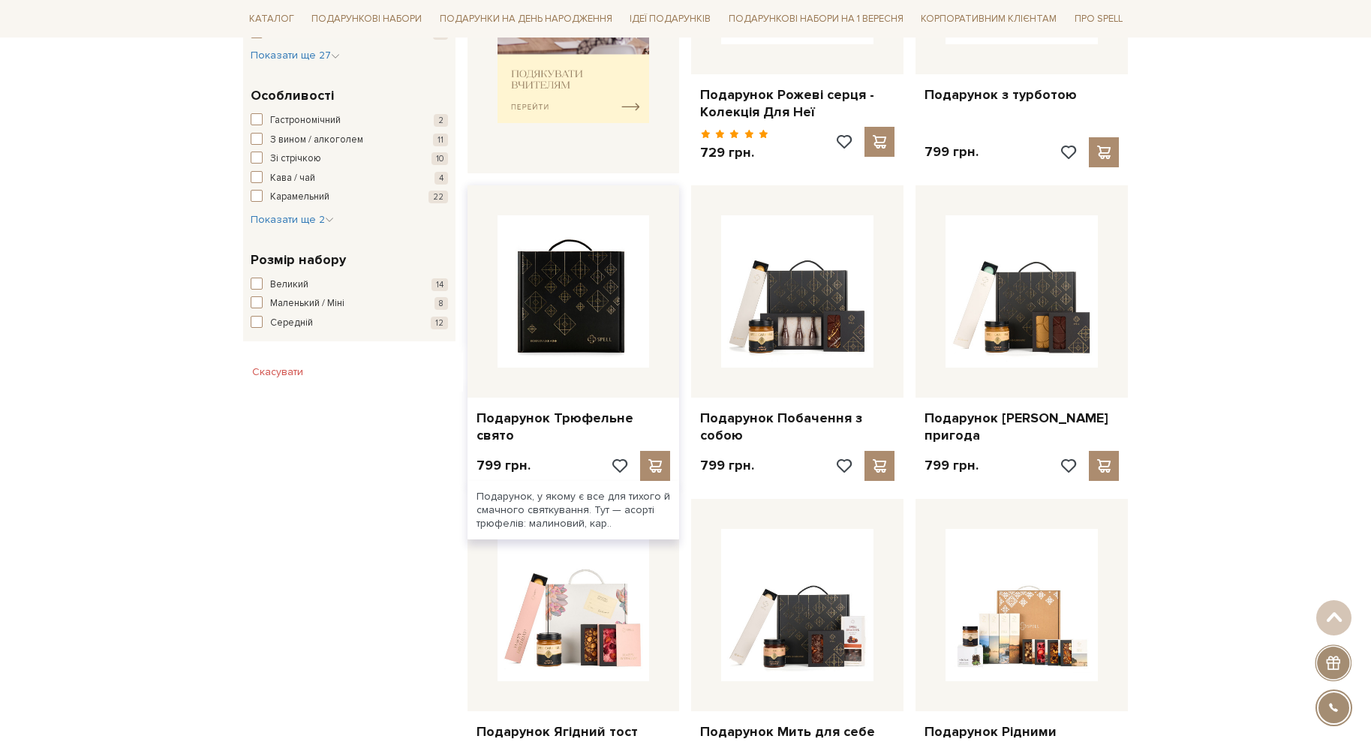
click at [553, 347] on img at bounding box center [573, 291] width 152 height 152
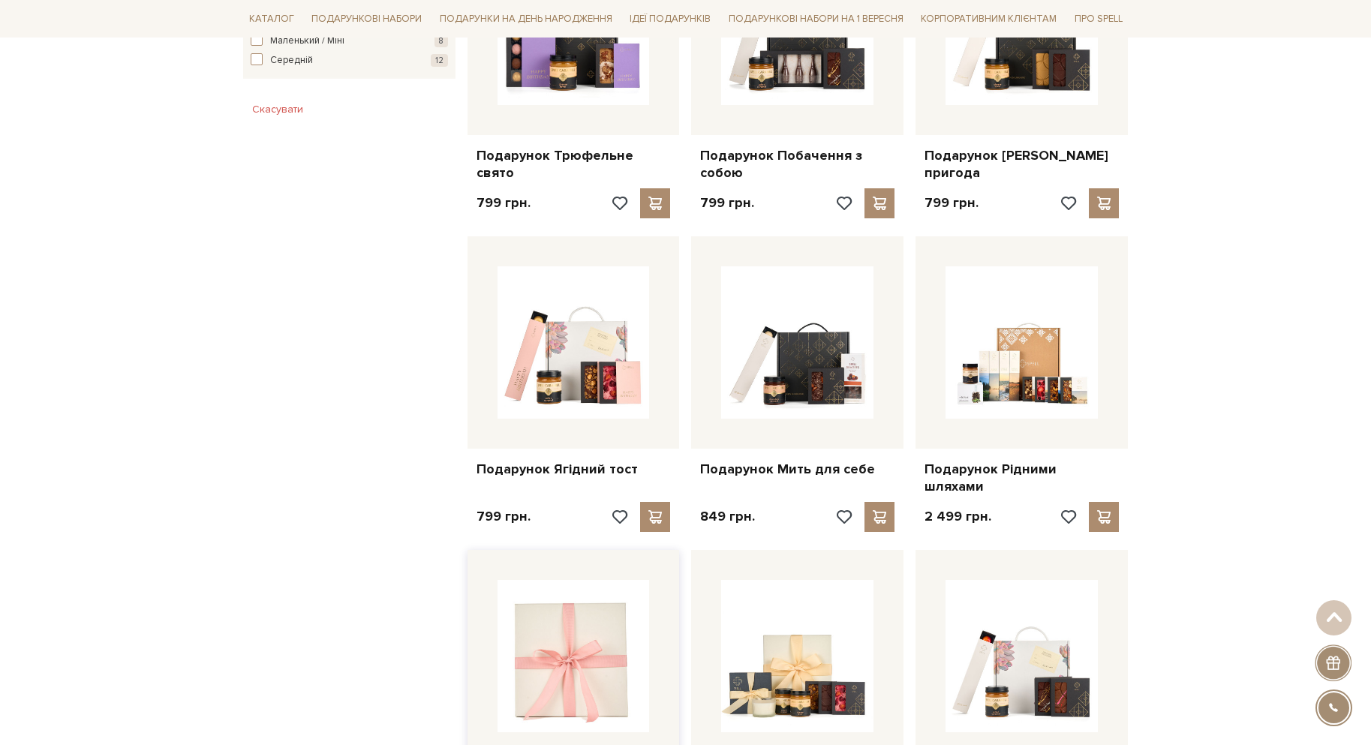
scroll to position [974, 0]
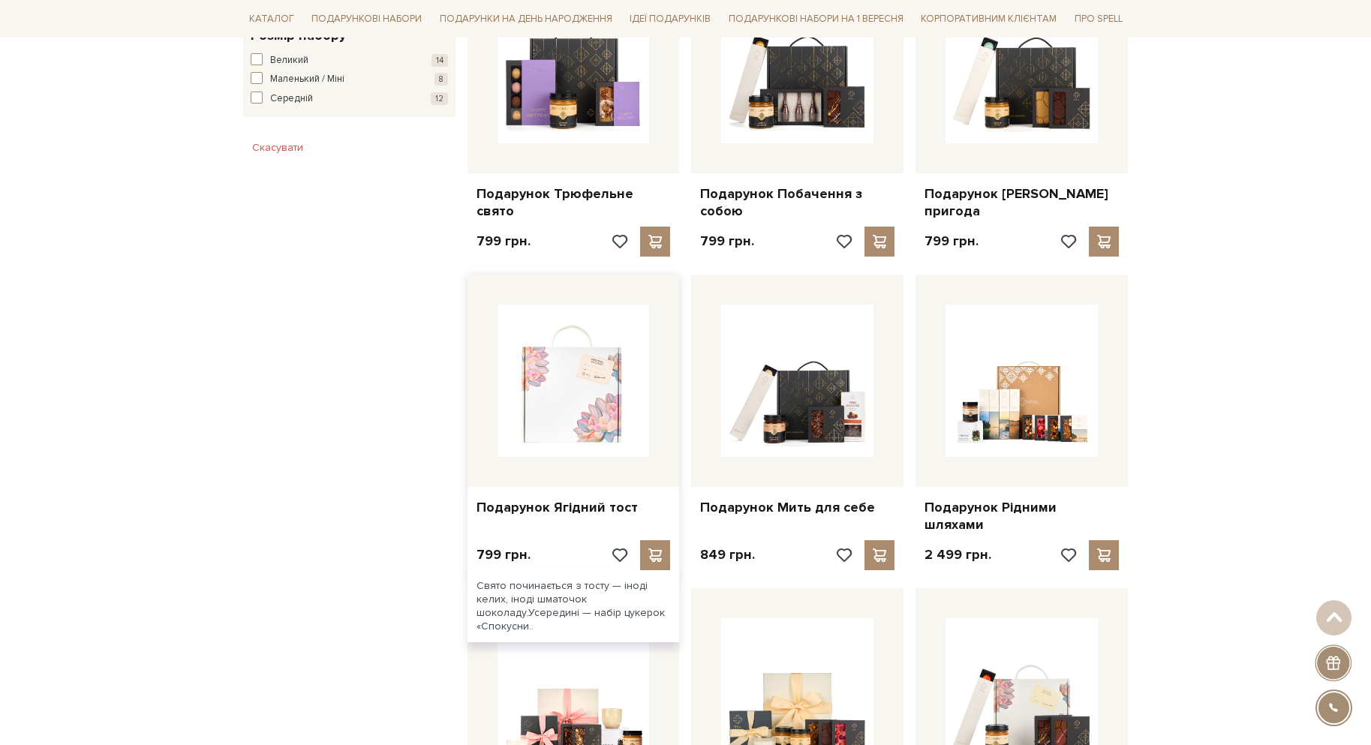
click at [576, 381] on img at bounding box center [573, 381] width 152 height 152
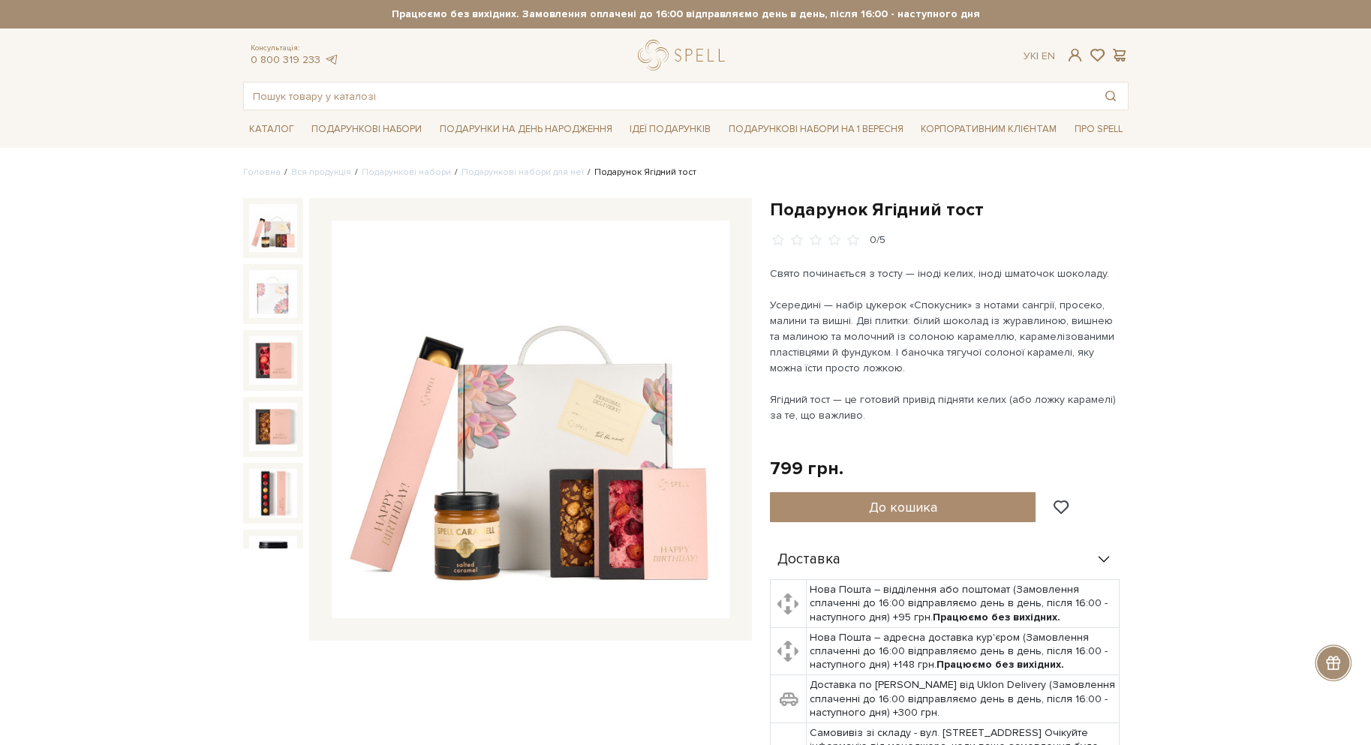
click at [598, 492] on img at bounding box center [531, 420] width 398 height 398
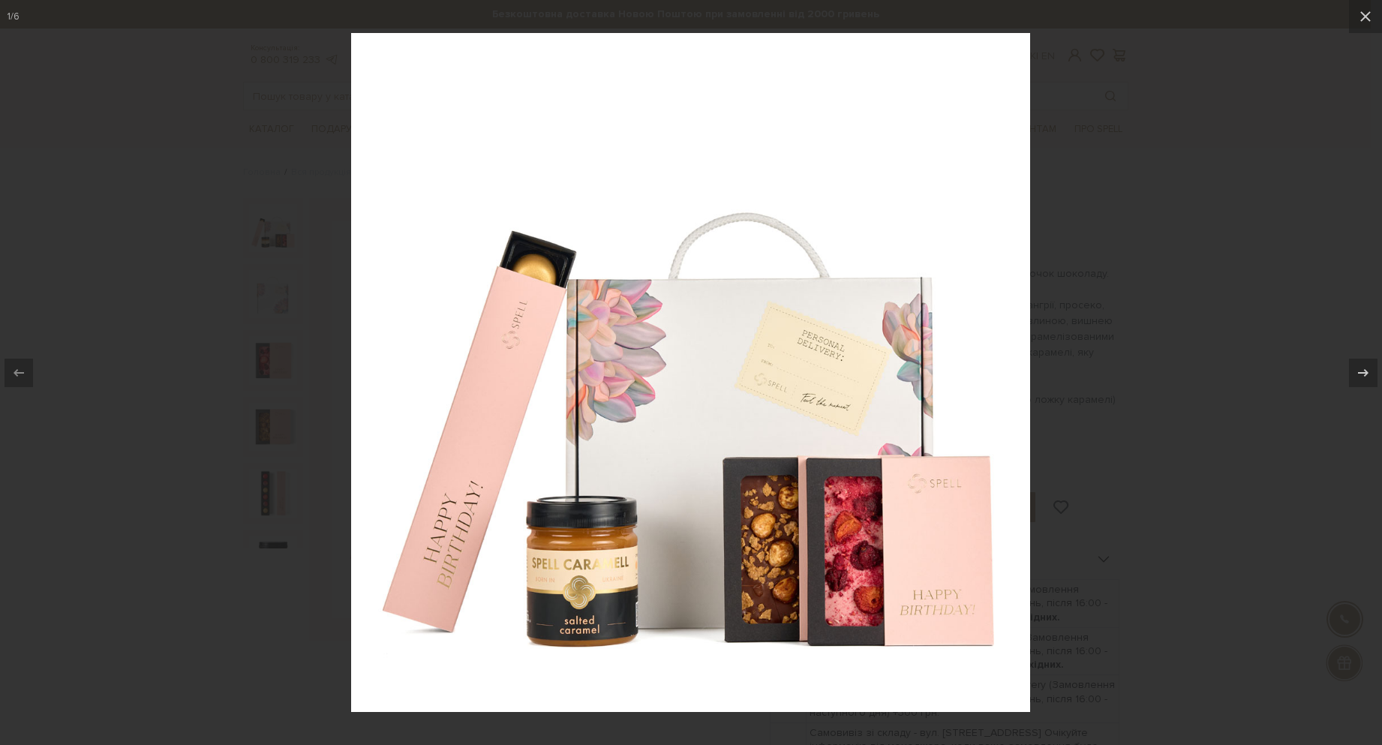
click at [1238, 149] on div at bounding box center [691, 372] width 1382 height 745
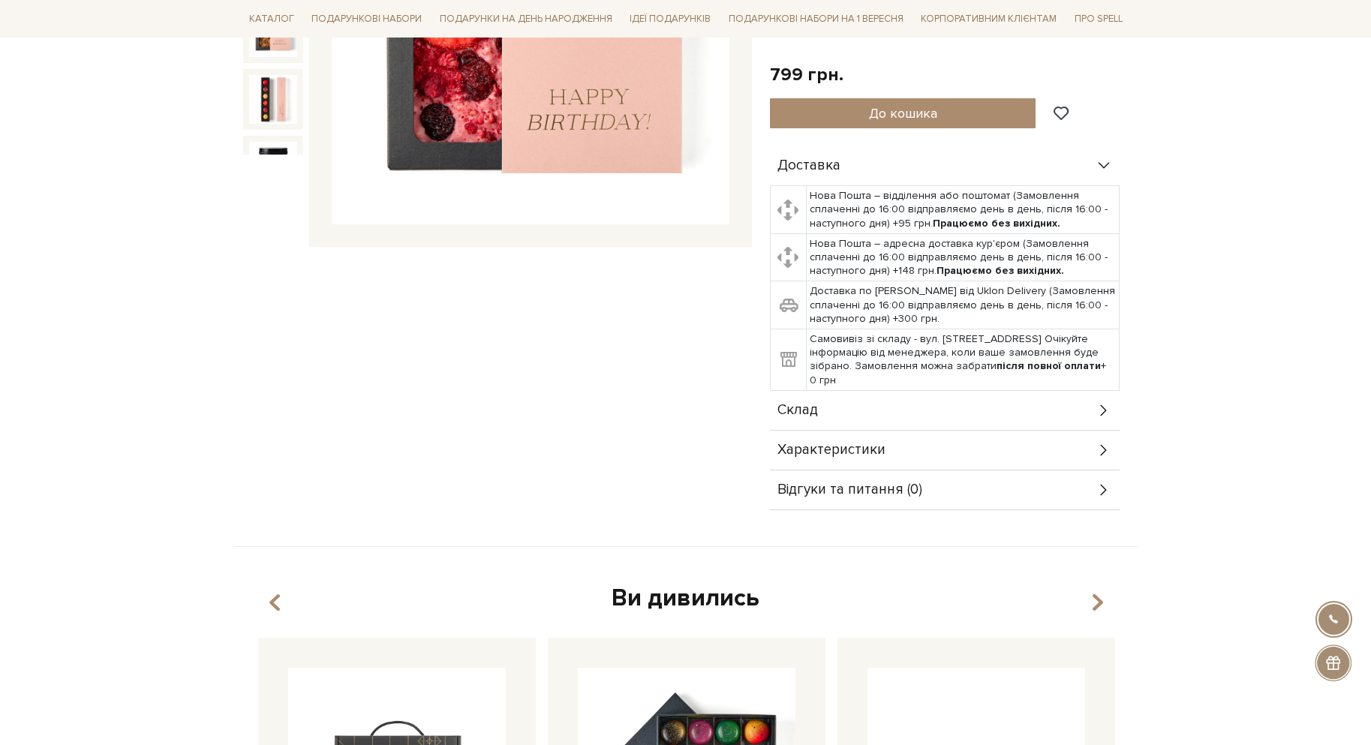
scroll to position [450, 0]
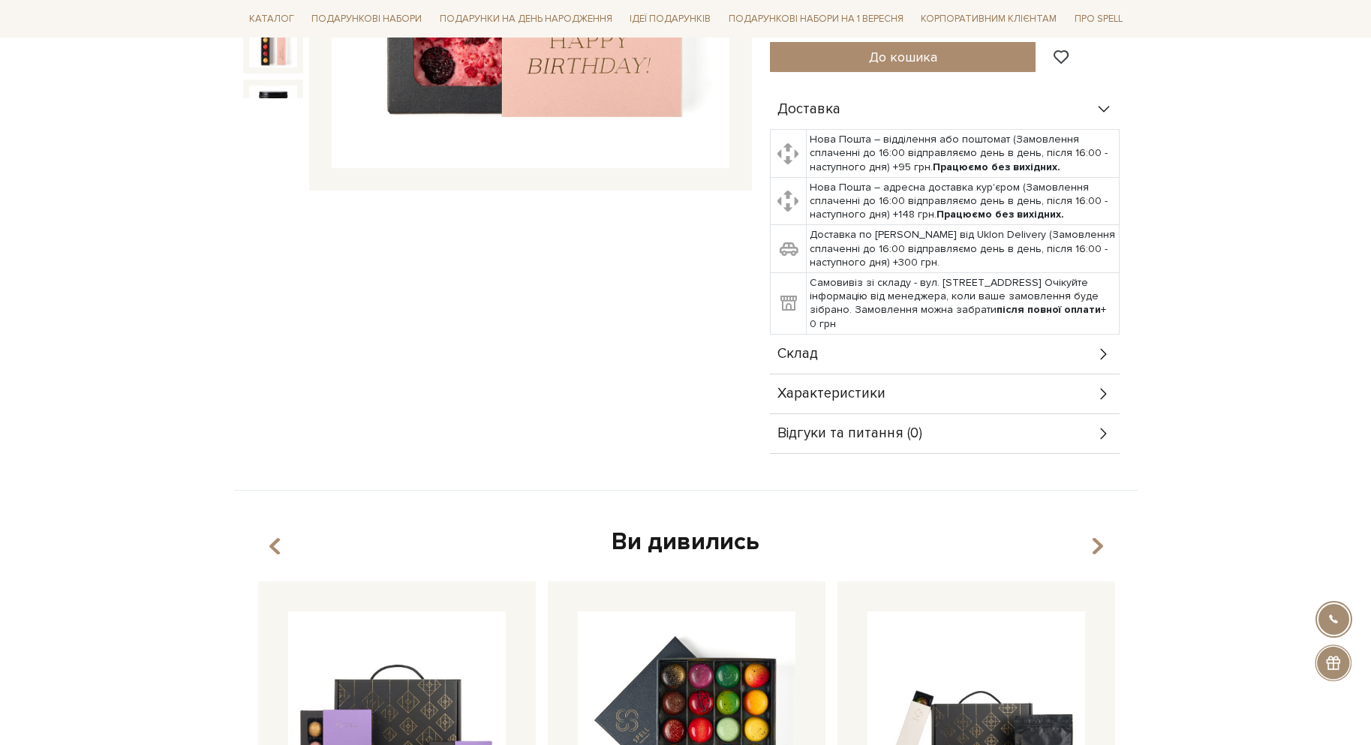
click at [882, 360] on div "Склад" at bounding box center [945, 354] width 350 height 39
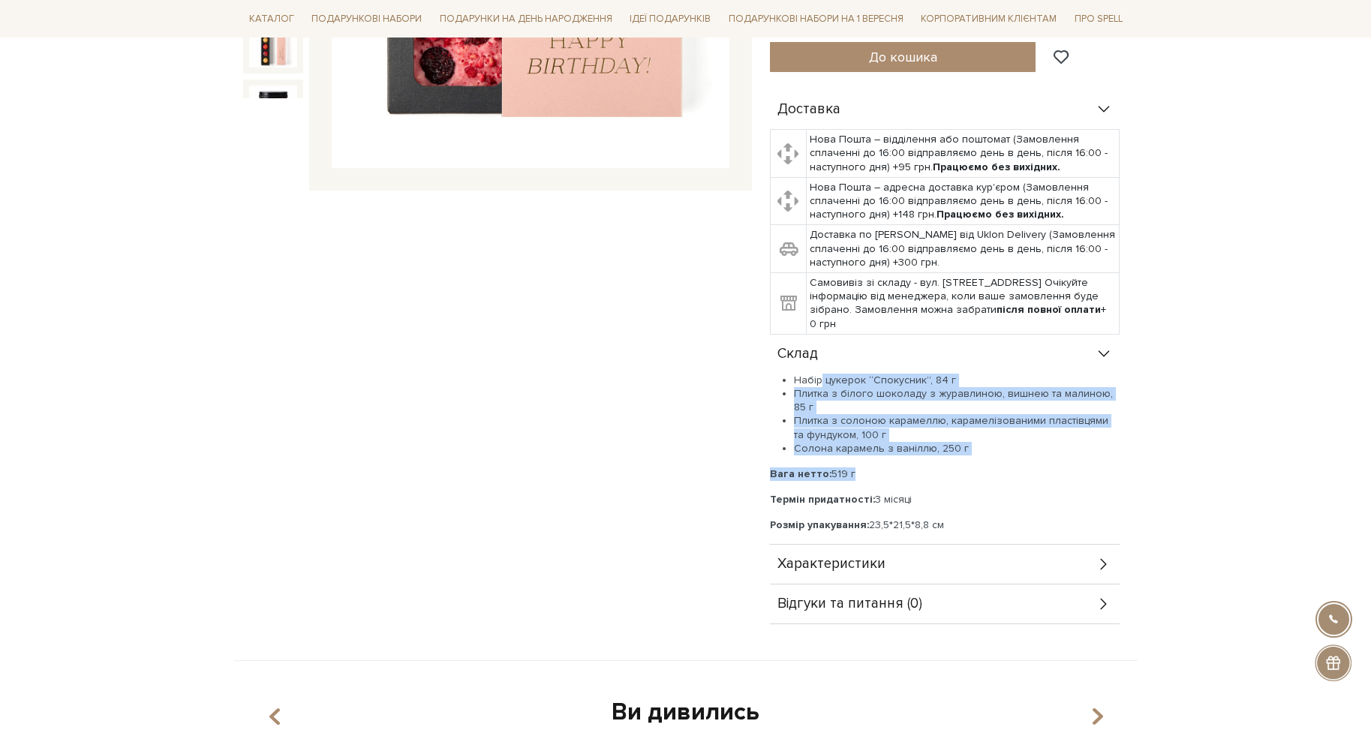
drag, startPoint x: 821, startPoint y: 382, endPoint x: 865, endPoint y: 481, distance: 108.5
click at [865, 481] on div "Набір цукерок “Спокусник”, 84 г Плитка з білого шоколаду з журавлиною, вишнею т…" at bounding box center [945, 453] width 350 height 159
click at [858, 431] on li "Плитка з солоною карамеллю, карамелізованими пластівцями та фундуком, 100 г" at bounding box center [957, 427] width 326 height 27
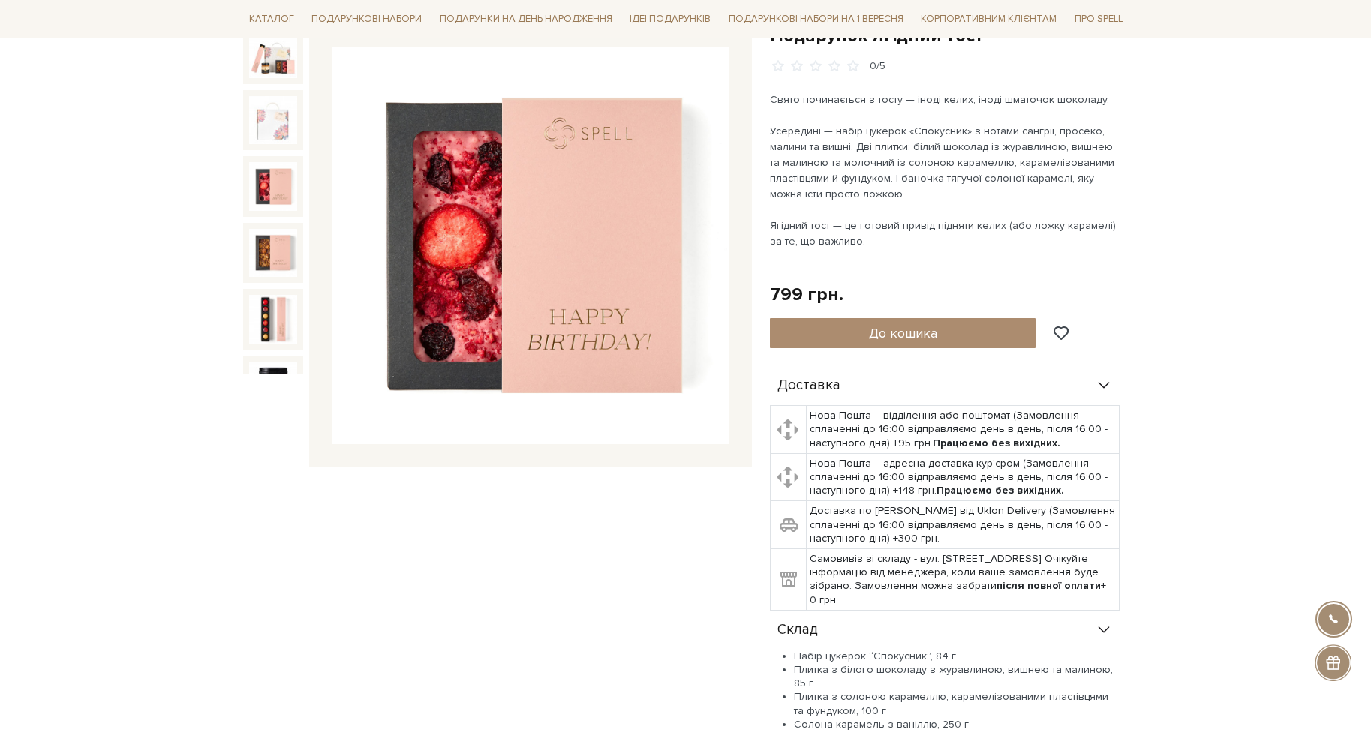
scroll to position [0, 0]
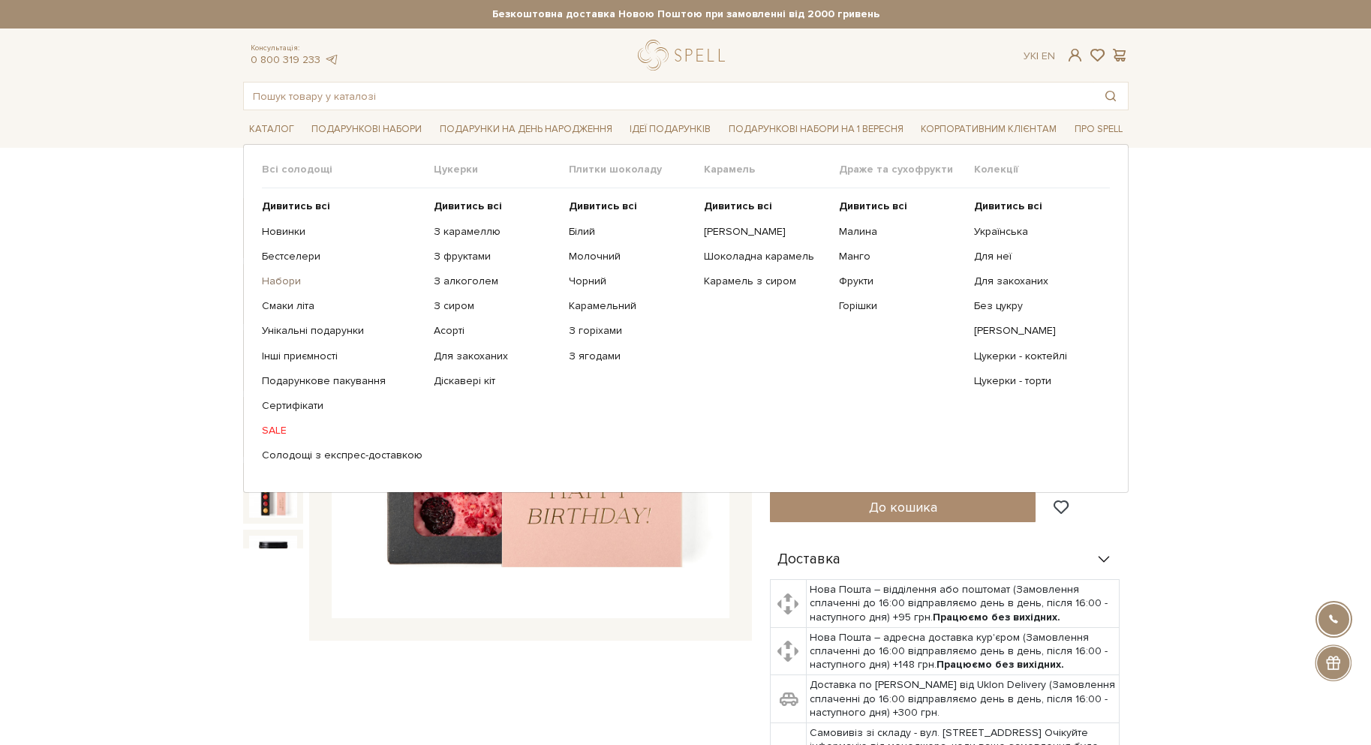
click at [293, 281] on link "Набори" at bounding box center [342, 282] width 161 height 14
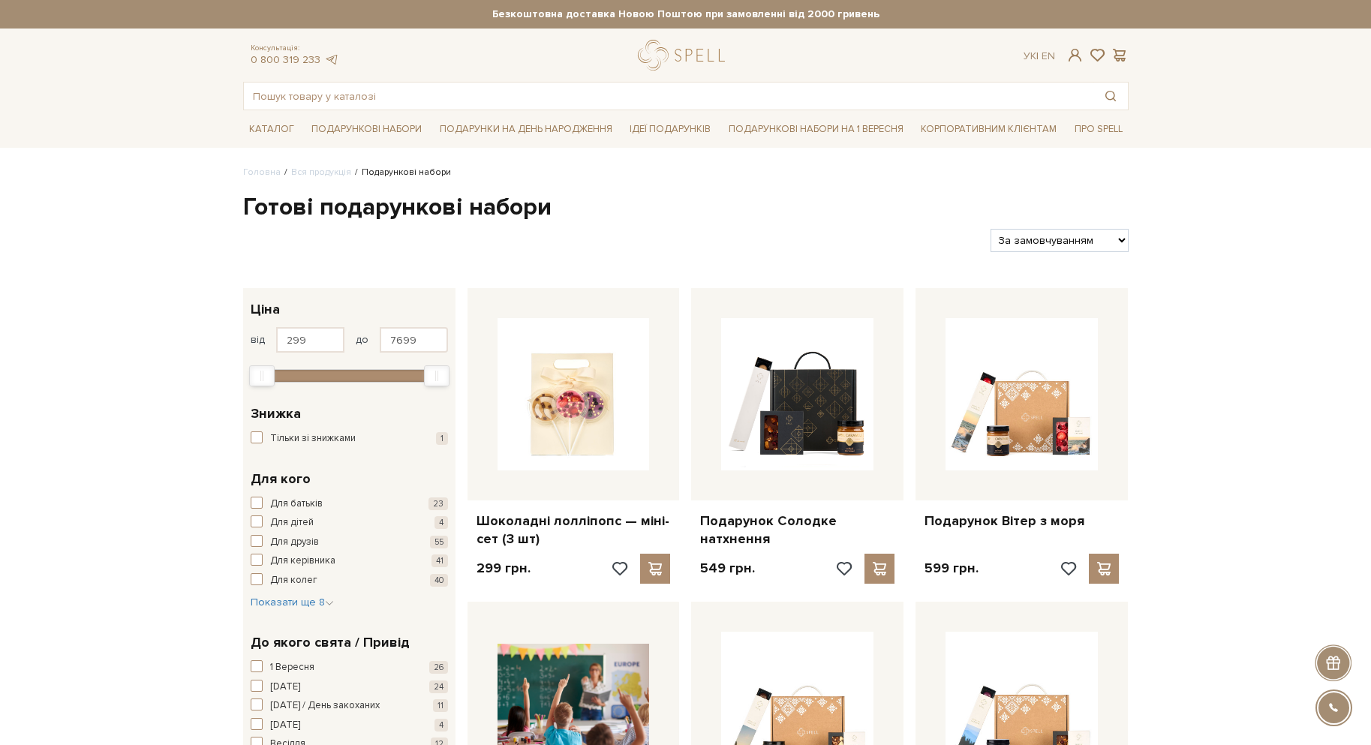
click at [307, 104] on input "text" at bounding box center [668, 96] width 849 height 27
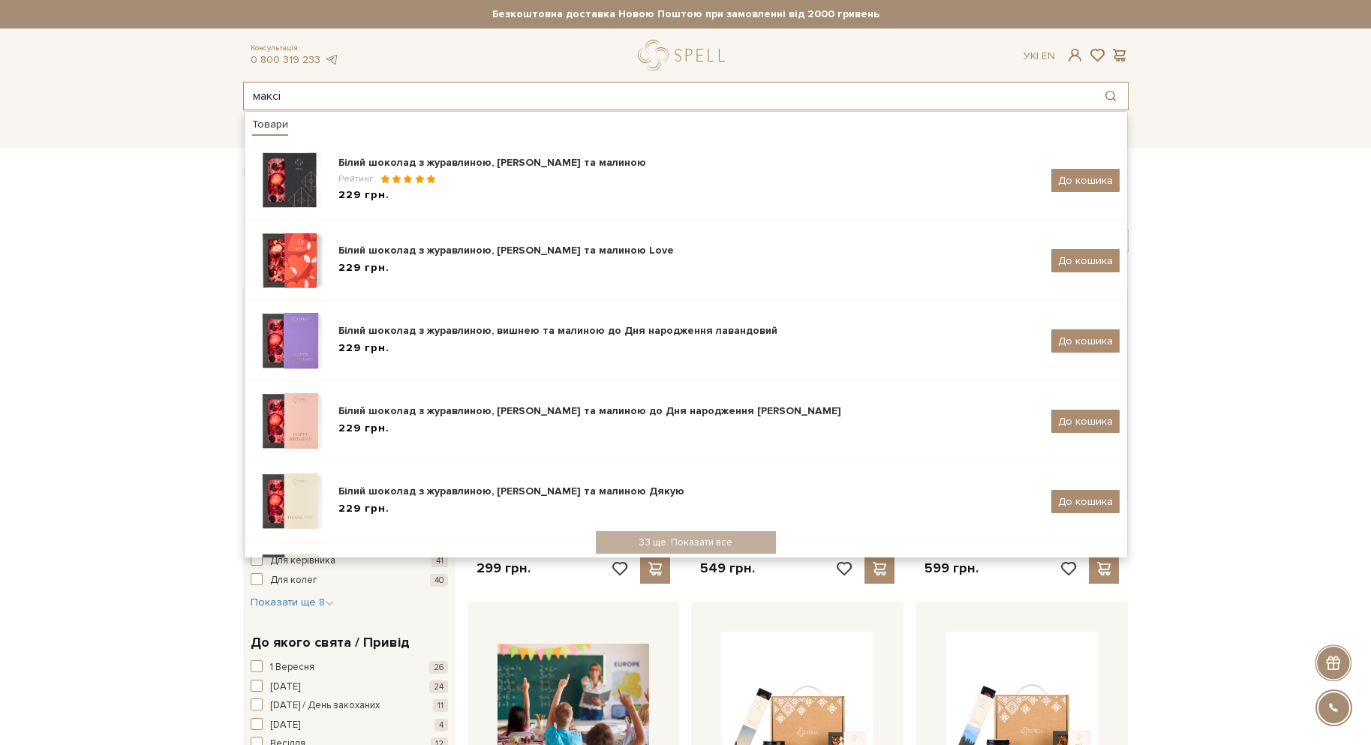
type input "максі"
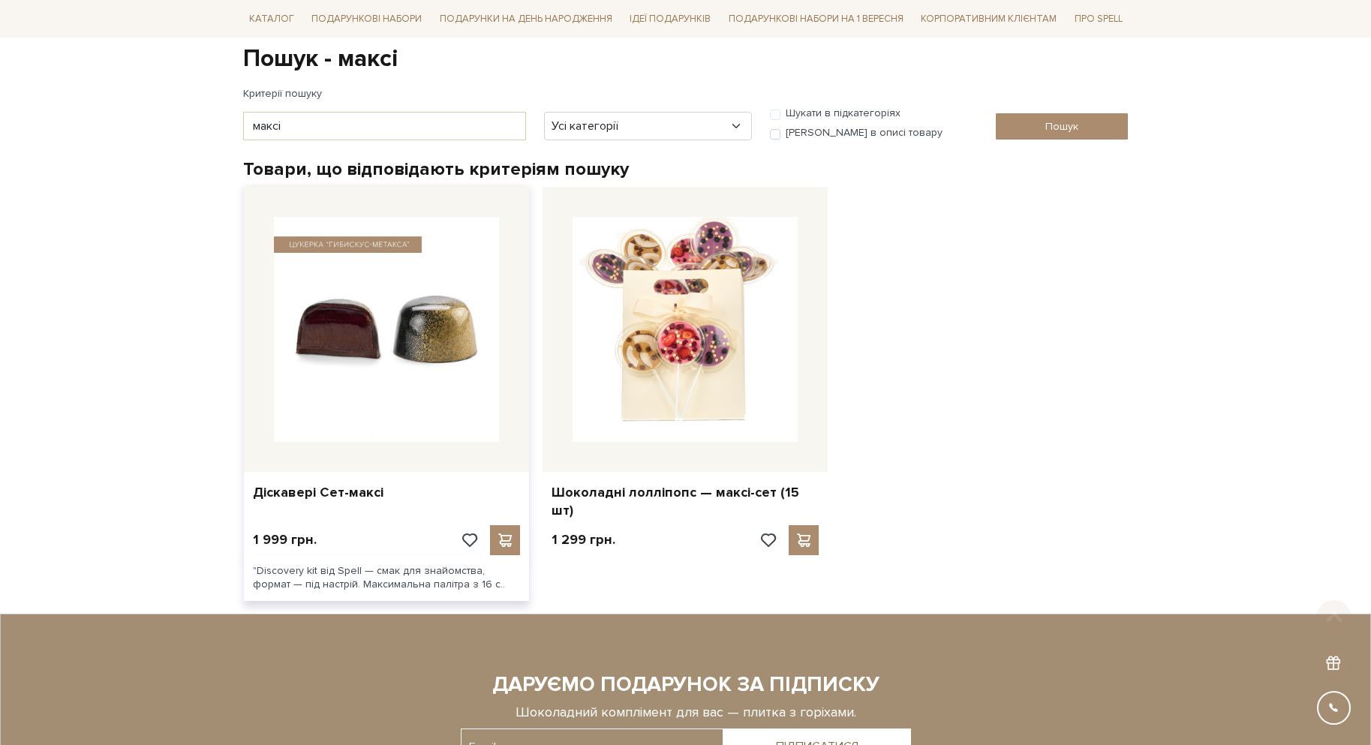
scroll to position [150, 0]
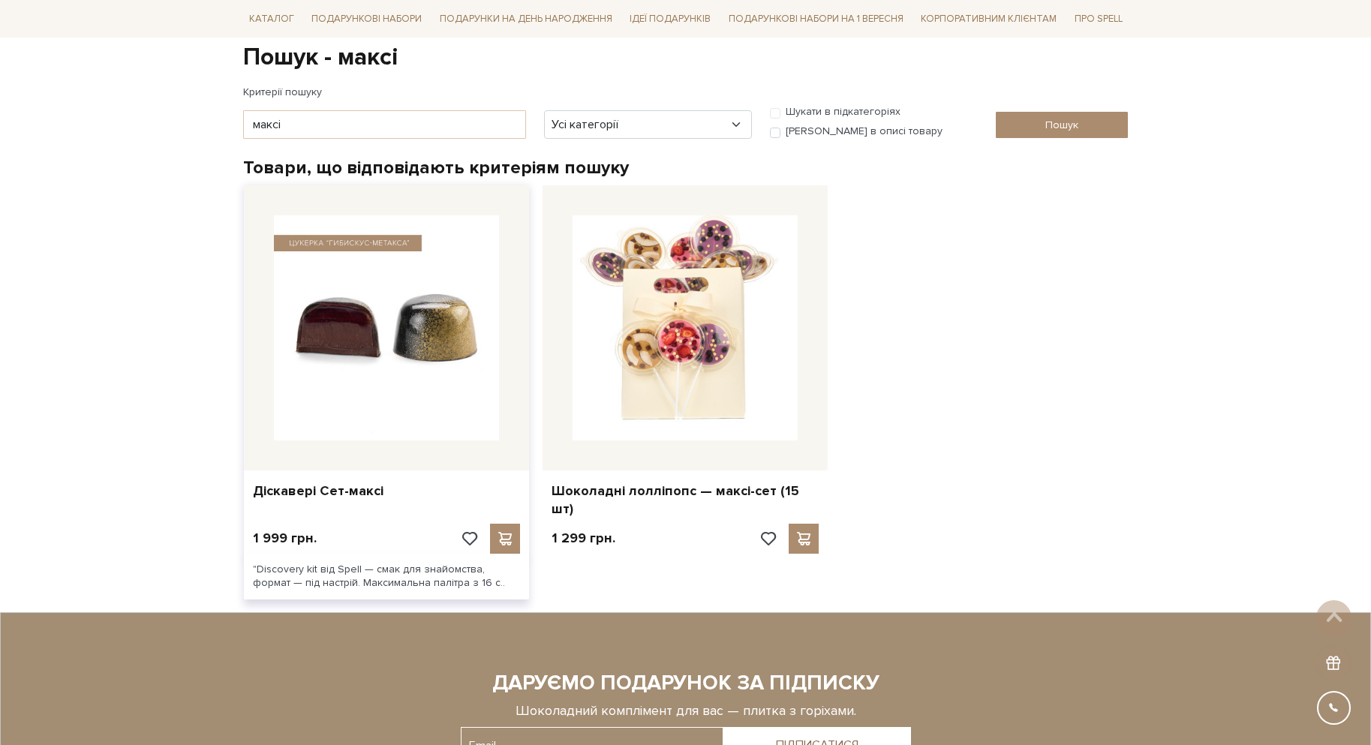
click at [318, 381] on img at bounding box center [386, 327] width 225 height 225
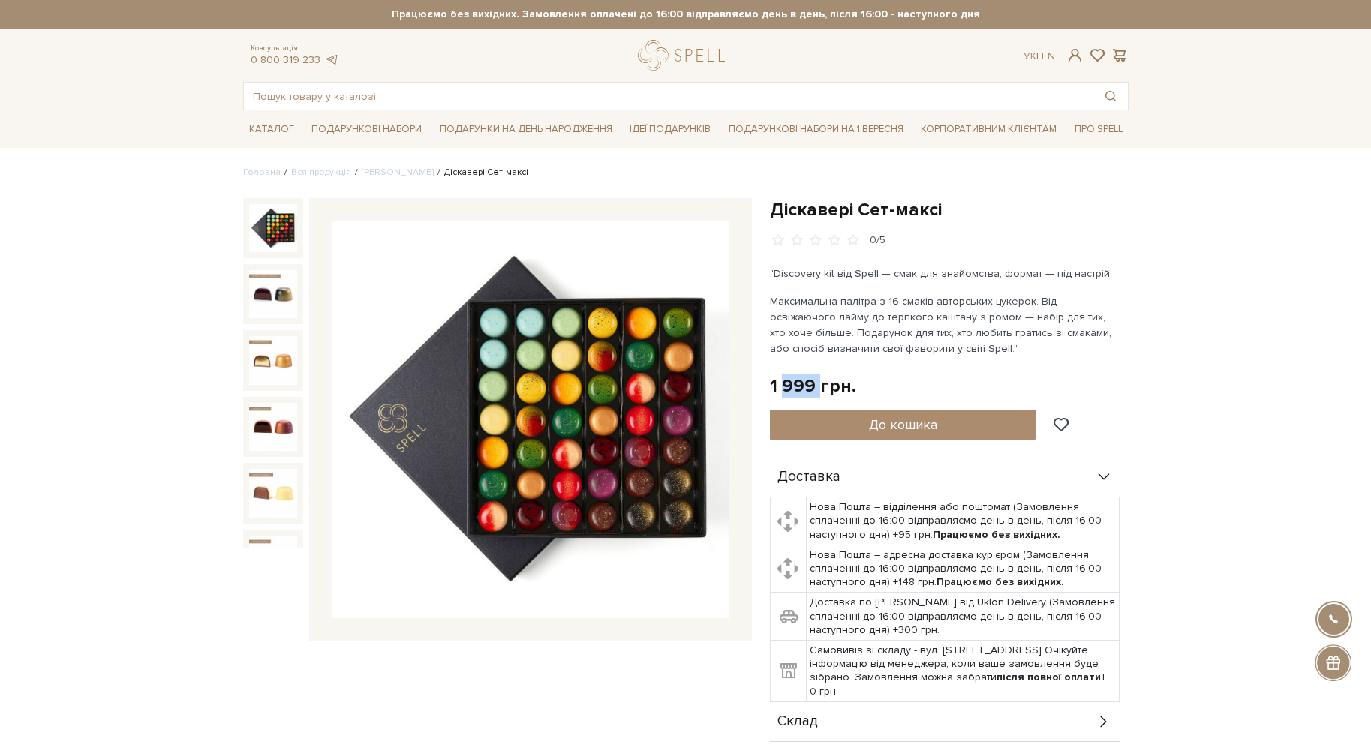
drag, startPoint x: 779, startPoint y: 386, endPoint x: 823, endPoint y: 380, distance: 43.8
click at [823, 380] on div "1 999 грн." at bounding box center [813, 385] width 86 height 23
click at [816, 372] on div "Діскавері Сет-максі 0/5 "Discovery kit від Spell — смак для знайомства, формат …" at bounding box center [949, 509] width 359 height 623
click at [787, 216] on h1 "Діскавері Сет-максі" at bounding box center [949, 209] width 359 height 23
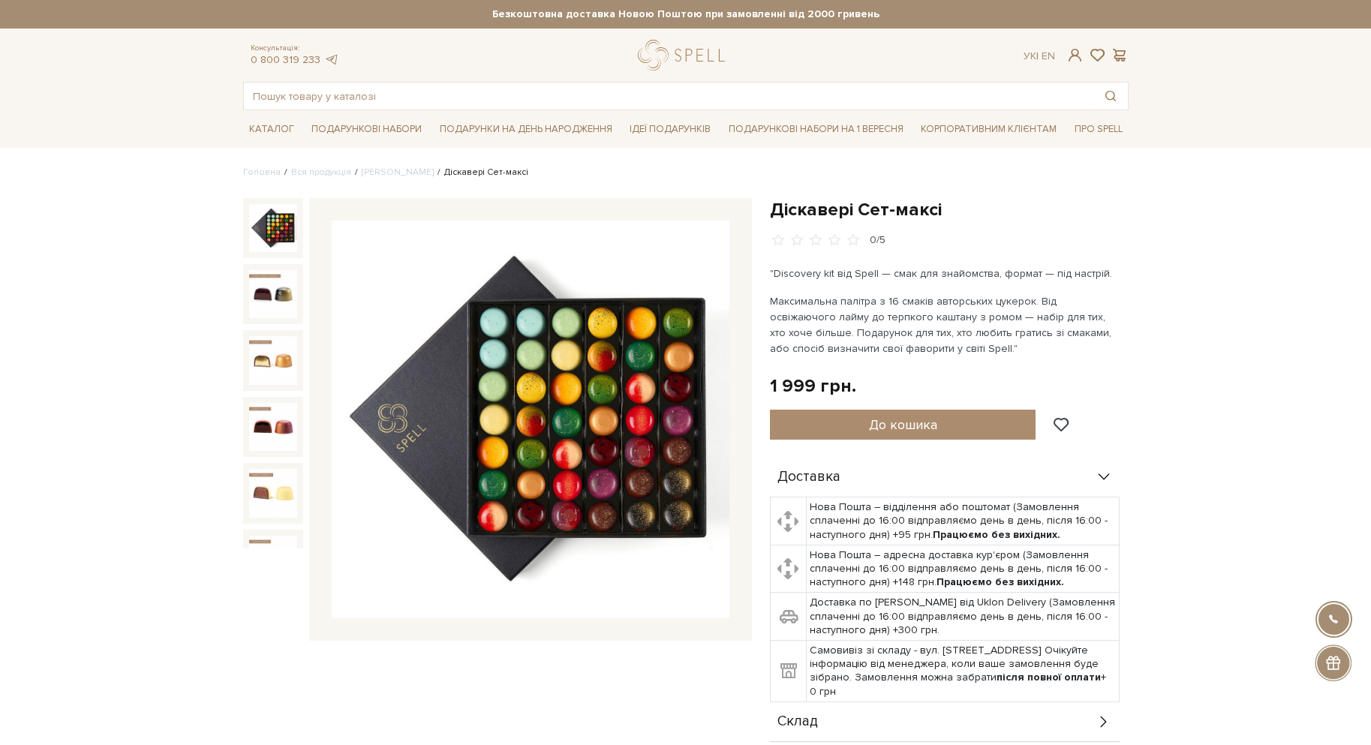
click at [787, 217] on h1 "Діскавері Сет-максі" at bounding box center [949, 209] width 359 height 23
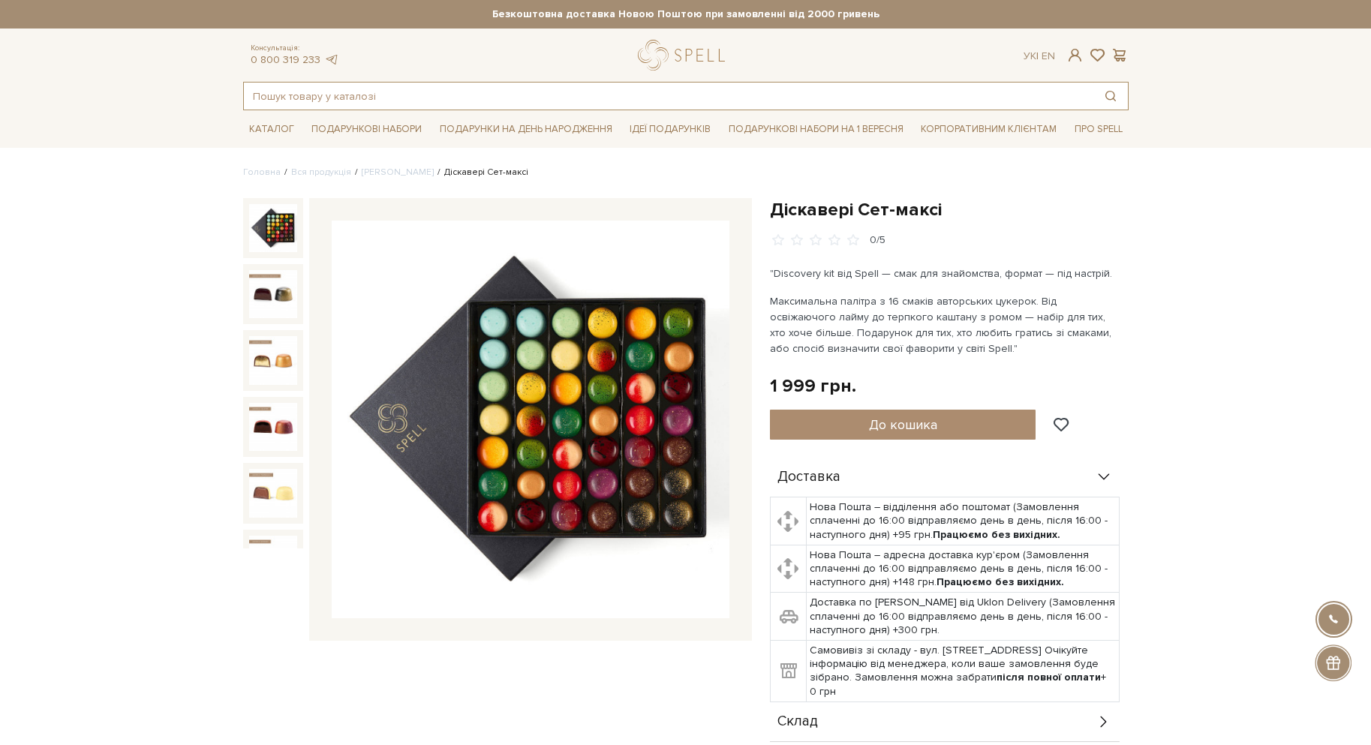
click at [446, 95] on input "text" at bounding box center [668, 96] width 849 height 27
paste input "Діскавері"
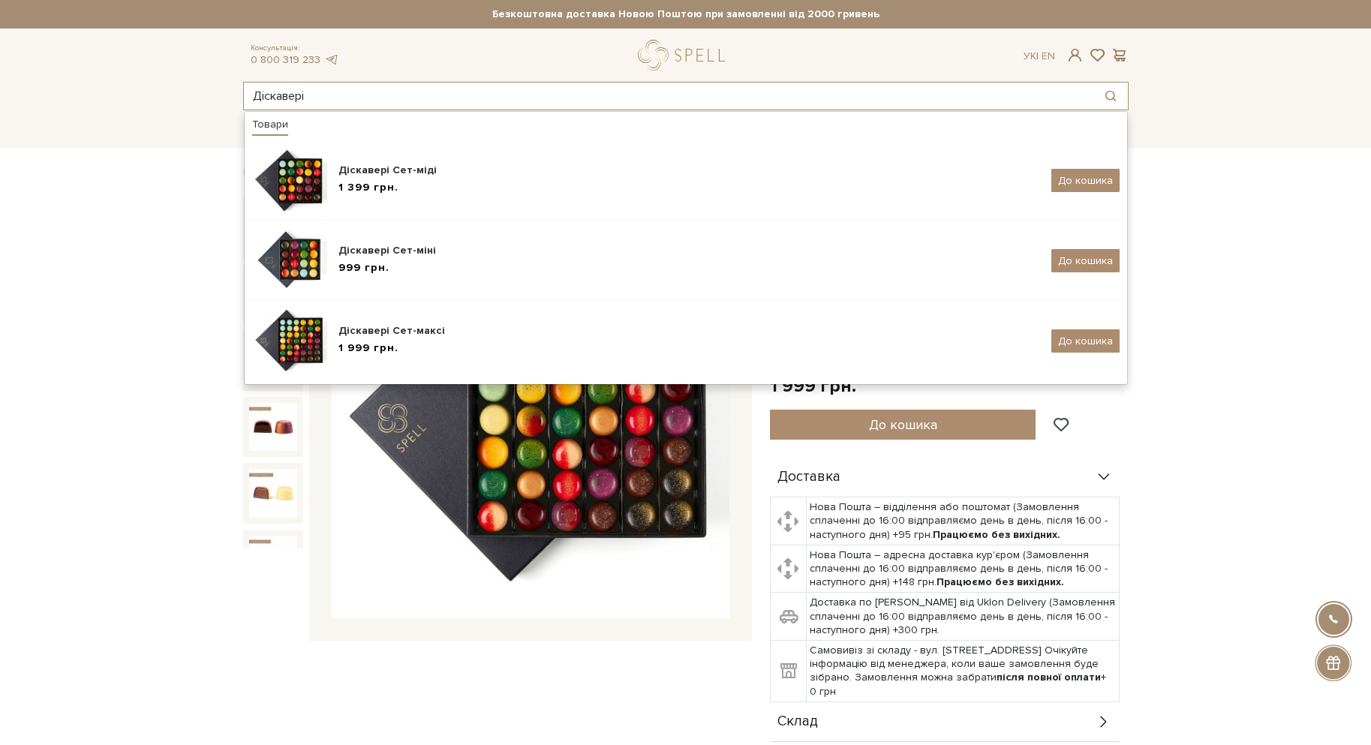
type input "Діскавері"
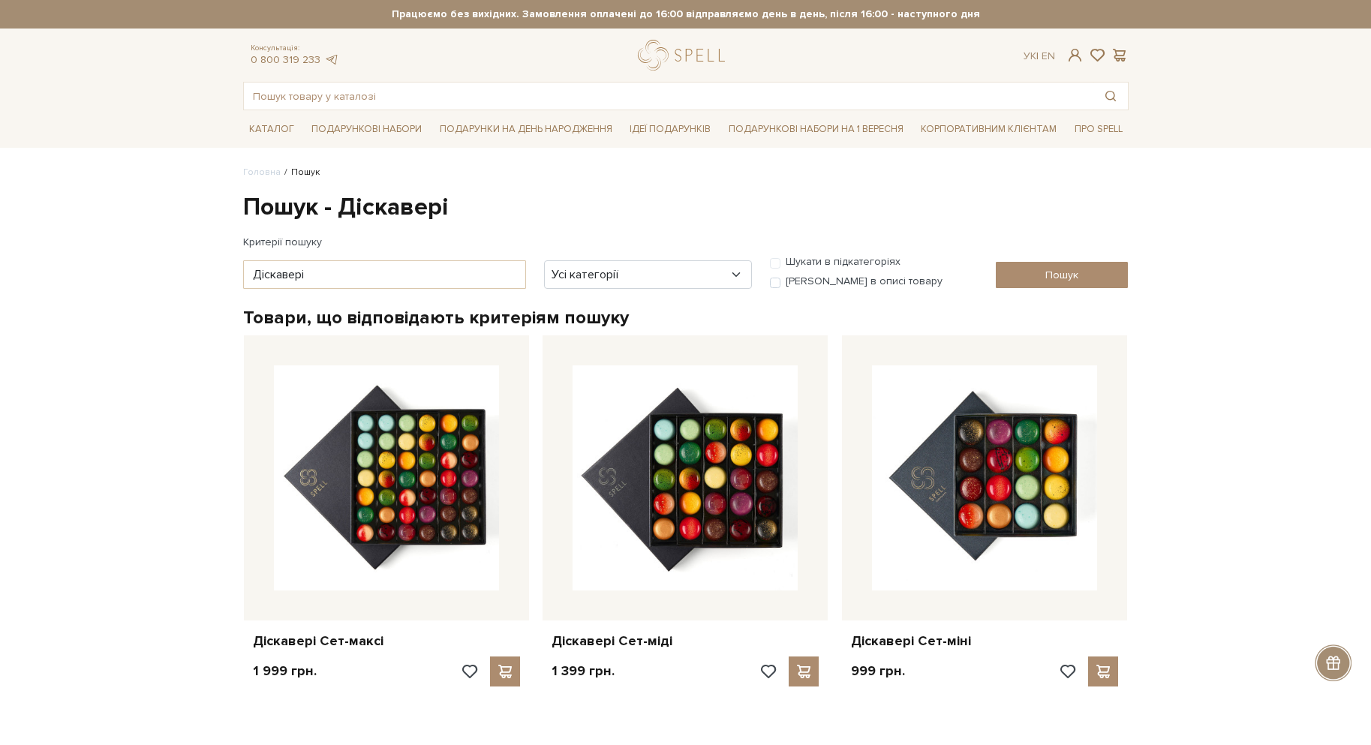
click at [94, 497] on body "Подарункові набори SALE Корпоративним клієнтам Доставка і оплата Консультація: …" at bounding box center [685, 557] width 1371 height 1115
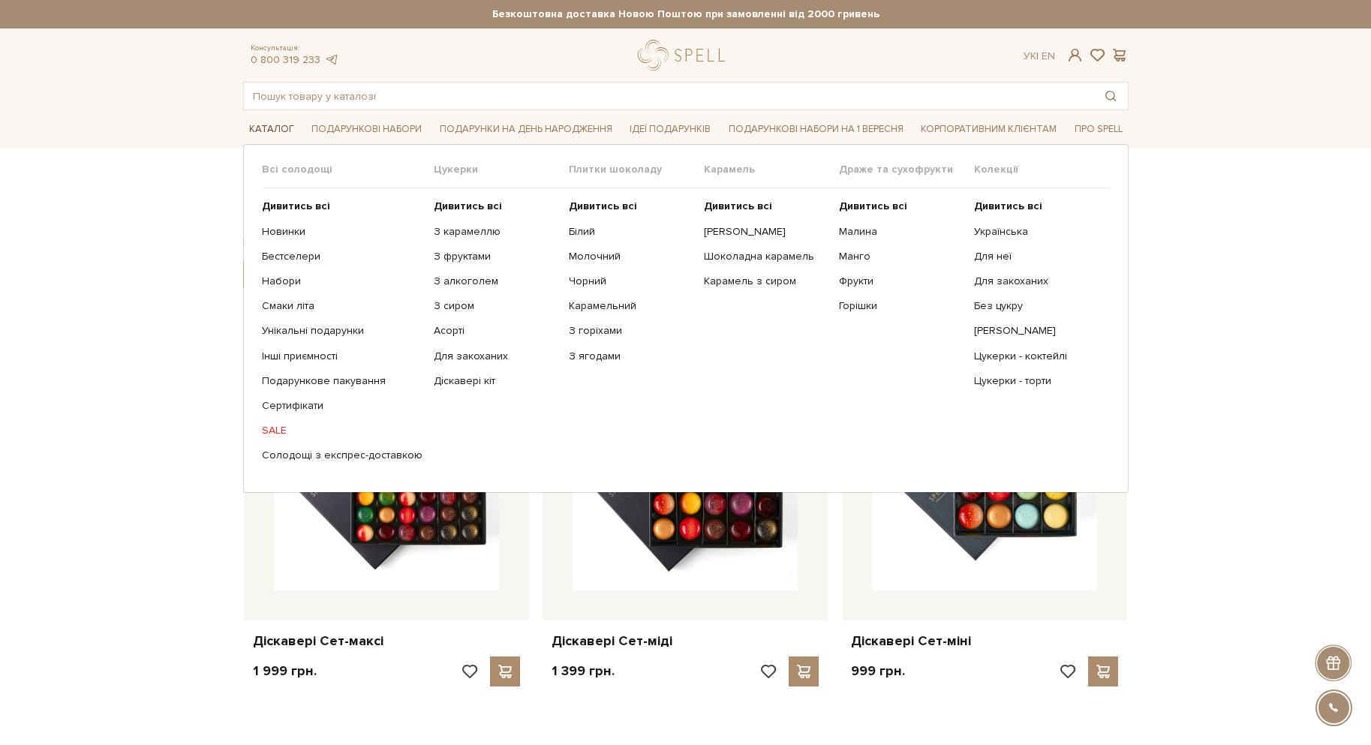
click at [265, 137] on link "Каталог" at bounding box center [271, 129] width 57 height 23
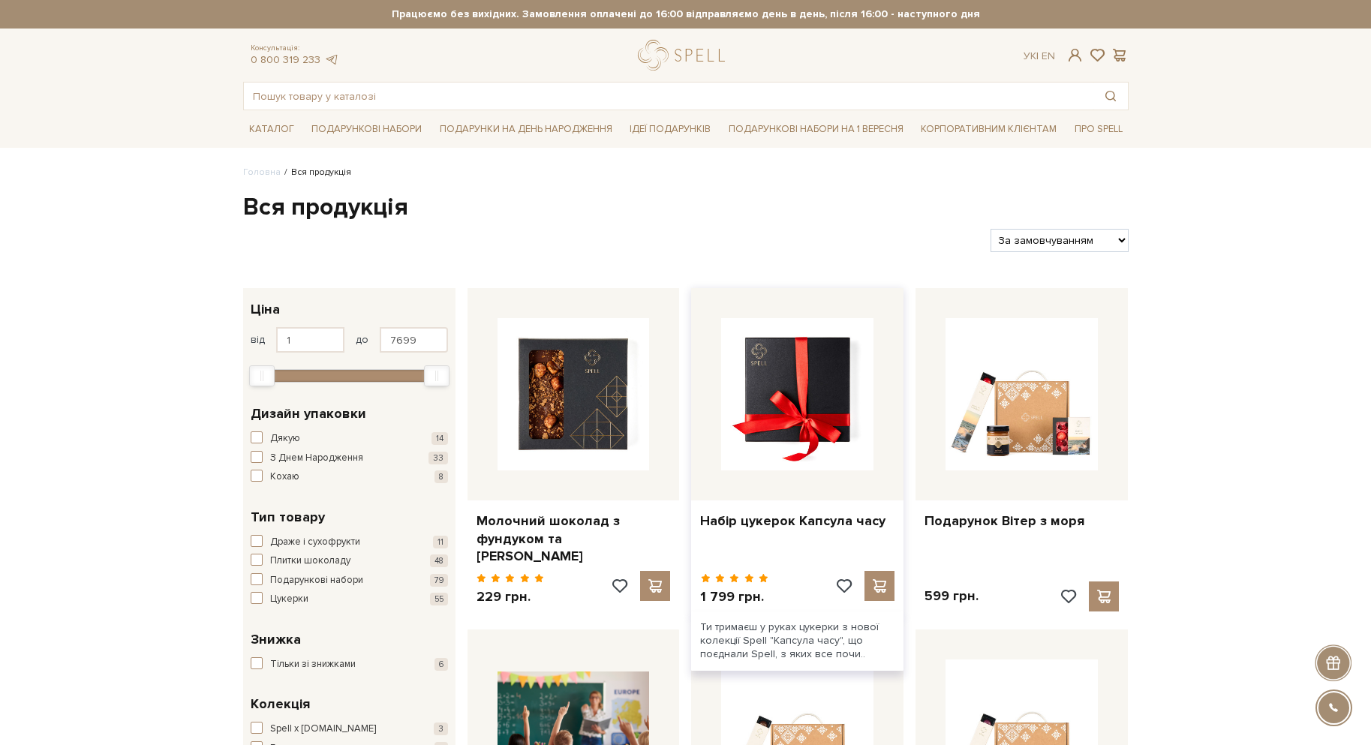
click at [842, 414] on img at bounding box center [797, 394] width 152 height 152
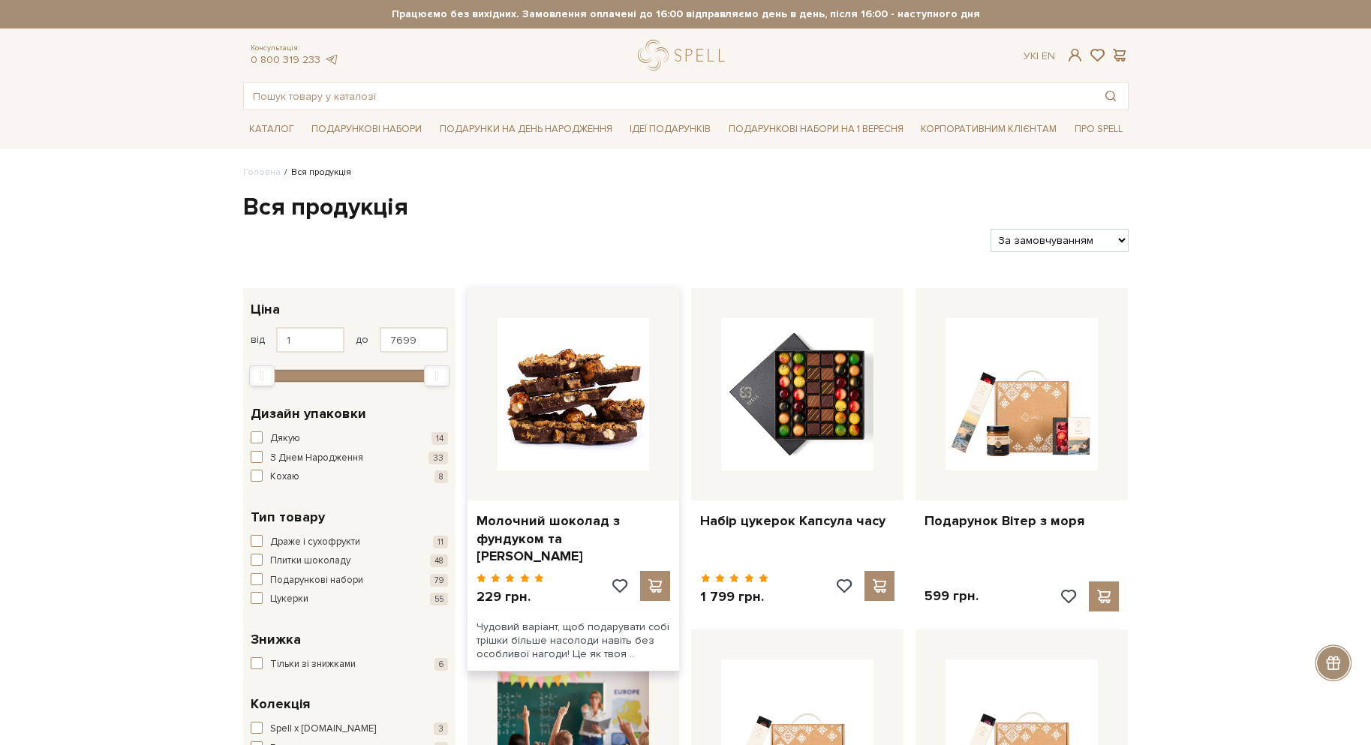
drag, startPoint x: 0, startPoint y: 0, endPoint x: 539, endPoint y: 371, distance: 654.8
click at [539, 371] on img at bounding box center [573, 394] width 152 height 152
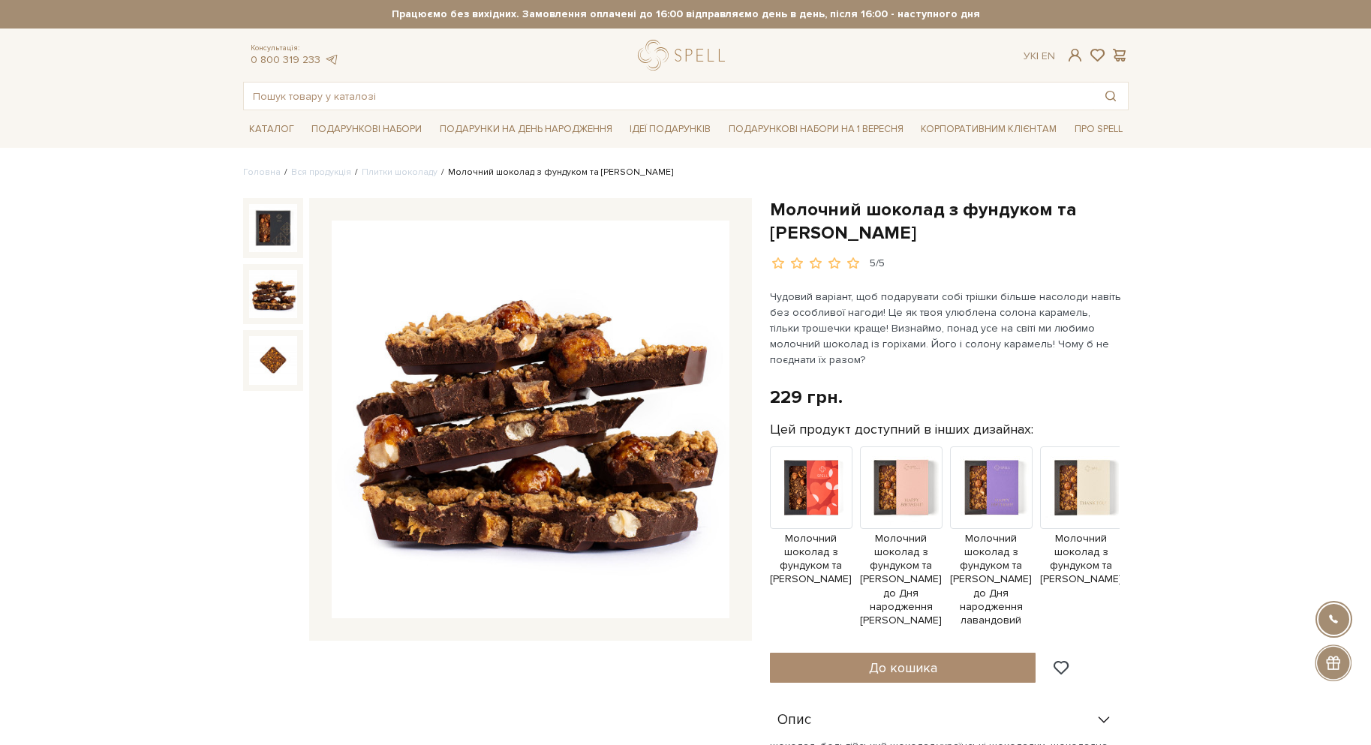
click at [278, 283] on img at bounding box center [273, 294] width 48 height 48
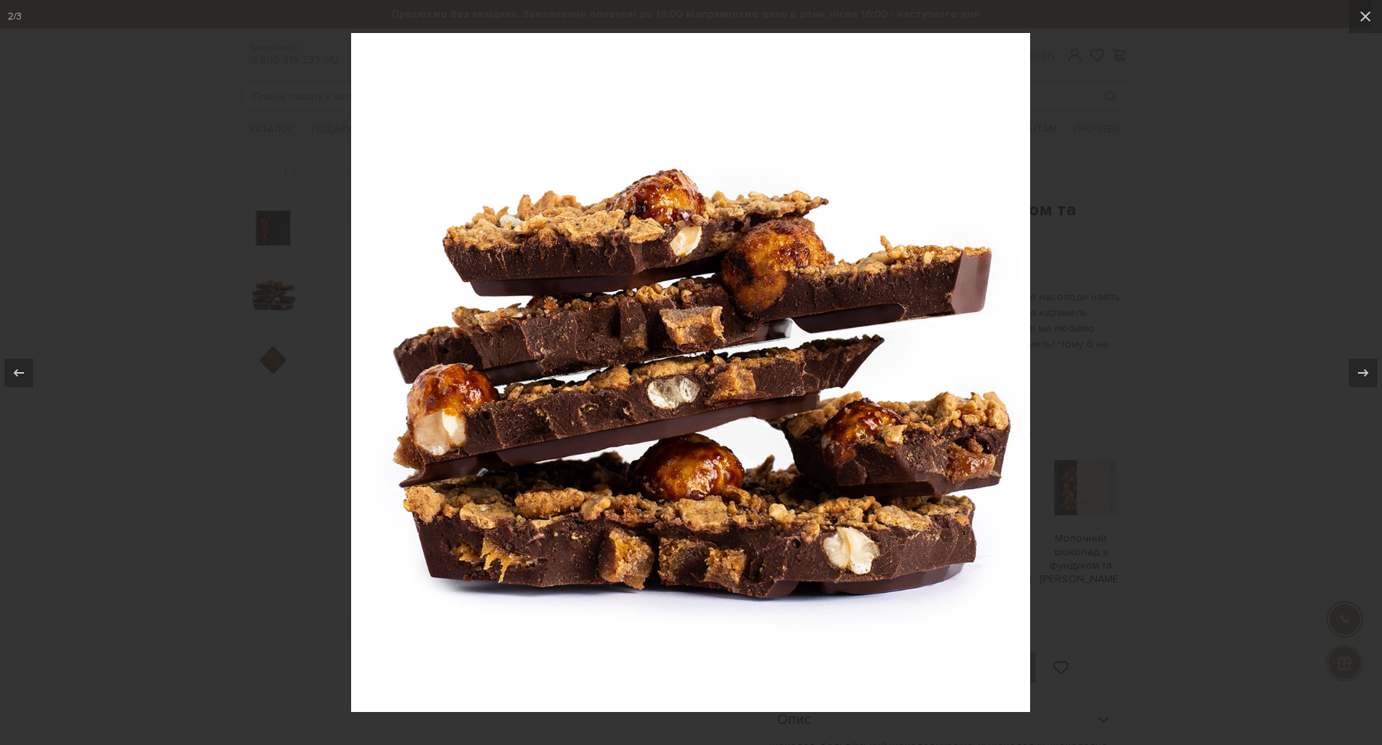
click at [223, 369] on div at bounding box center [691, 372] width 1382 height 745
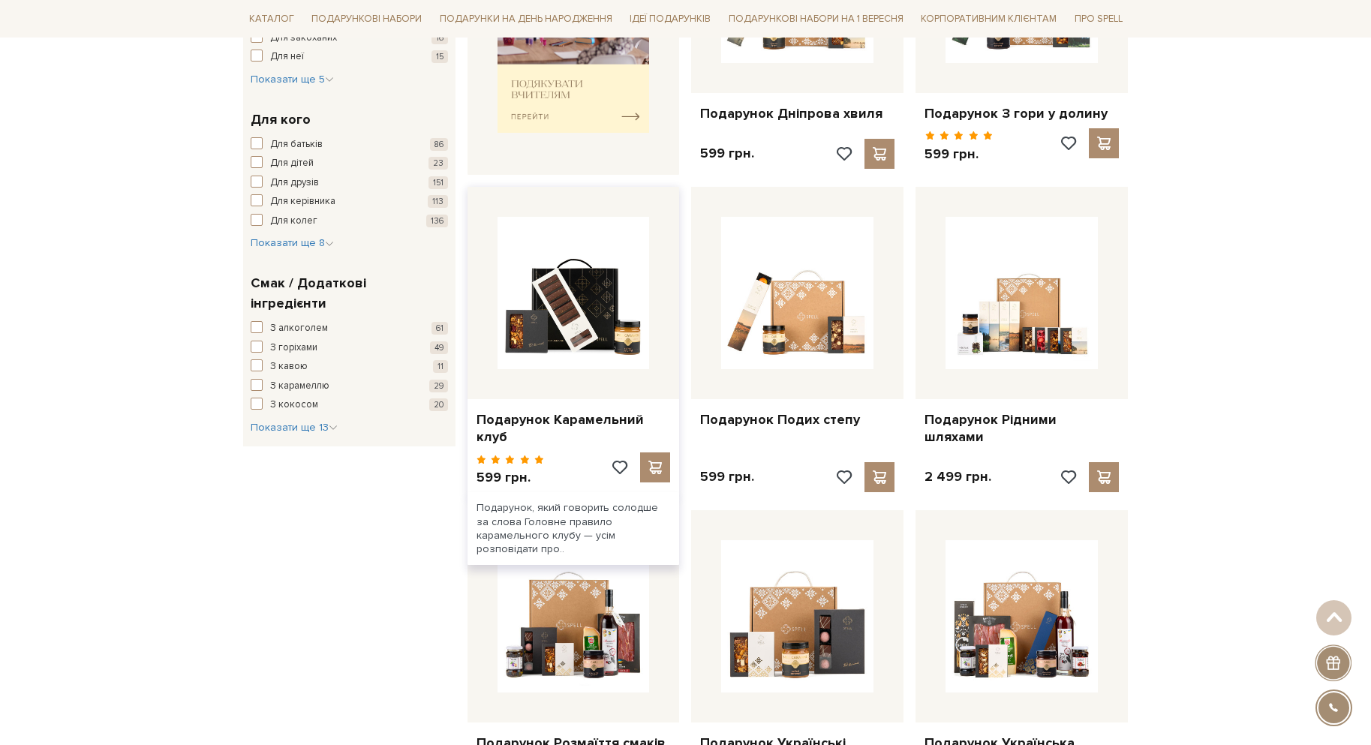
scroll to position [750, 0]
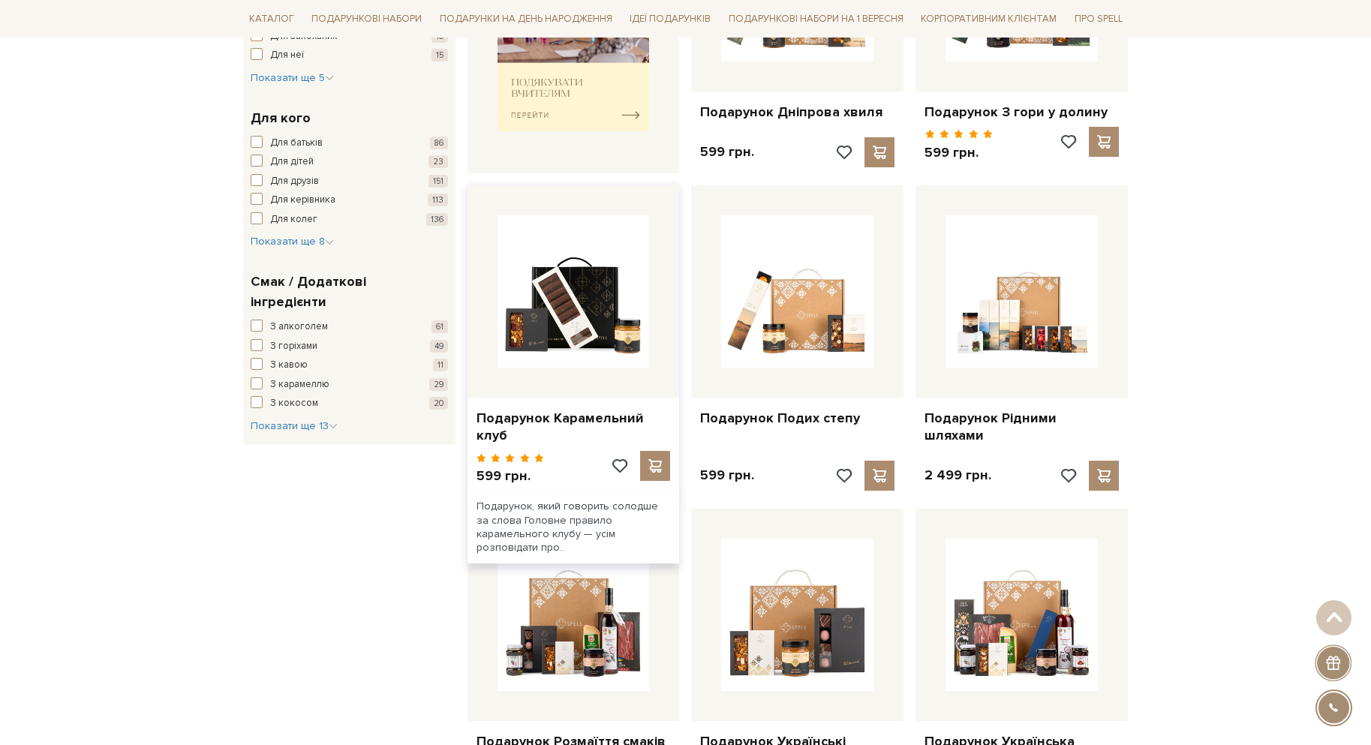
click at [507, 372] on div at bounding box center [573, 291] width 212 height 212
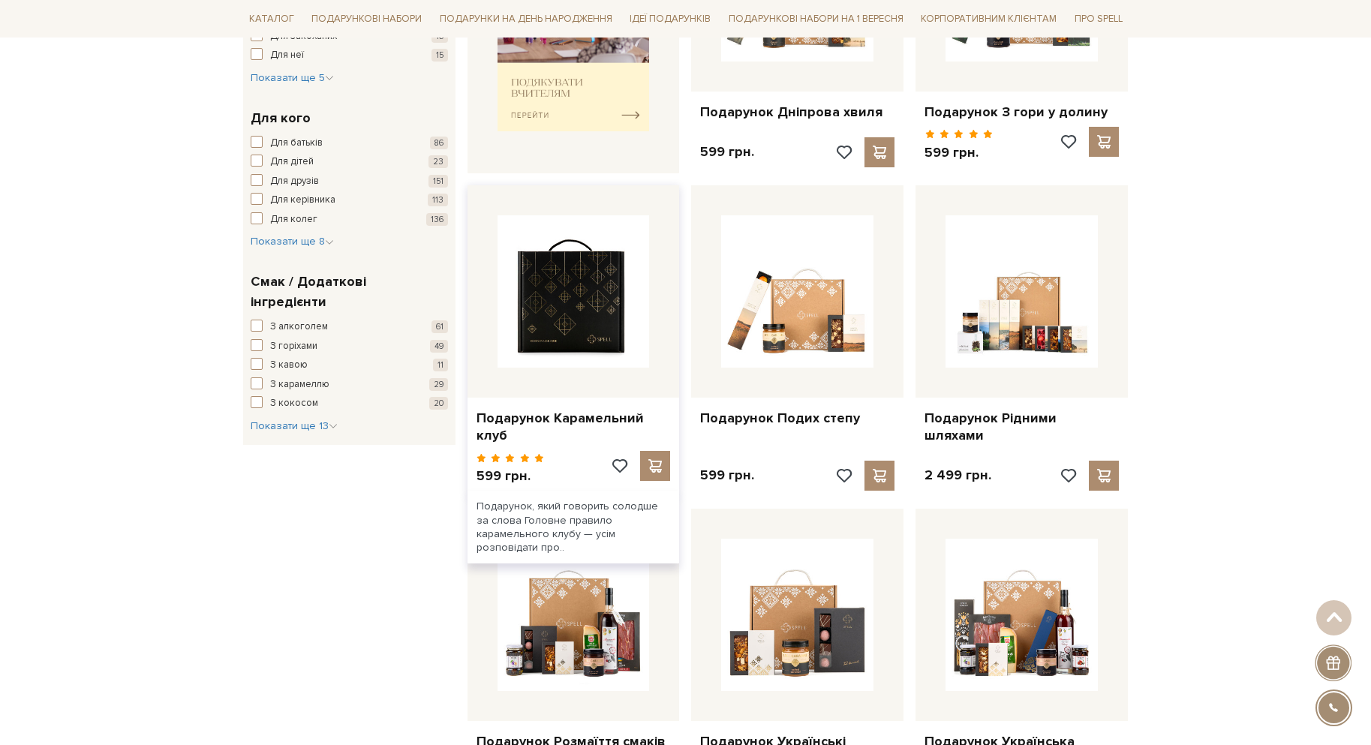
click at [539, 339] on img at bounding box center [573, 291] width 152 height 152
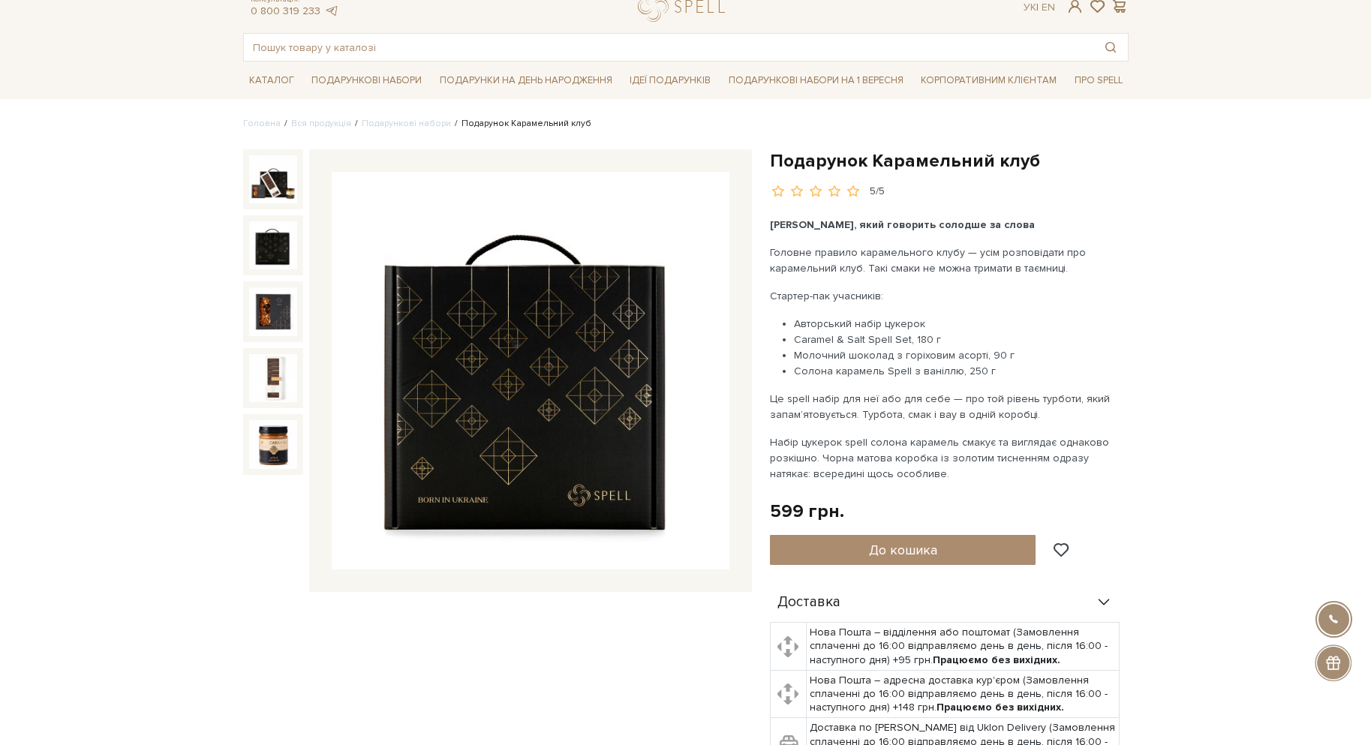
scroll to position [75, 0]
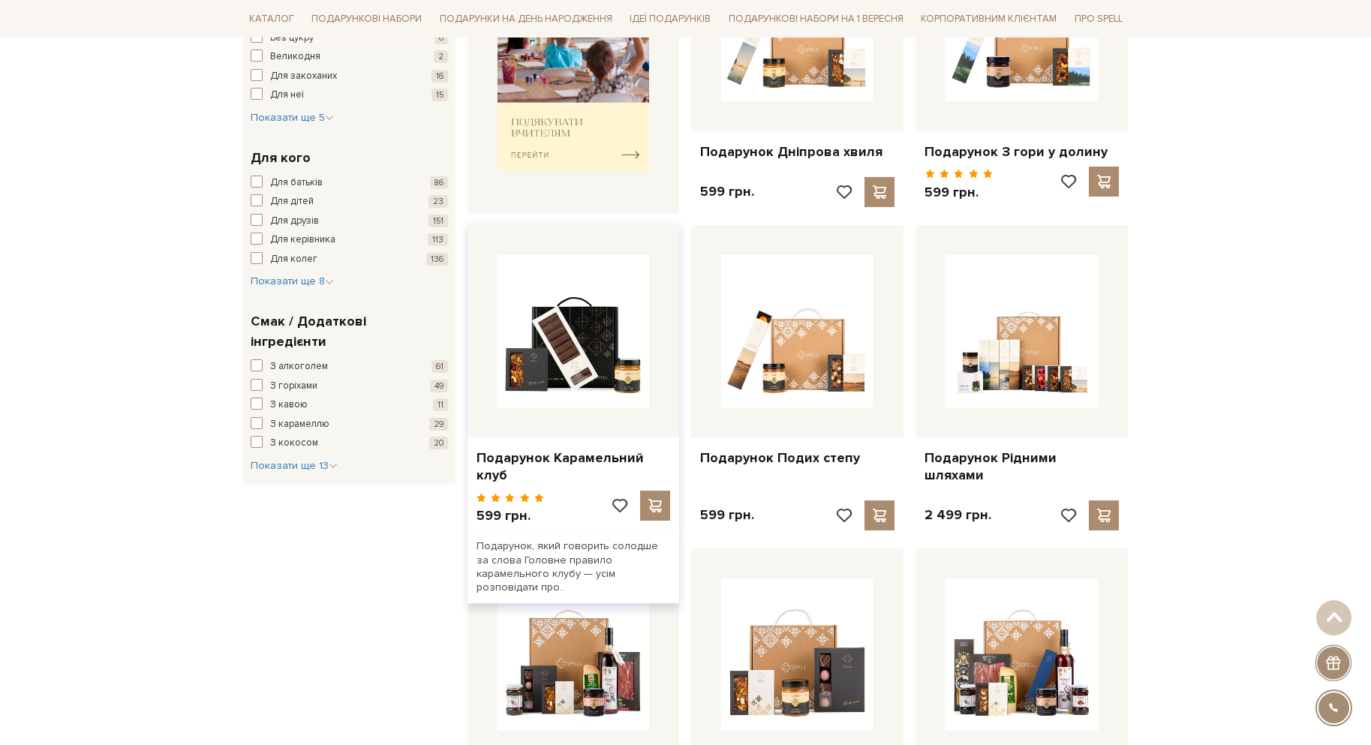
scroll to position [675, 0]
